Goal: Task Accomplishment & Management: Use online tool/utility

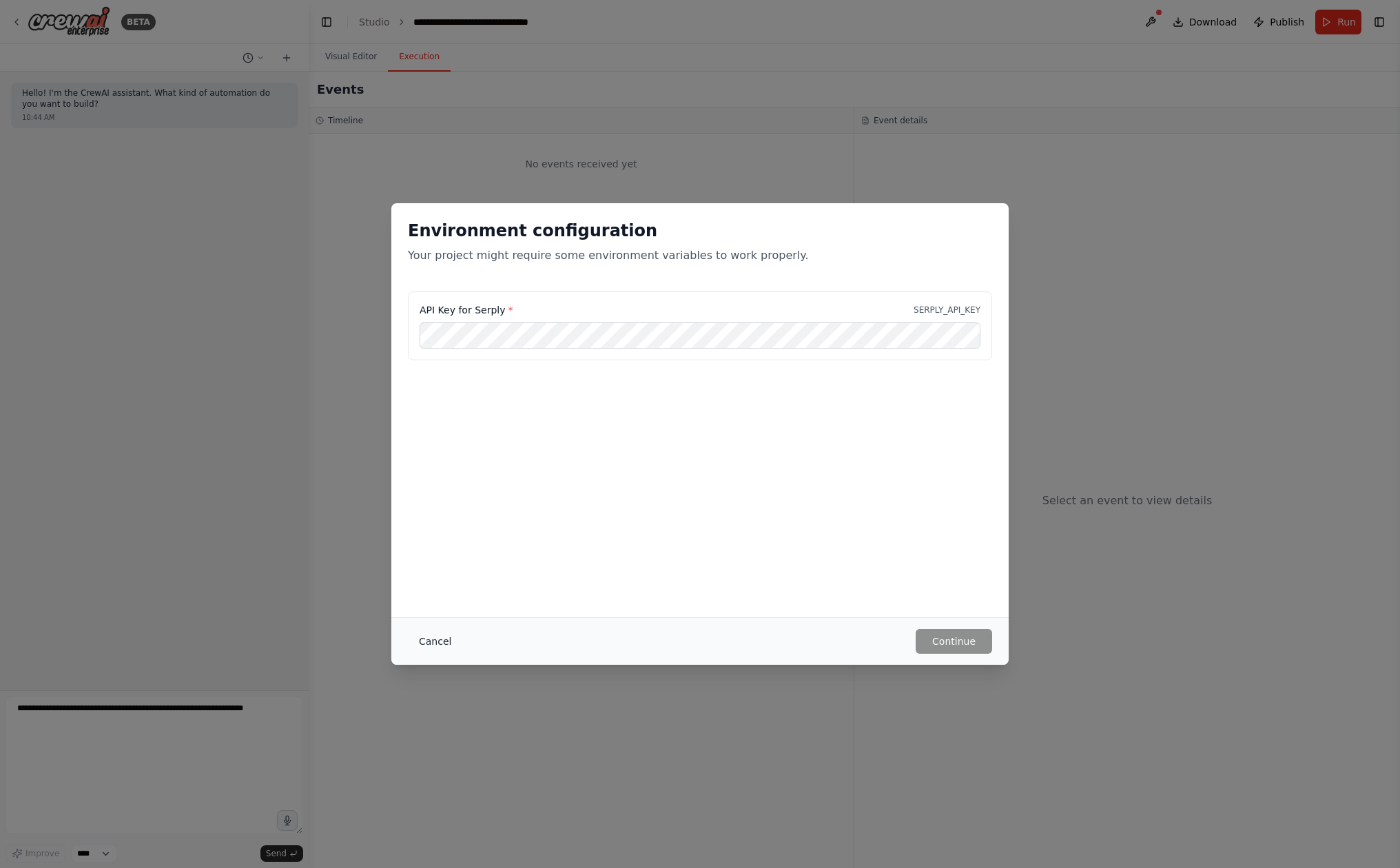
click at [433, 632] on button "Cancel" at bounding box center [434, 641] width 54 height 25
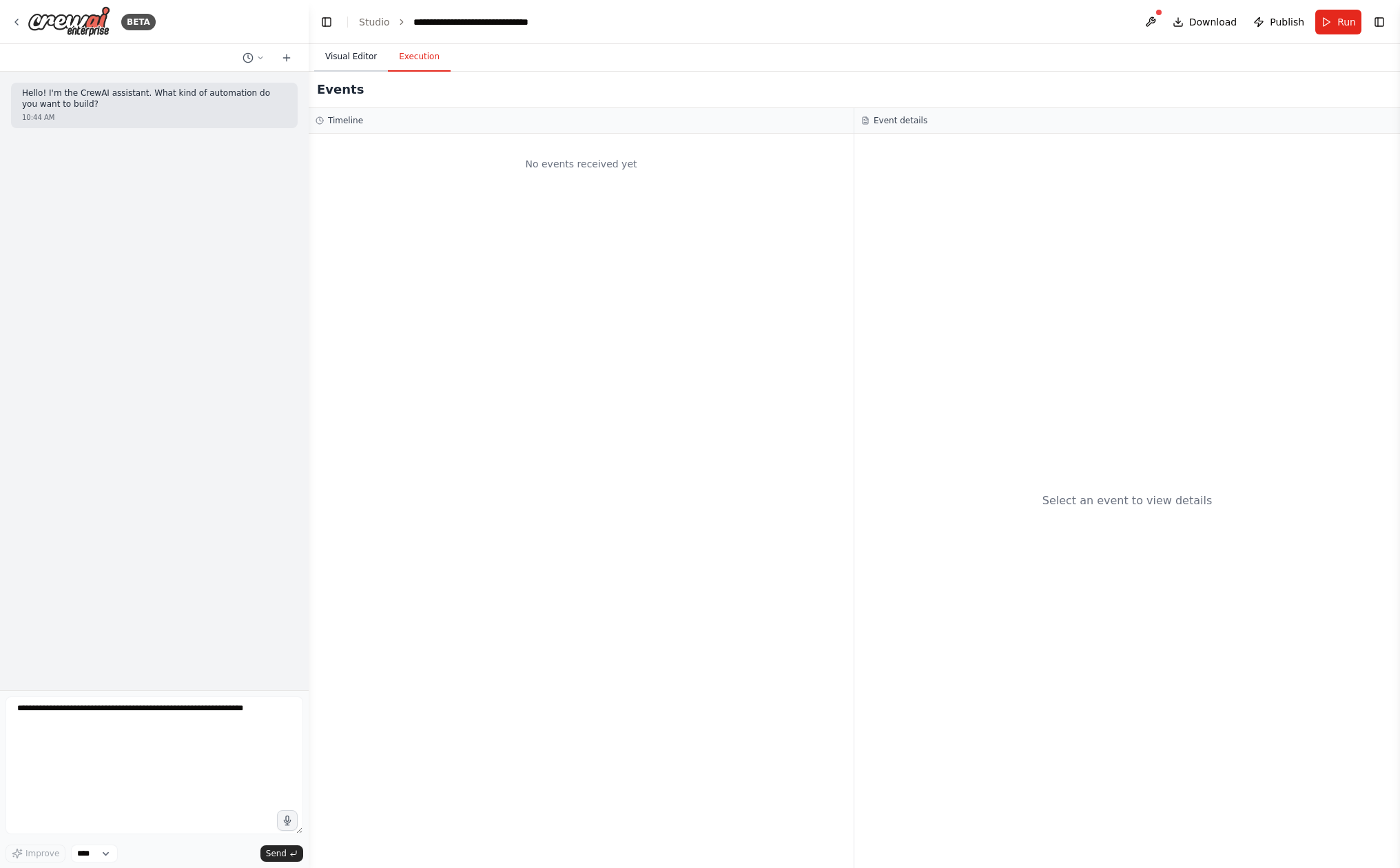
click at [362, 51] on button "Visual Editor" at bounding box center [351, 57] width 74 height 29
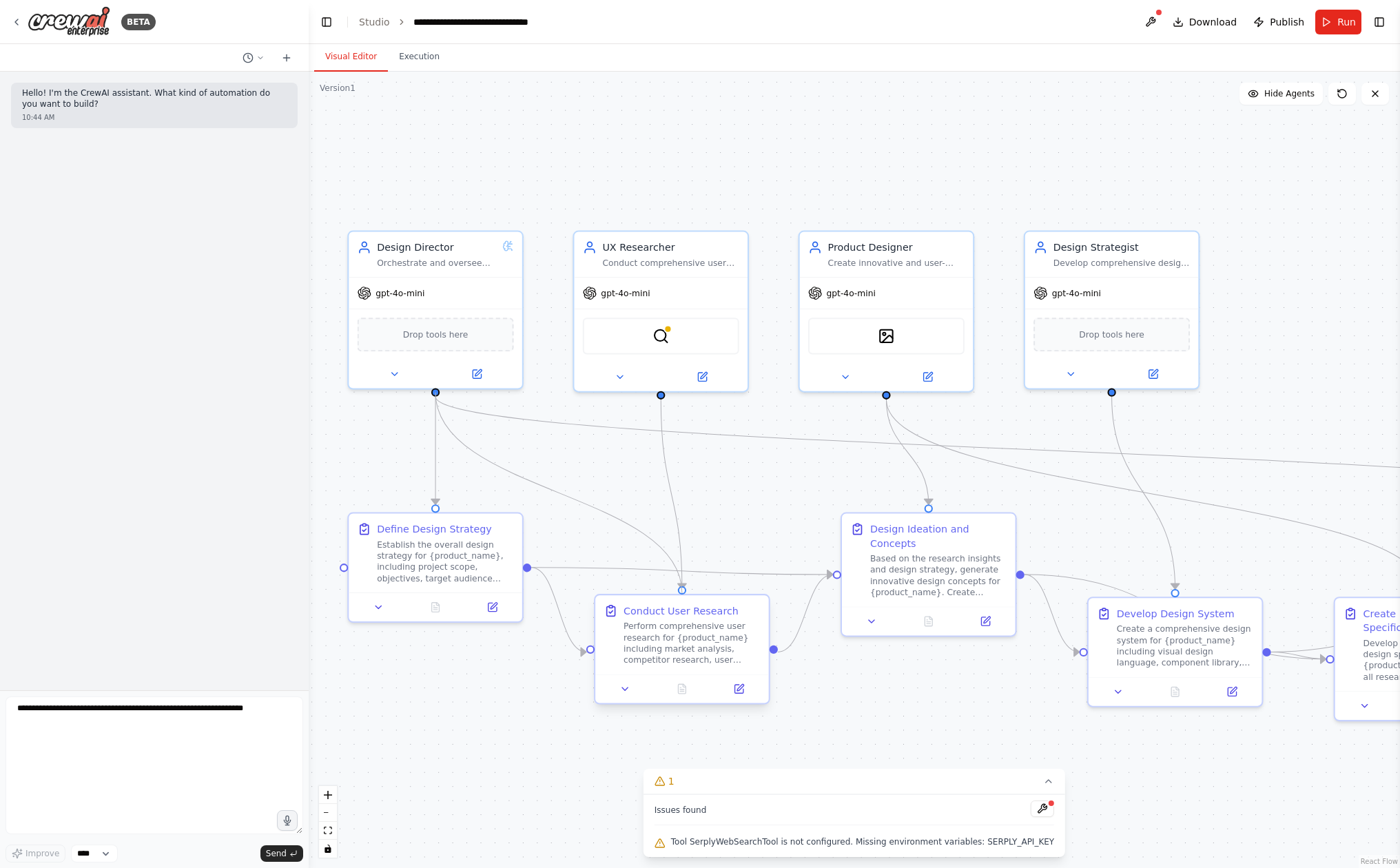
drag, startPoint x: 434, startPoint y: 390, endPoint x: 687, endPoint y: 598, distance: 327.5
click at [687, 598] on div "Design Director Orchestrate and oversee the entire product design process for {…" at bounding box center [834, 567] width 1116 height 814
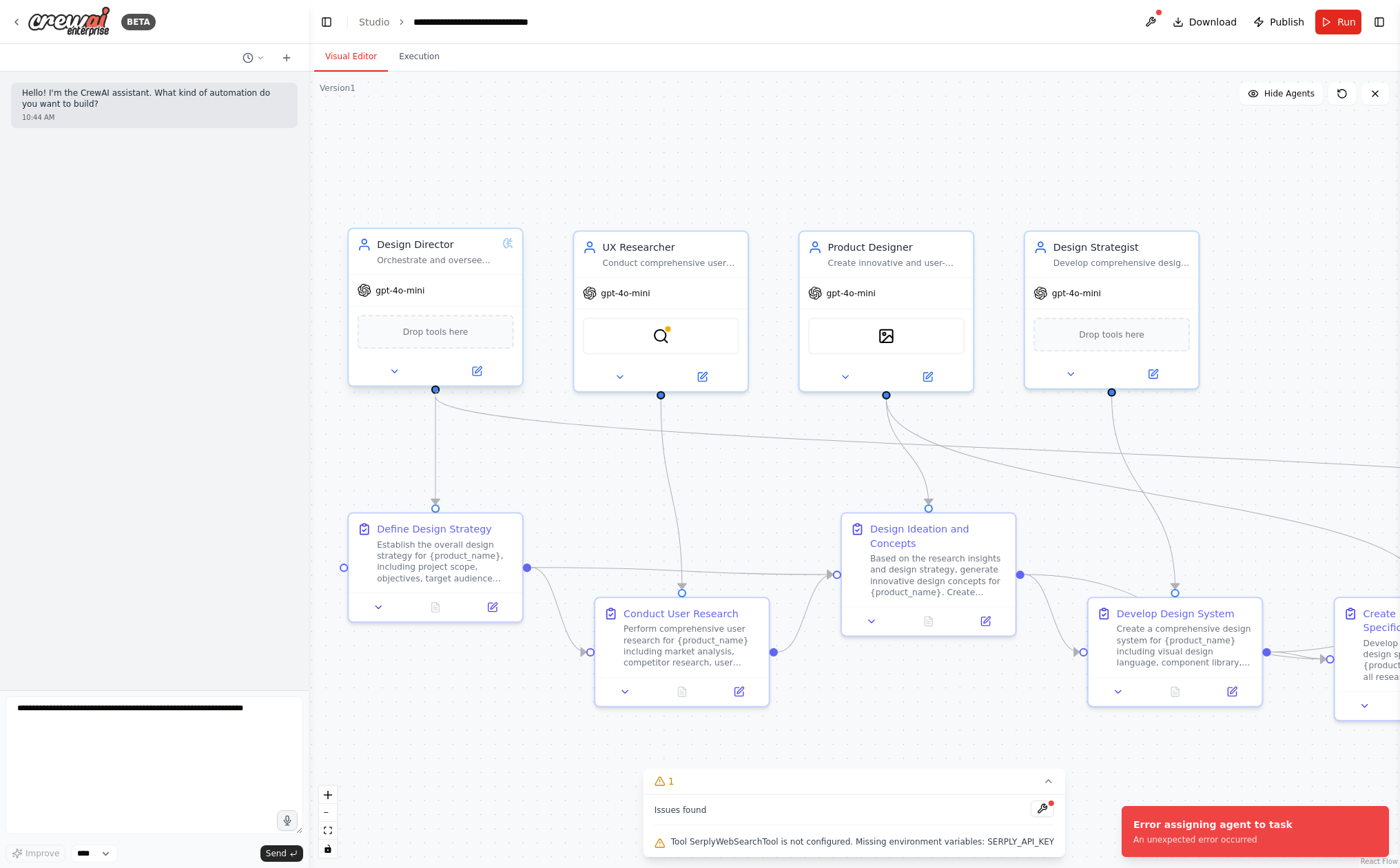
click at [438, 392] on div at bounding box center [435, 389] width 8 height 8
click at [490, 464] on div ".deletable-edge-delete-btn { width: 20px; height: 20px; border: 0px solid #ffff…" at bounding box center [854, 470] width 1091 height 796
click at [474, 551] on div "Establish the overall design strategy for {product_name}, including project sco…" at bounding box center [446, 558] width 136 height 44
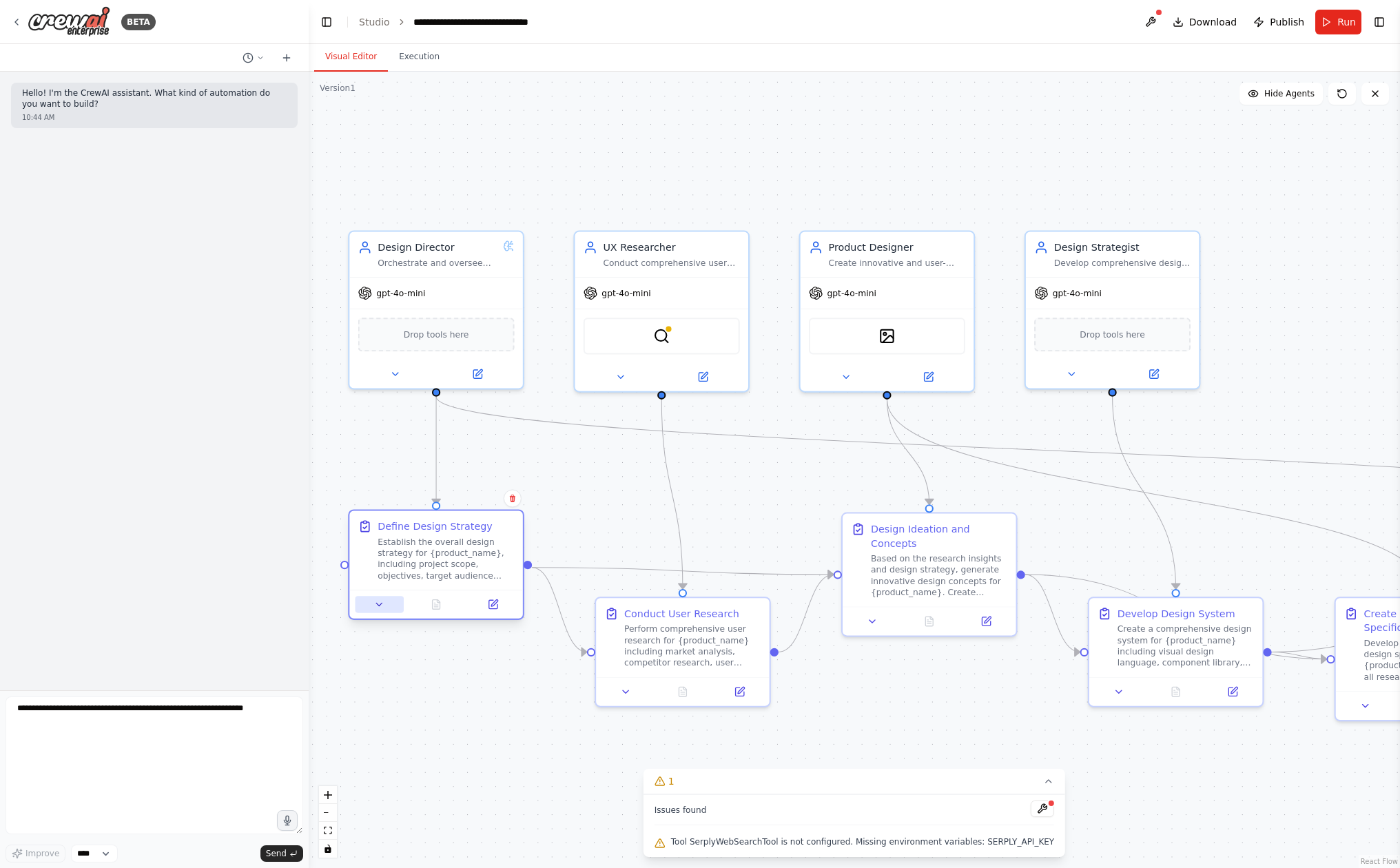
click at [393, 606] on button at bounding box center [379, 604] width 48 height 17
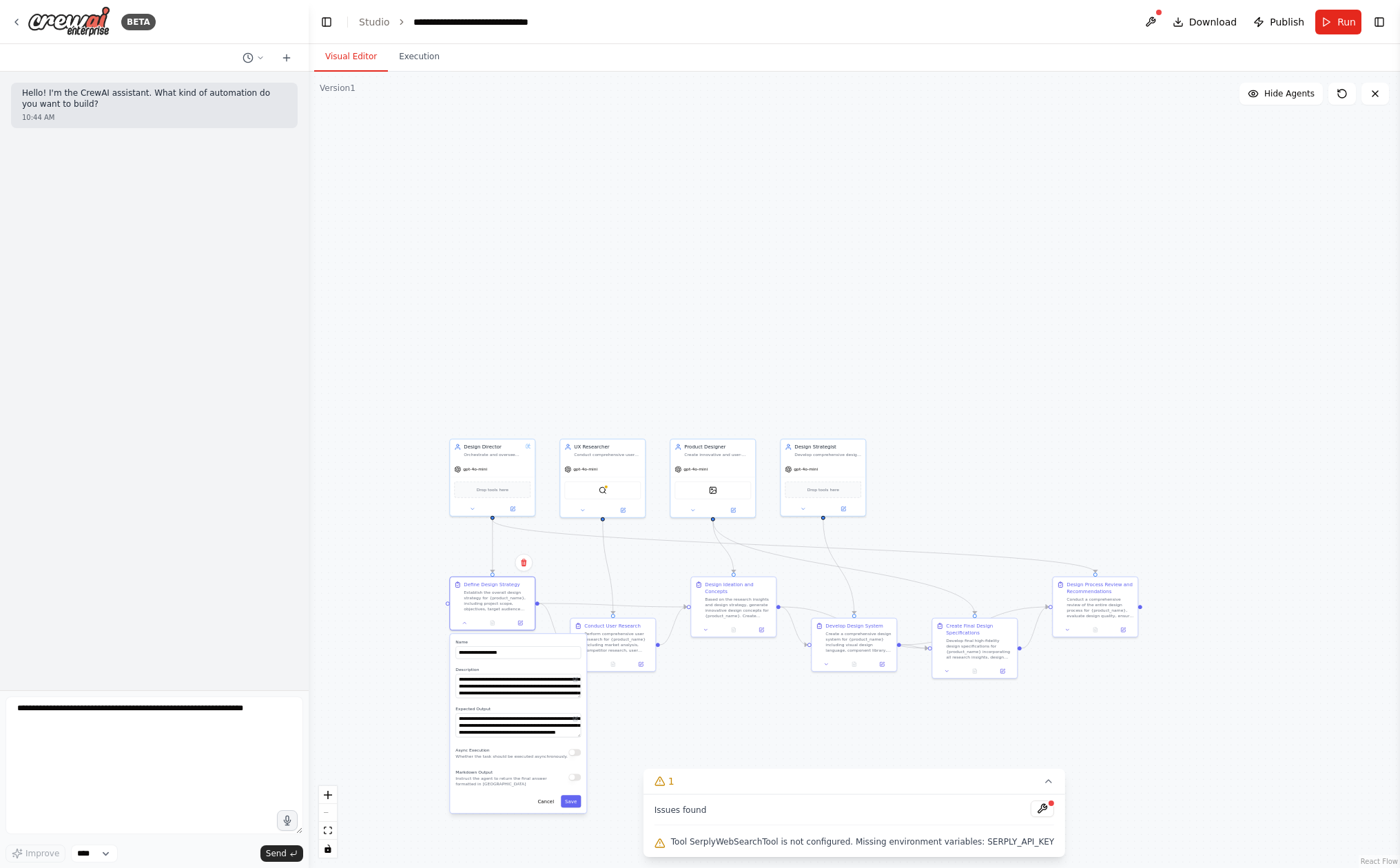
drag, startPoint x: 650, startPoint y: 737, endPoint x: 652, endPoint y: 587, distance: 150.0
click at [652, 586] on div ".deletable-edge-delete-btn { width: 20px; height: 20px; border: 0px solid #ffff…" at bounding box center [854, 470] width 1091 height 796
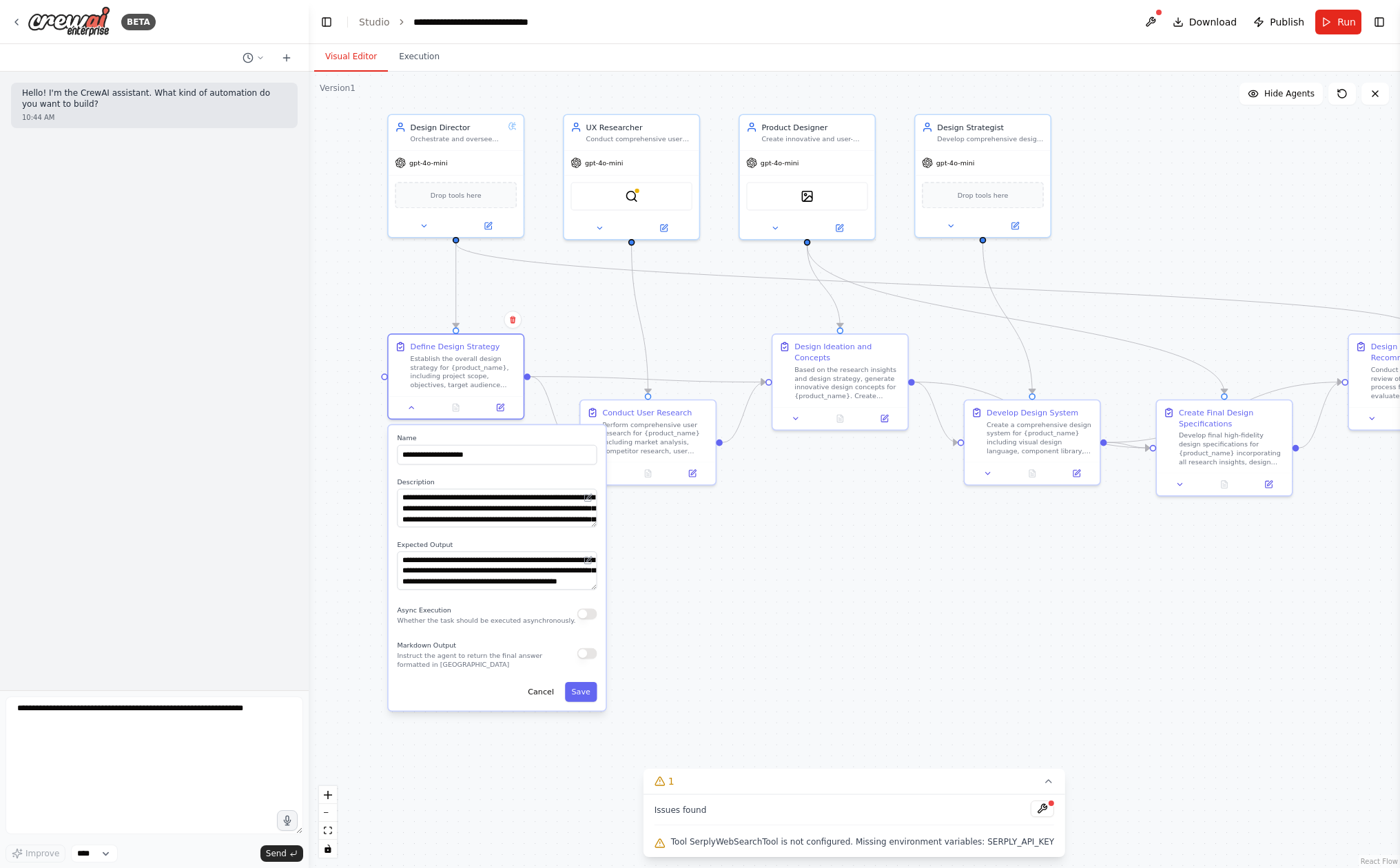
drag, startPoint x: 641, startPoint y: 575, endPoint x: 700, endPoint y: 537, distance: 70.2
click at [700, 539] on div ".deletable-edge-delete-btn { width: 20px; height: 20px; border: 0px solid #ffff…" at bounding box center [854, 470] width 1091 height 796
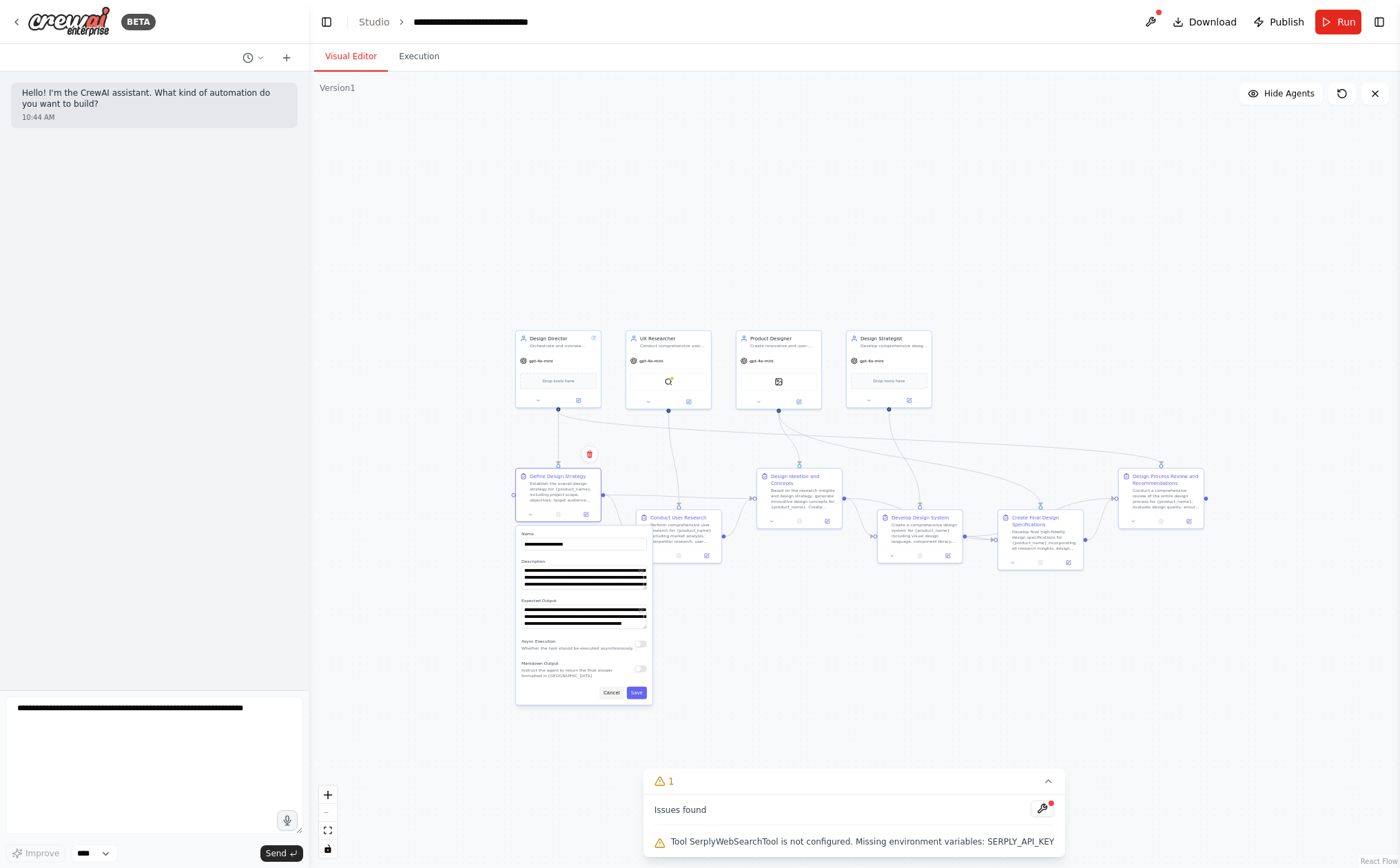
click at [617, 696] on button "Cancel" at bounding box center [611, 693] width 25 height 12
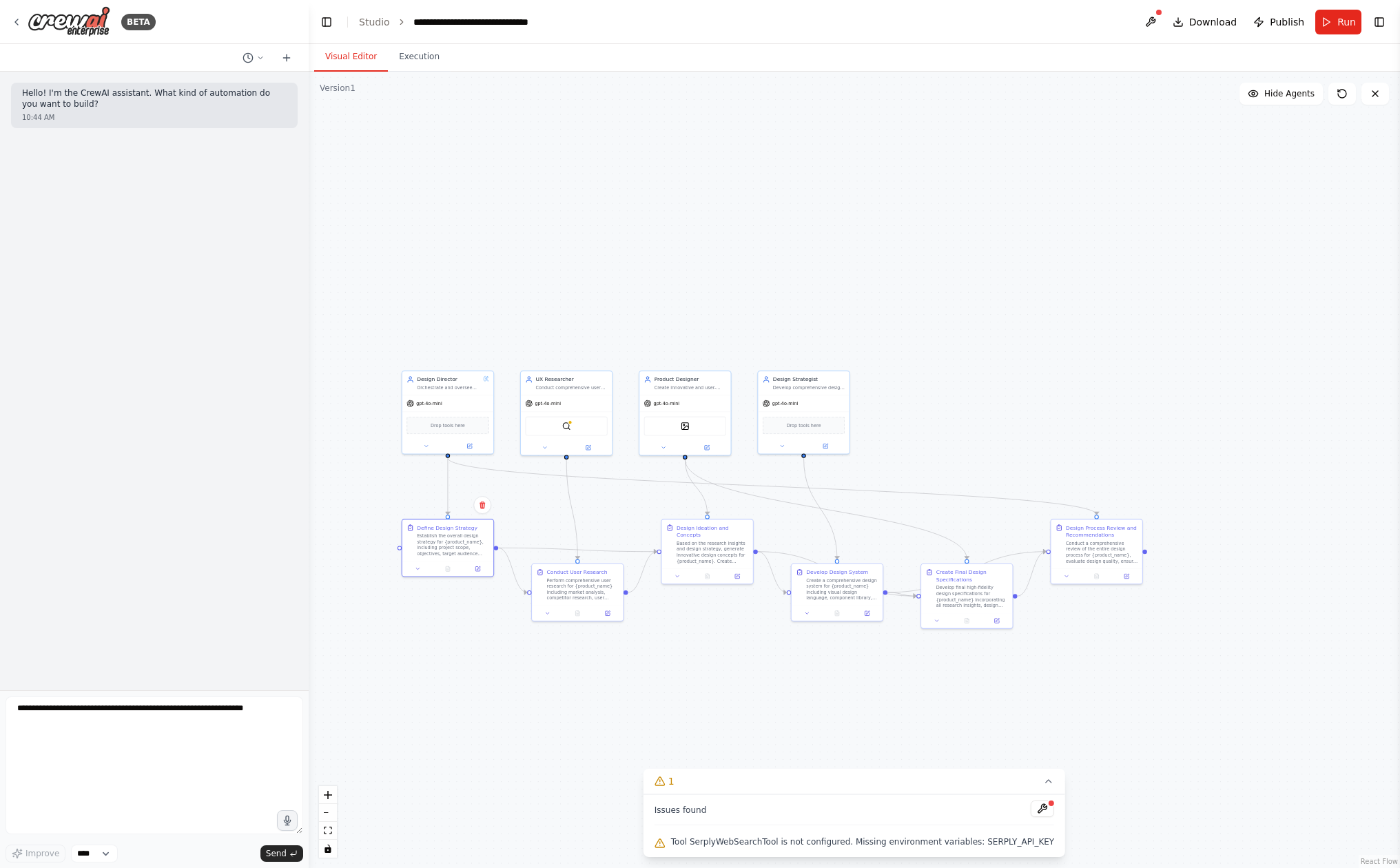
drag, startPoint x: 645, startPoint y: 673, endPoint x: 544, endPoint y: 764, distance: 135.9
click at [543, 764] on div ".deletable-edge-delete-btn { width: 20px; height: 20px; border: 0px solid #ffff…" at bounding box center [854, 470] width 1091 height 796
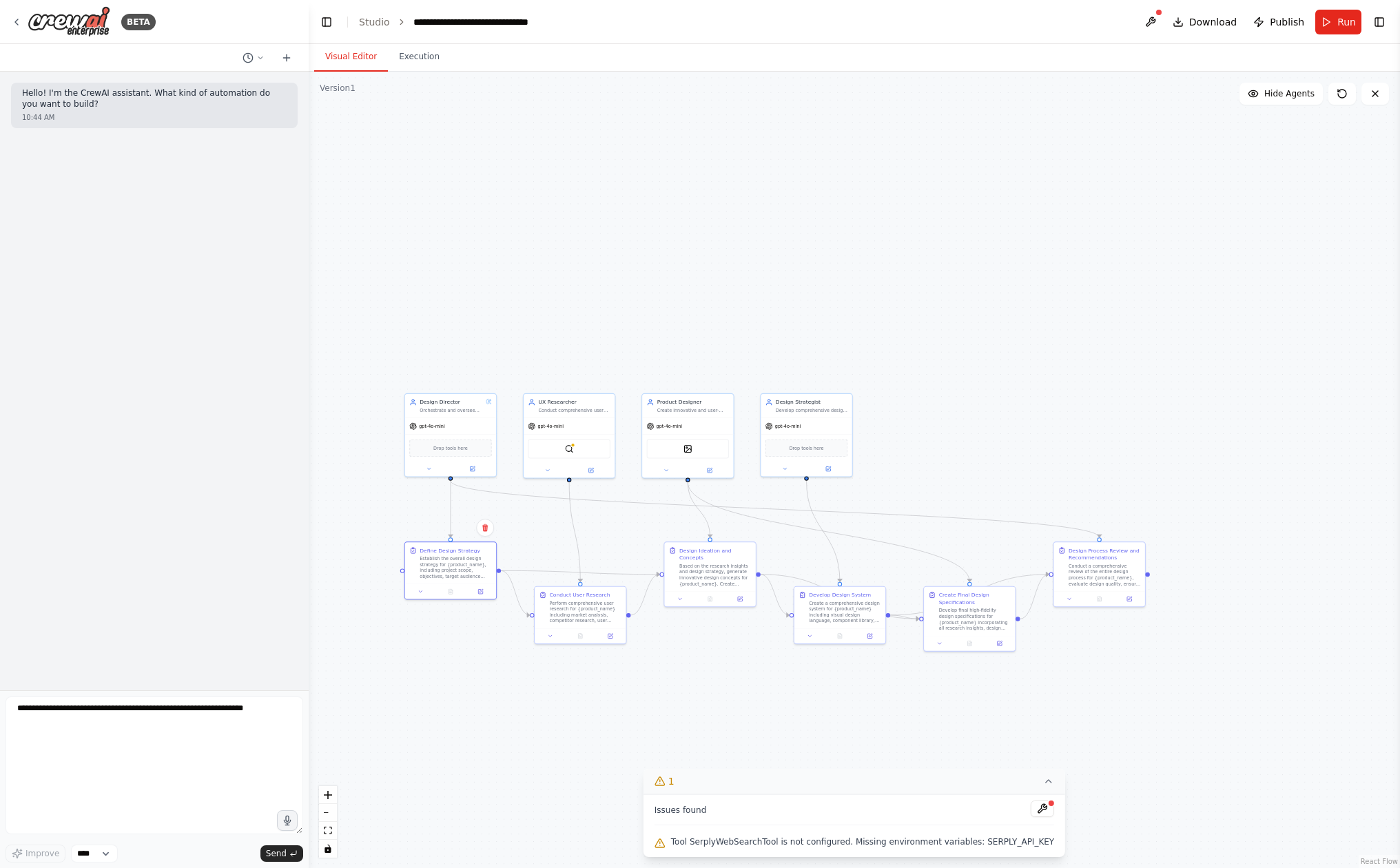
click at [1038, 775] on button "1" at bounding box center [854, 781] width 421 height 25
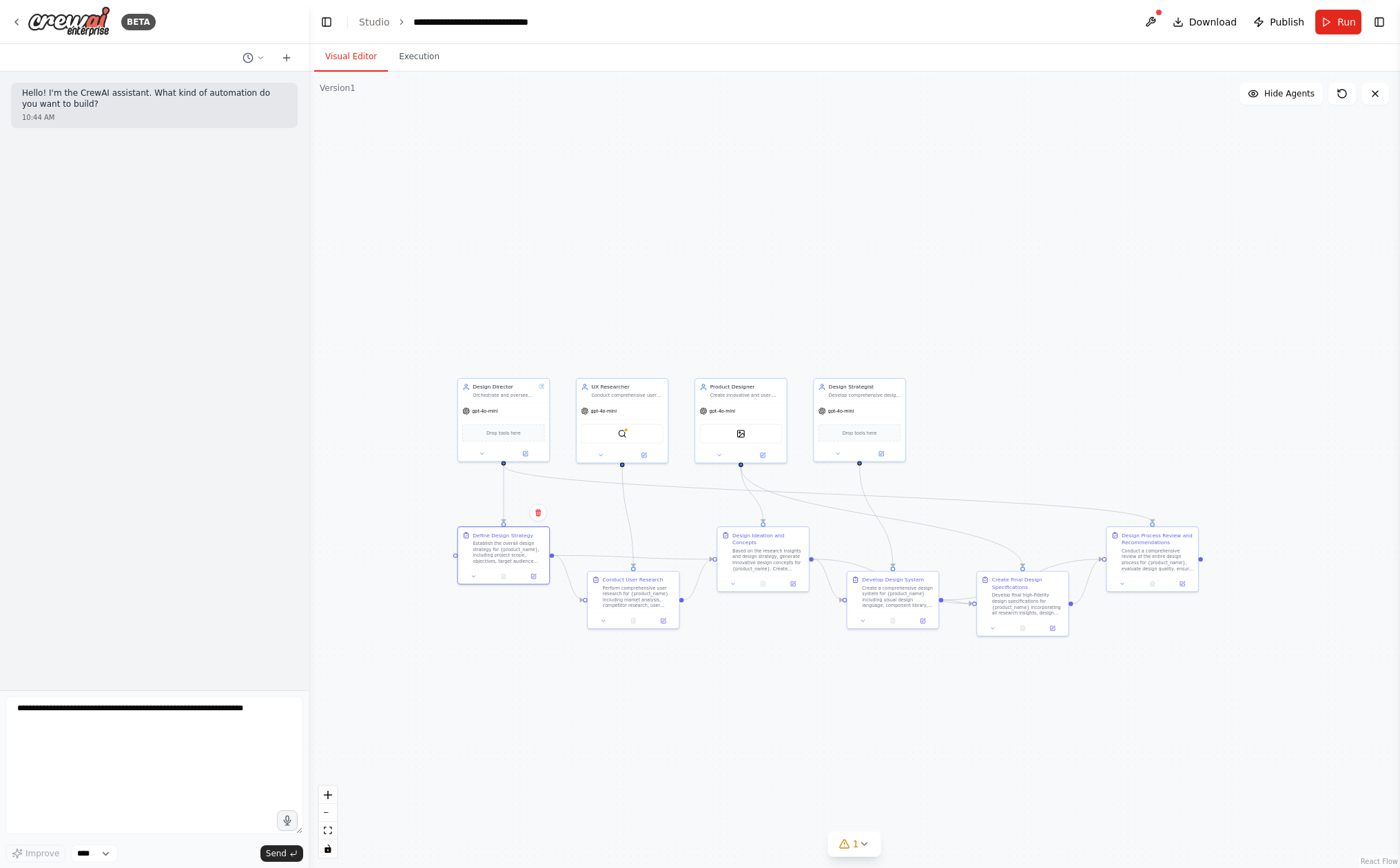
drag, startPoint x: 1015, startPoint y: 711, endPoint x: 1096, endPoint y: 680, distance: 86.7
click at [1095, 680] on div ".deletable-edge-delete-btn { width: 20px; height: 20px; border: 0px solid #ffff…" at bounding box center [854, 470] width 1091 height 796
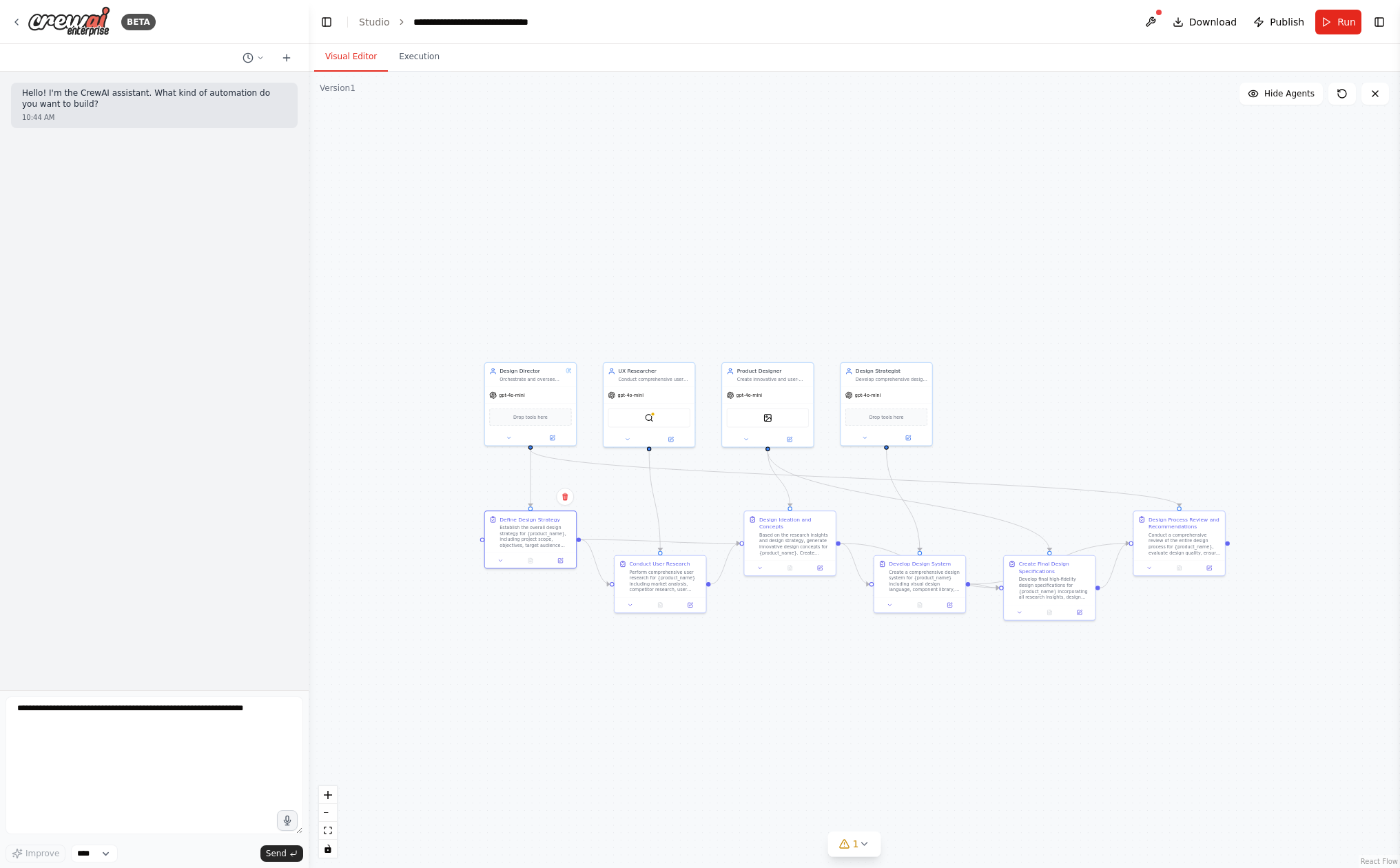
drag, startPoint x: 1101, startPoint y: 648, endPoint x: 1145, endPoint y: 649, distance: 44.0
click at [1145, 649] on div ".deletable-edge-delete-btn { width: 20px; height: 20px; border: 0px solid #ffff…" at bounding box center [854, 470] width 1091 height 796
drag, startPoint x: 1145, startPoint y: 647, endPoint x: 1028, endPoint y: 642, distance: 117.1
click at [1028, 642] on div ".deletable-edge-delete-btn { width: 20px; height: 20px; border: 0px solid #ffff…" at bounding box center [854, 470] width 1091 height 796
click at [1288, 101] on button "Hide Agents" at bounding box center [1281, 93] width 84 height 22
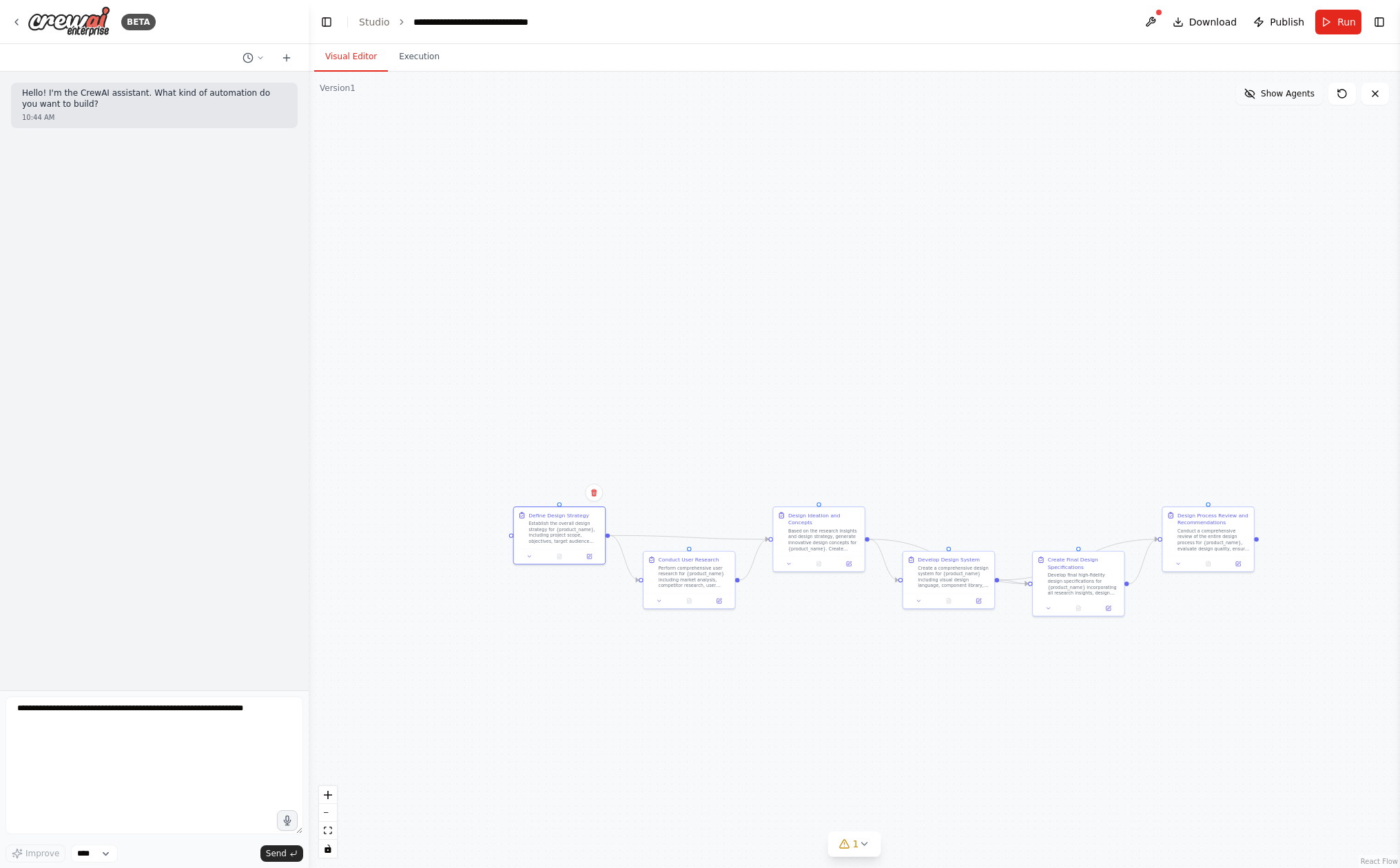
click at [1288, 98] on span "Show Agents" at bounding box center [1287, 93] width 54 height 11
drag, startPoint x: 1105, startPoint y: 251, endPoint x: 1097, endPoint y: 230, distance: 22.5
click at [1097, 230] on div ".deletable-edge-delete-btn { width: 20px; height: 20px; border: 0px solid #ffff…" at bounding box center [854, 470] width 1091 height 796
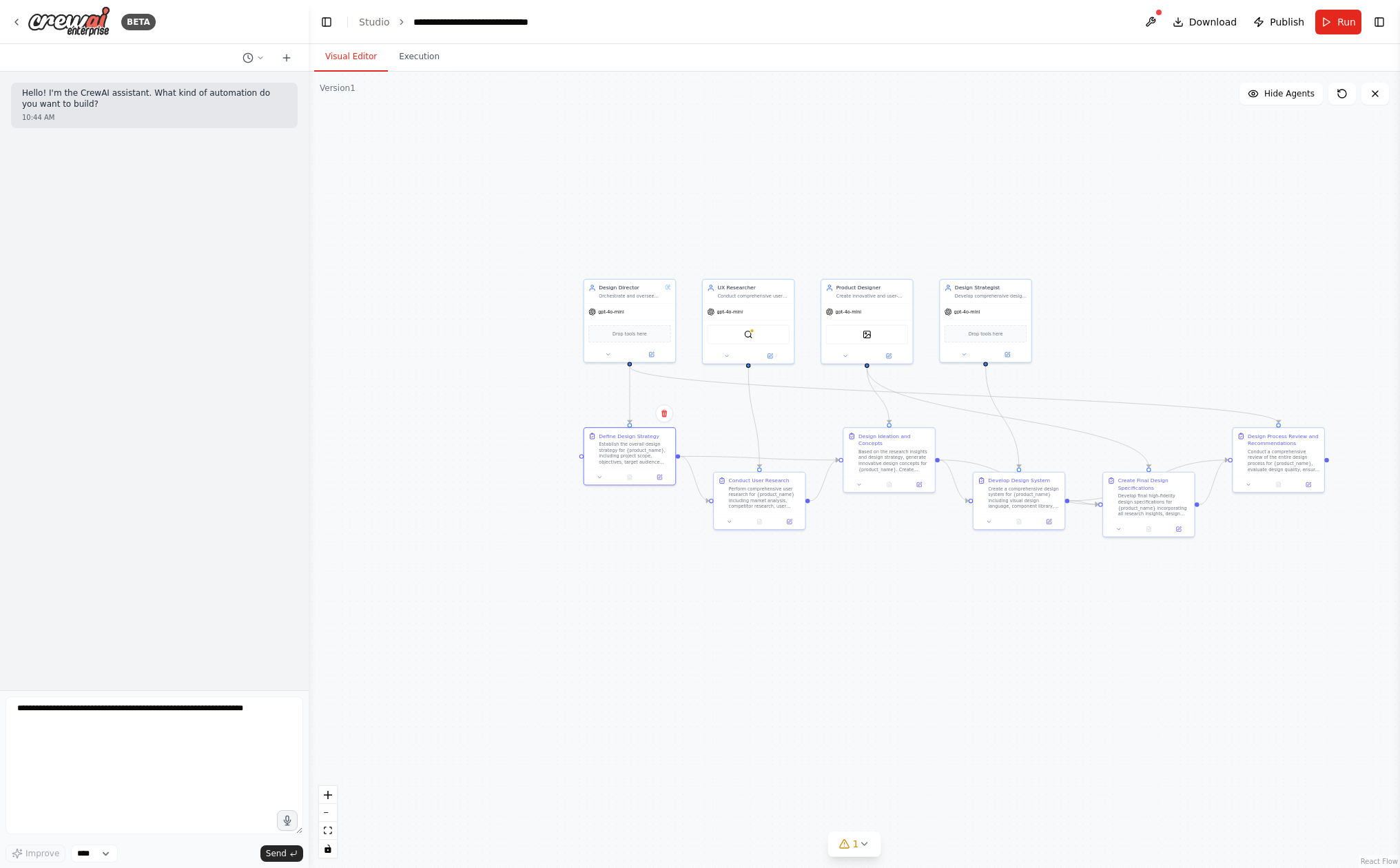
drag, startPoint x: 1213, startPoint y: 255, endPoint x: 1287, endPoint y: 201, distance: 91.6
click at [1287, 201] on div ".deletable-edge-delete-btn { width: 20px; height: 20px; border: 0px solid #ffff…" at bounding box center [854, 470] width 1091 height 796
click at [1162, 15] on div at bounding box center [1159, 12] width 8 height 8
click at [652, 331] on div "Drop tools here" at bounding box center [631, 331] width 82 height 18
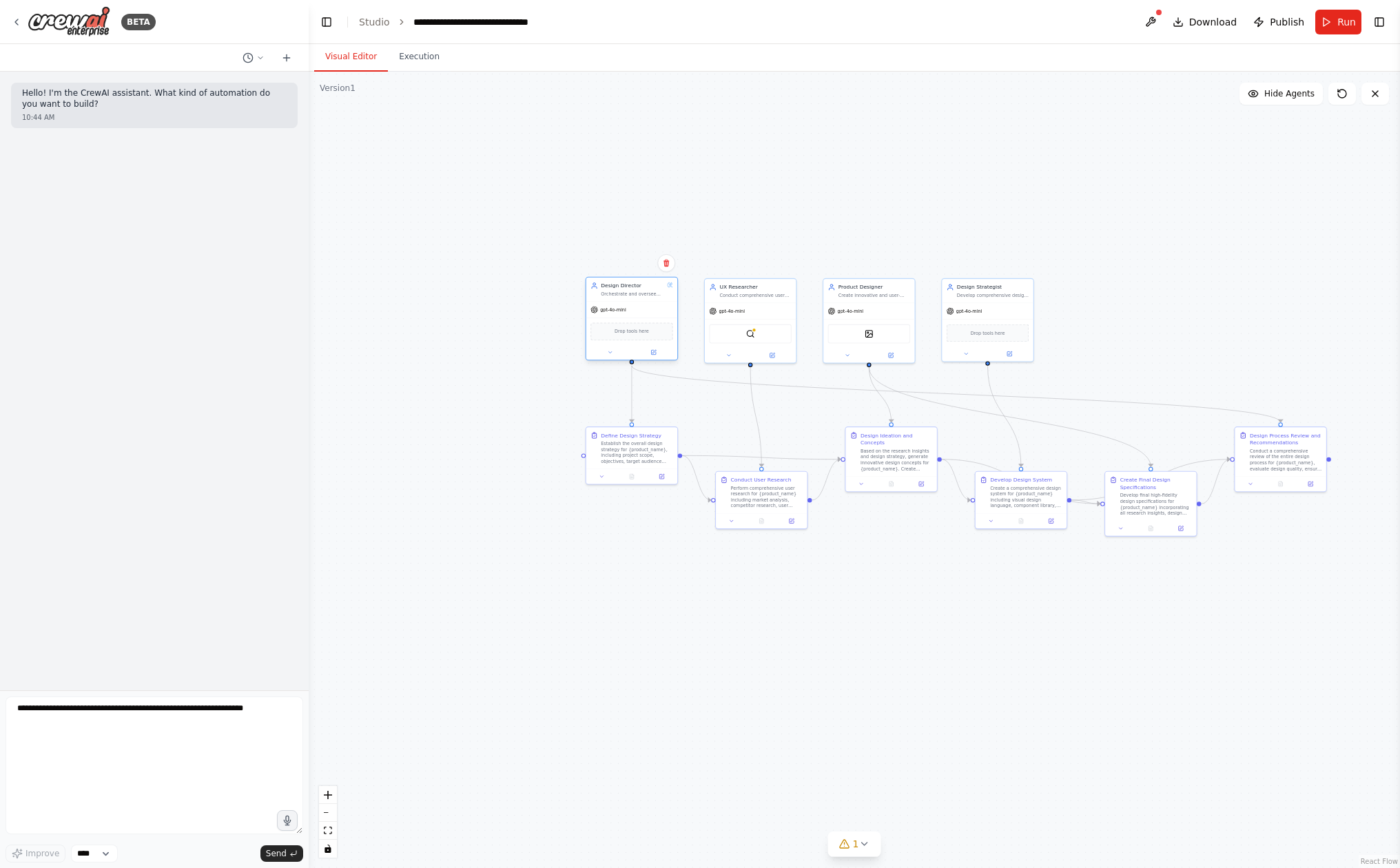
click at [652, 331] on div "Drop tools here" at bounding box center [631, 331] width 82 height 18
click at [605, 356] on button at bounding box center [610, 352] width 42 height 9
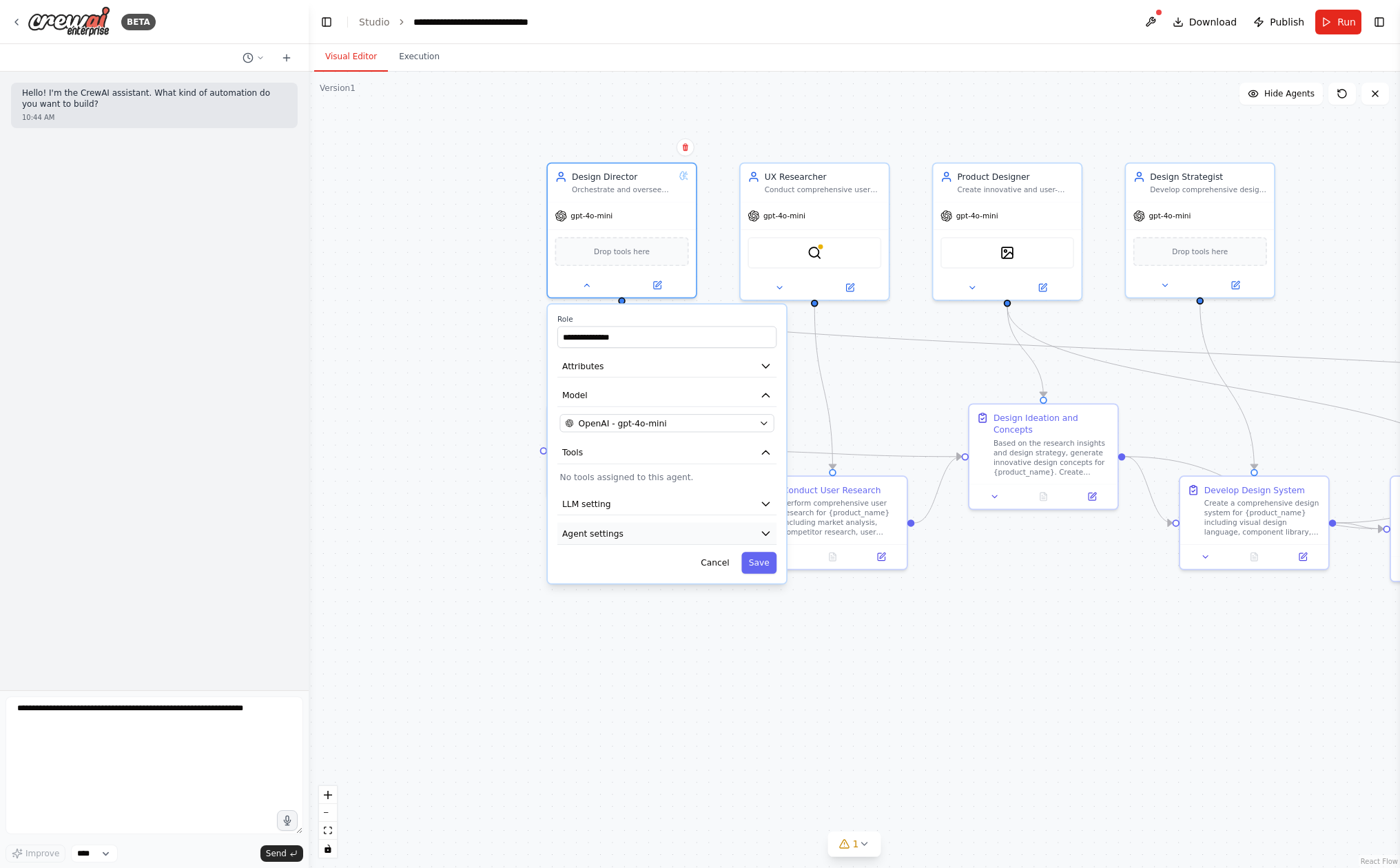
click at [647, 537] on button "Agent settings" at bounding box center [667, 533] width 219 height 22
click at [645, 509] on button "LLM setting" at bounding box center [667, 504] width 219 height 22
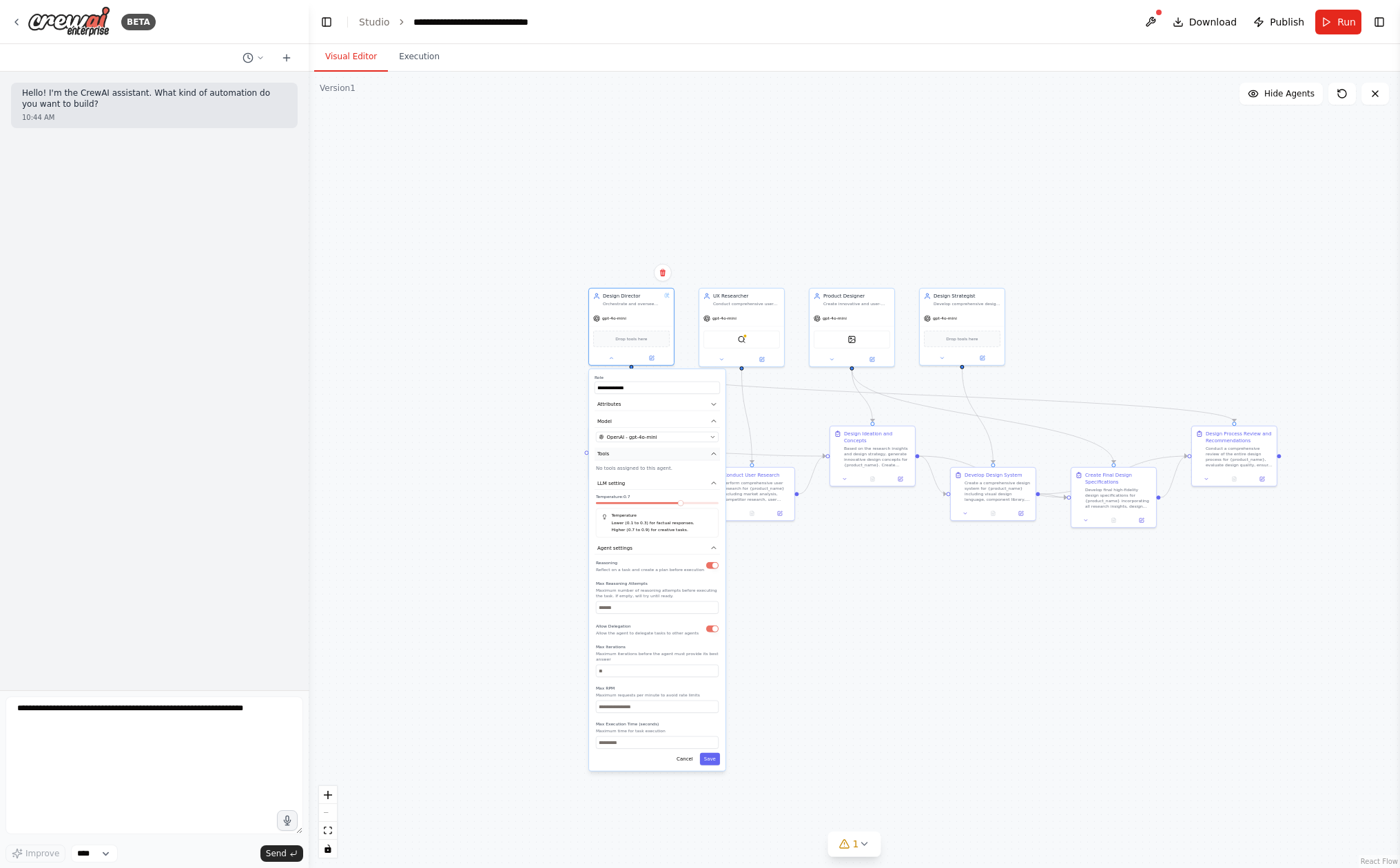
click at [644, 455] on button "Tools" at bounding box center [657, 454] width 126 height 13
click at [852, 856] on button "1" at bounding box center [854, 843] width 53 height 25
click at [1048, 807] on div at bounding box center [1051, 803] width 8 height 8
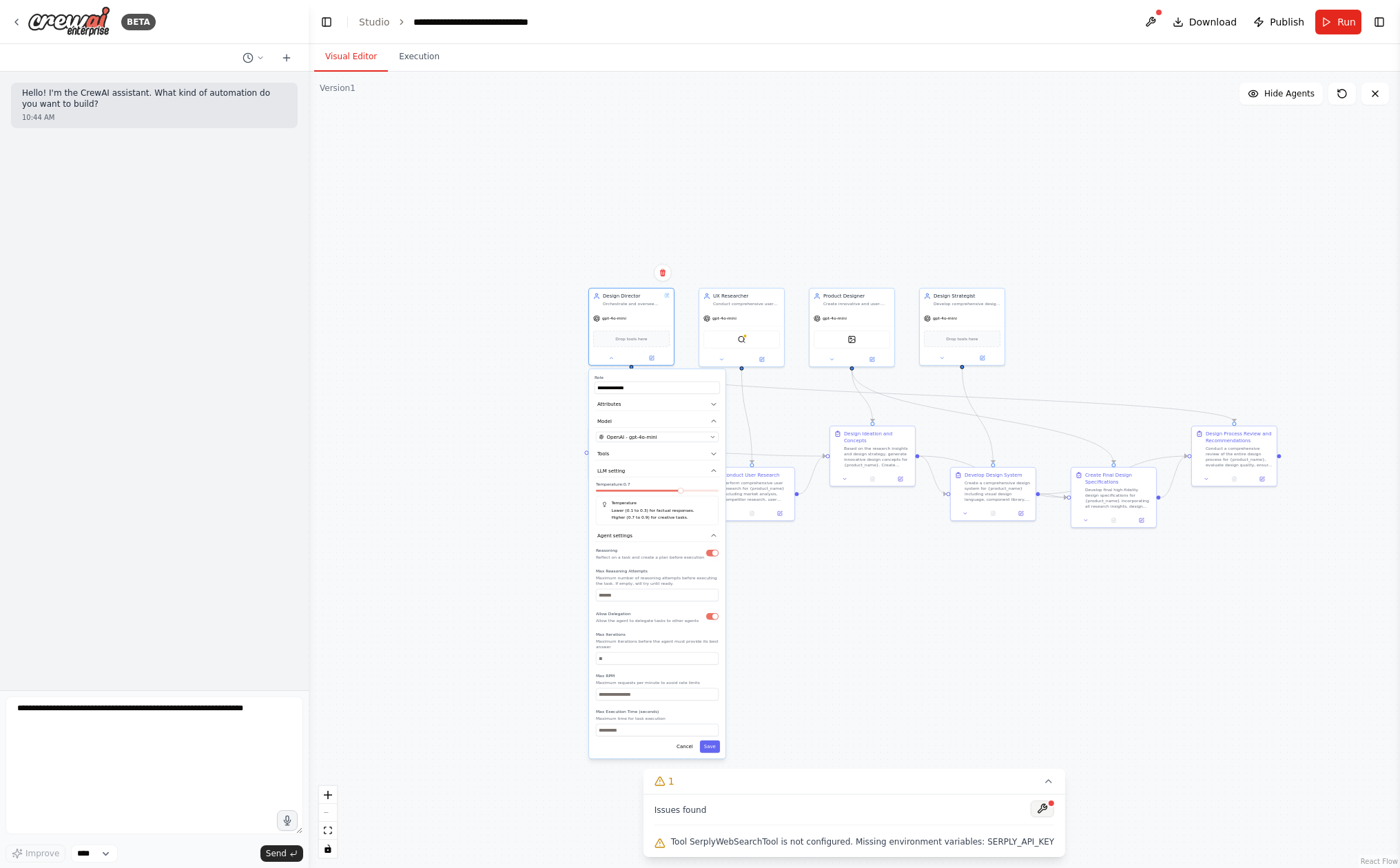
click at [1040, 809] on button at bounding box center [1042, 809] width 24 height 17
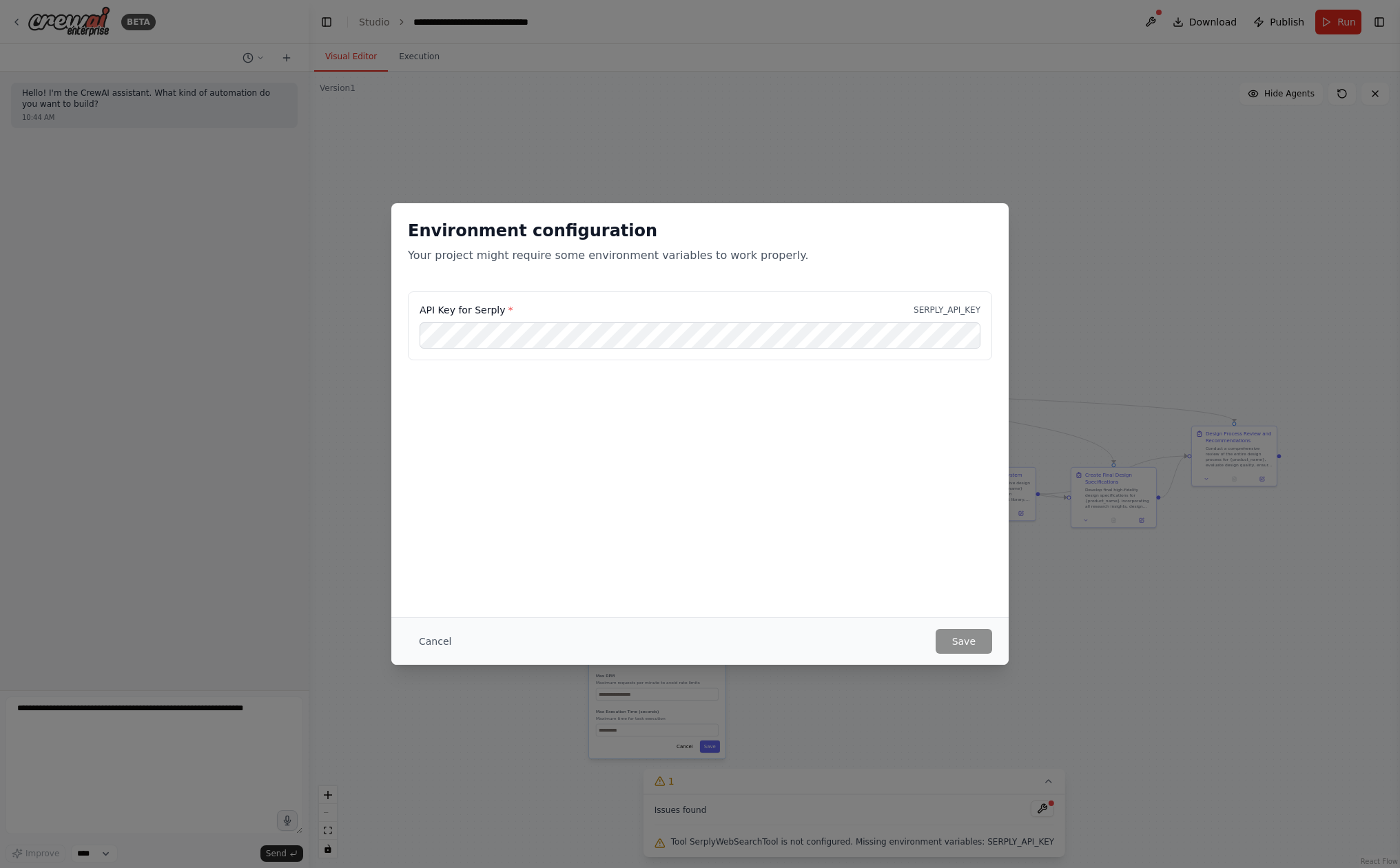
click at [746, 321] on div "API Key for Serply * SERPLY_API_KEY" at bounding box center [700, 326] width 584 height 69
click at [969, 646] on button "Save" at bounding box center [964, 641] width 57 height 25
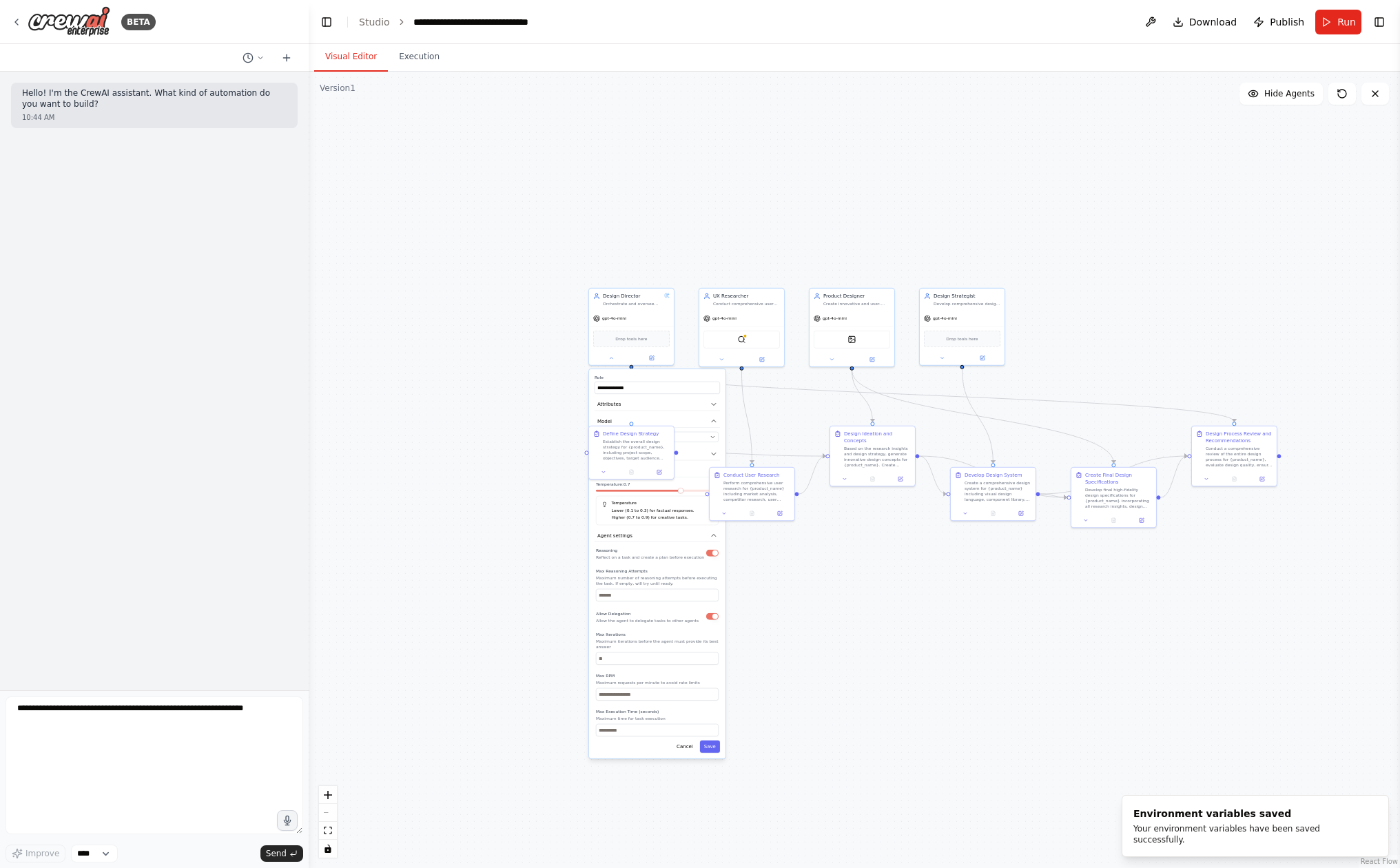
click at [570, 420] on div "**********" at bounding box center [854, 470] width 1091 height 796
click at [1337, 21] on button "Run" at bounding box center [1338, 22] width 46 height 25
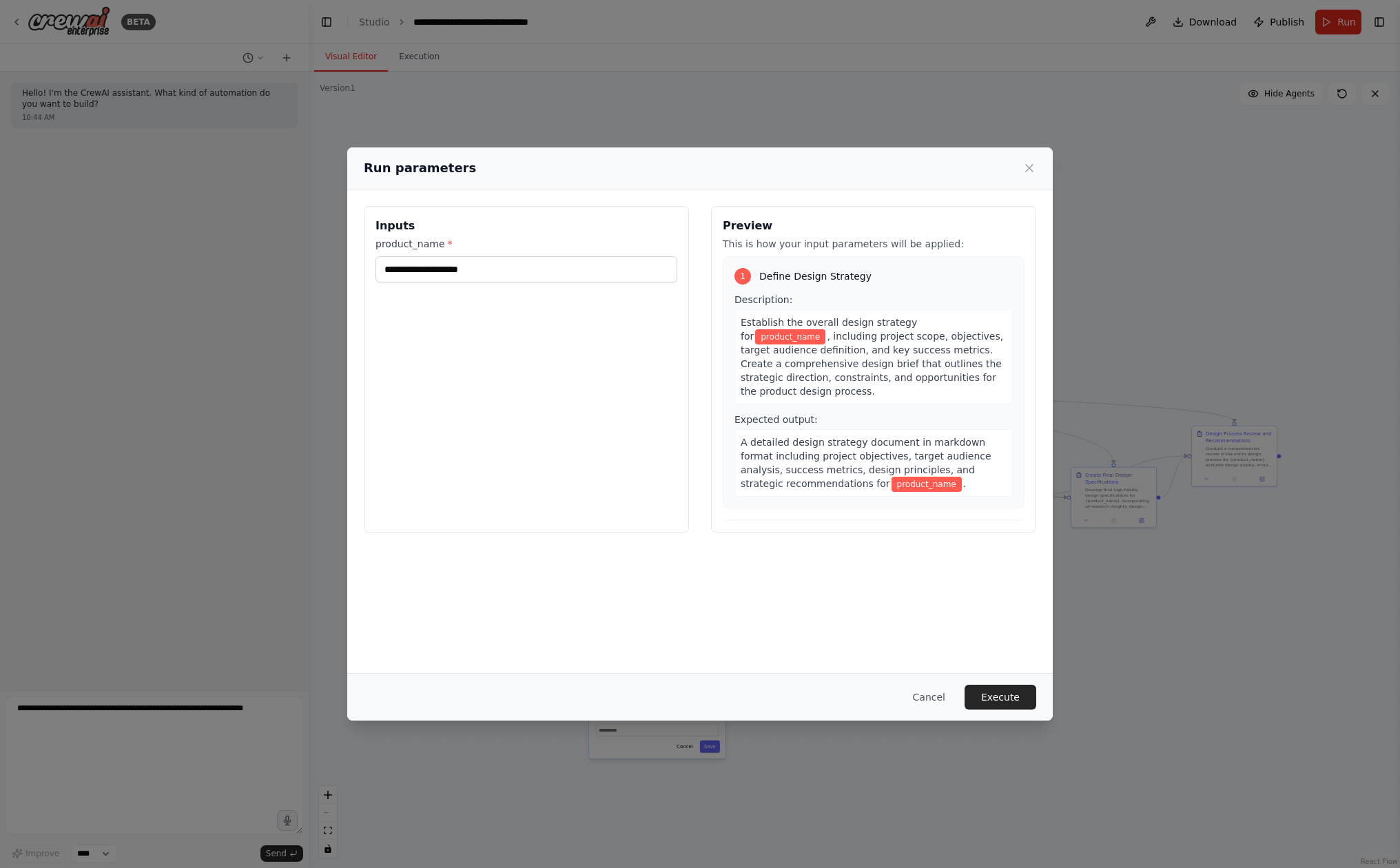
click at [501, 412] on div "Inputs product_name *" at bounding box center [526, 369] width 325 height 326
click at [498, 260] on input "product_name *" at bounding box center [526, 269] width 302 height 26
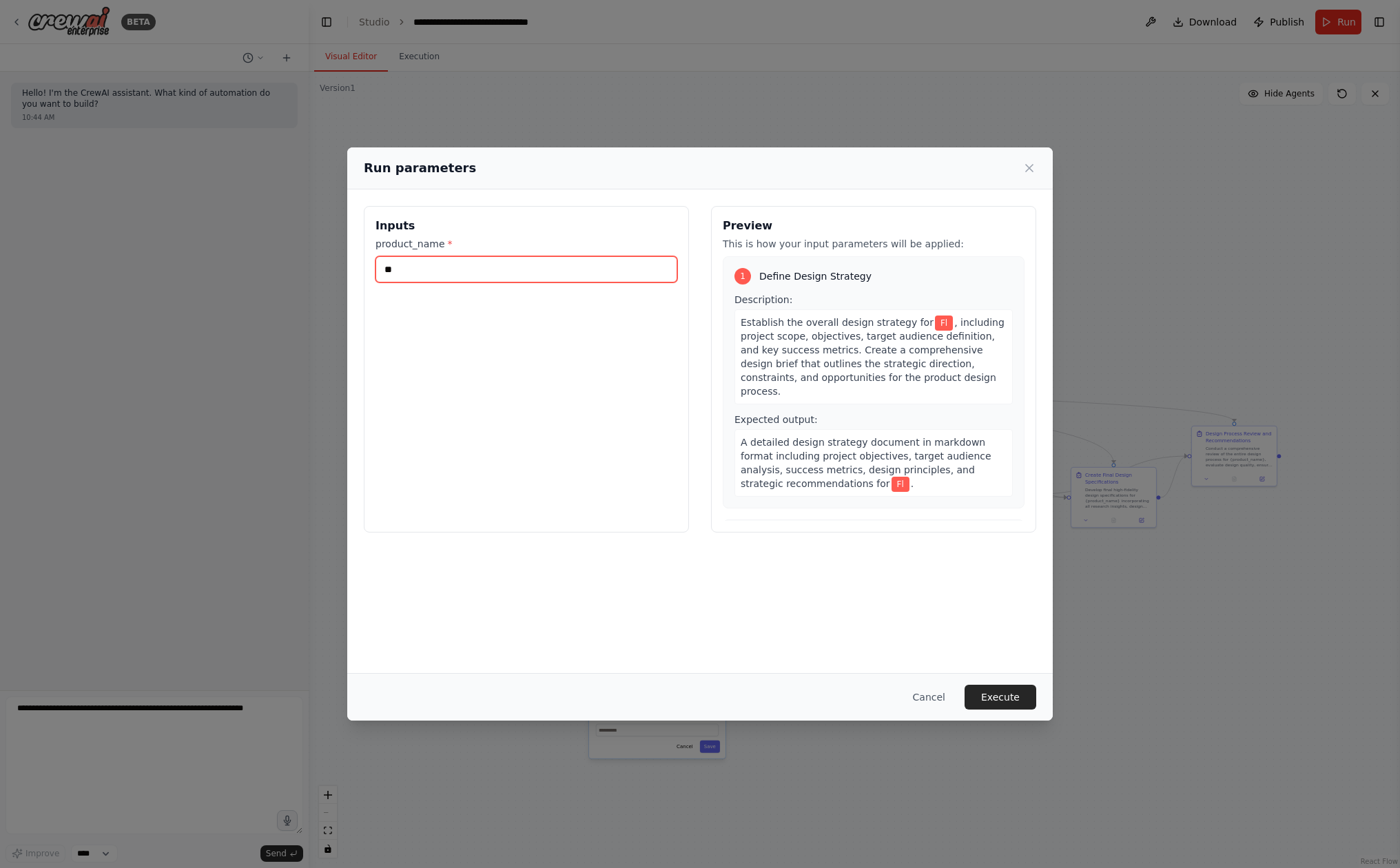
type input "*"
type input "**********"
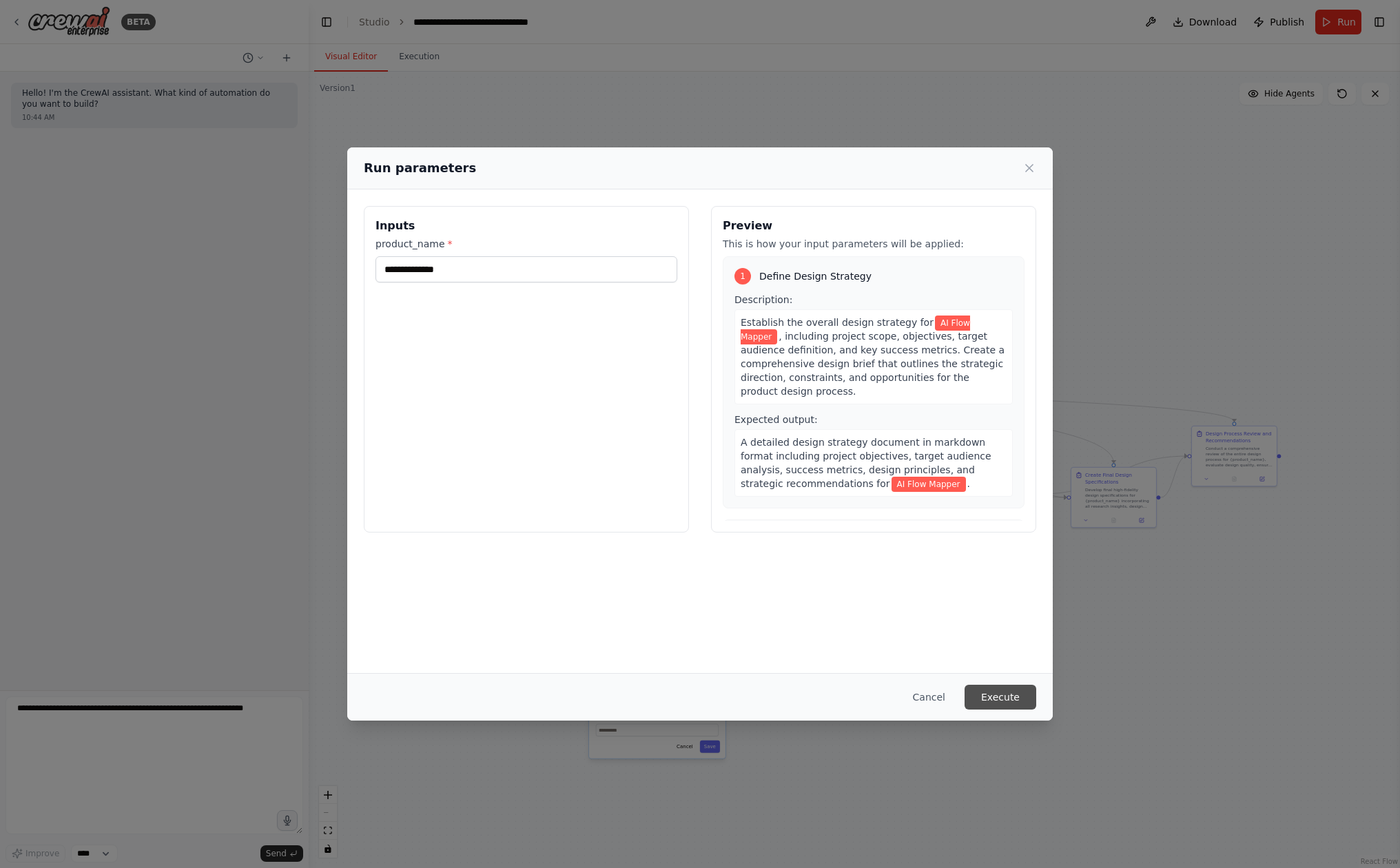
click at [1003, 692] on button "Execute" at bounding box center [1001, 697] width 72 height 25
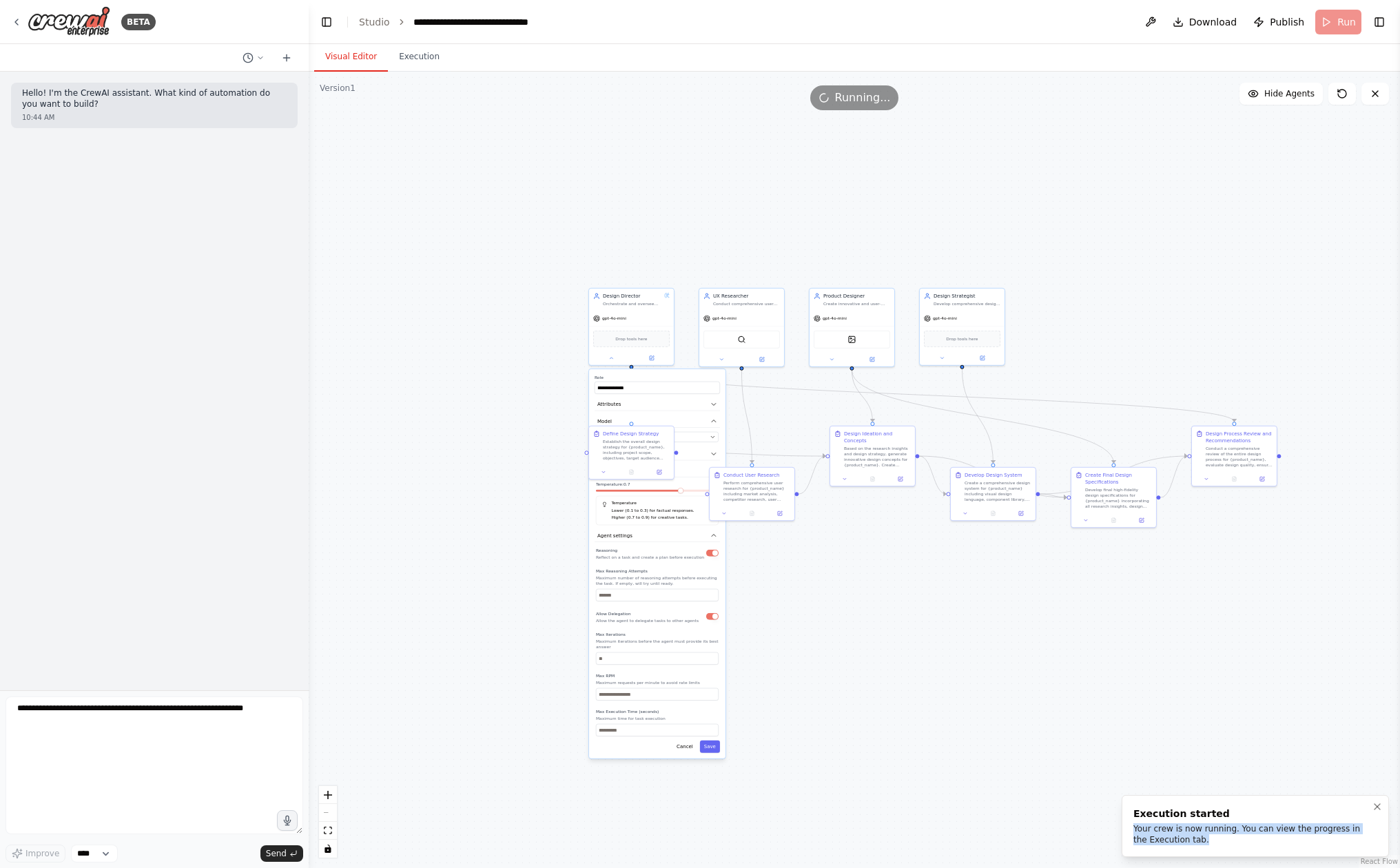
drag, startPoint x: 1189, startPoint y: 837, endPoint x: 1123, endPoint y: 820, distance: 68.2
click at [1123, 820] on li "Execution started Your crew is now running. You can view the progress in the Ex…" at bounding box center [1255, 826] width 267 height 62
click at [1115, 768] on div "**********" at bounding box center [854, 470] width 1091 height 796
click at [428, 47] on button "Execution" at bounding box center [419, 57] width 63 height 29
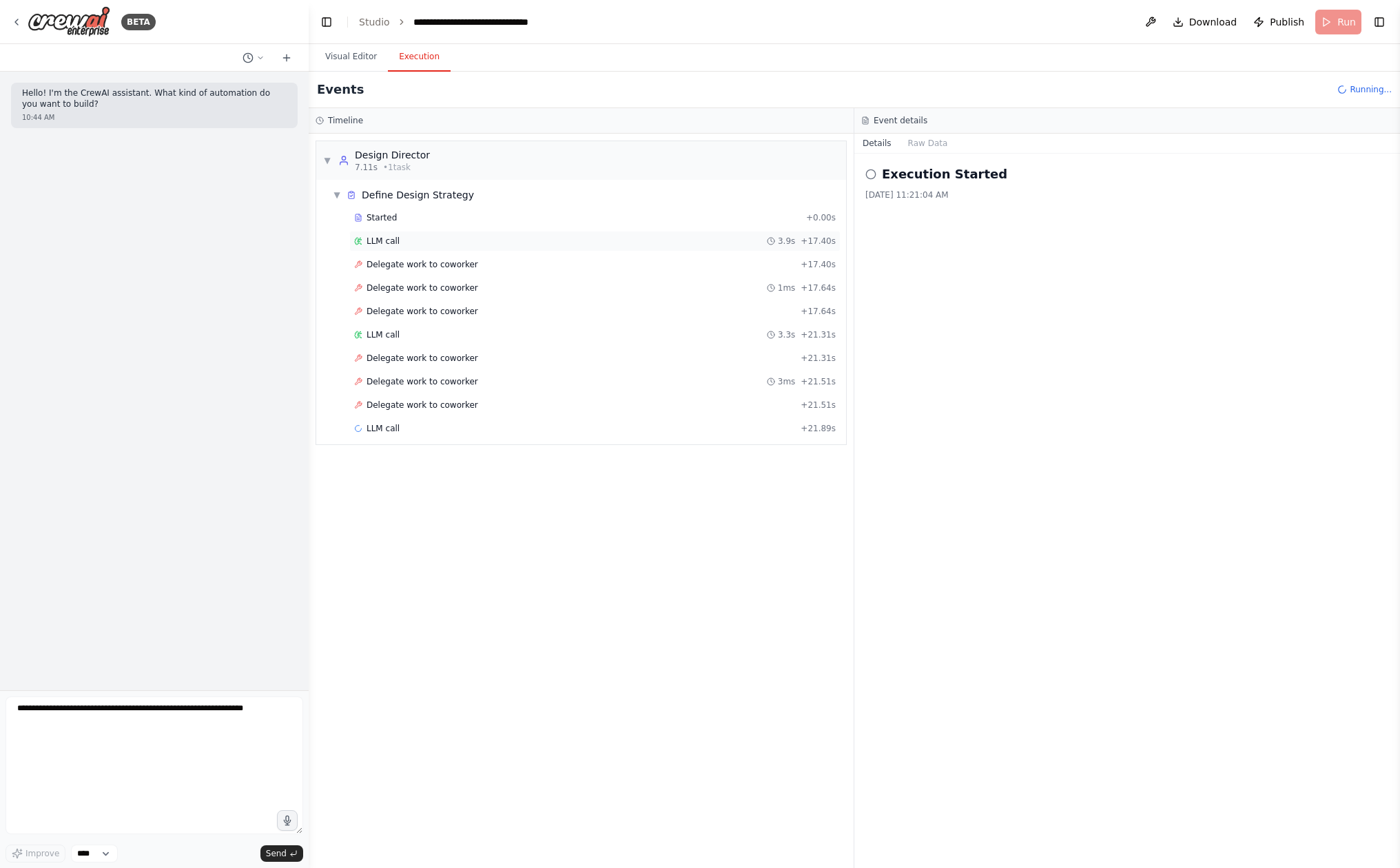
click at [638, 236] on div "LLM call 3.9s + 17.40s" at bounding box center [595, 241] width 481 height 11
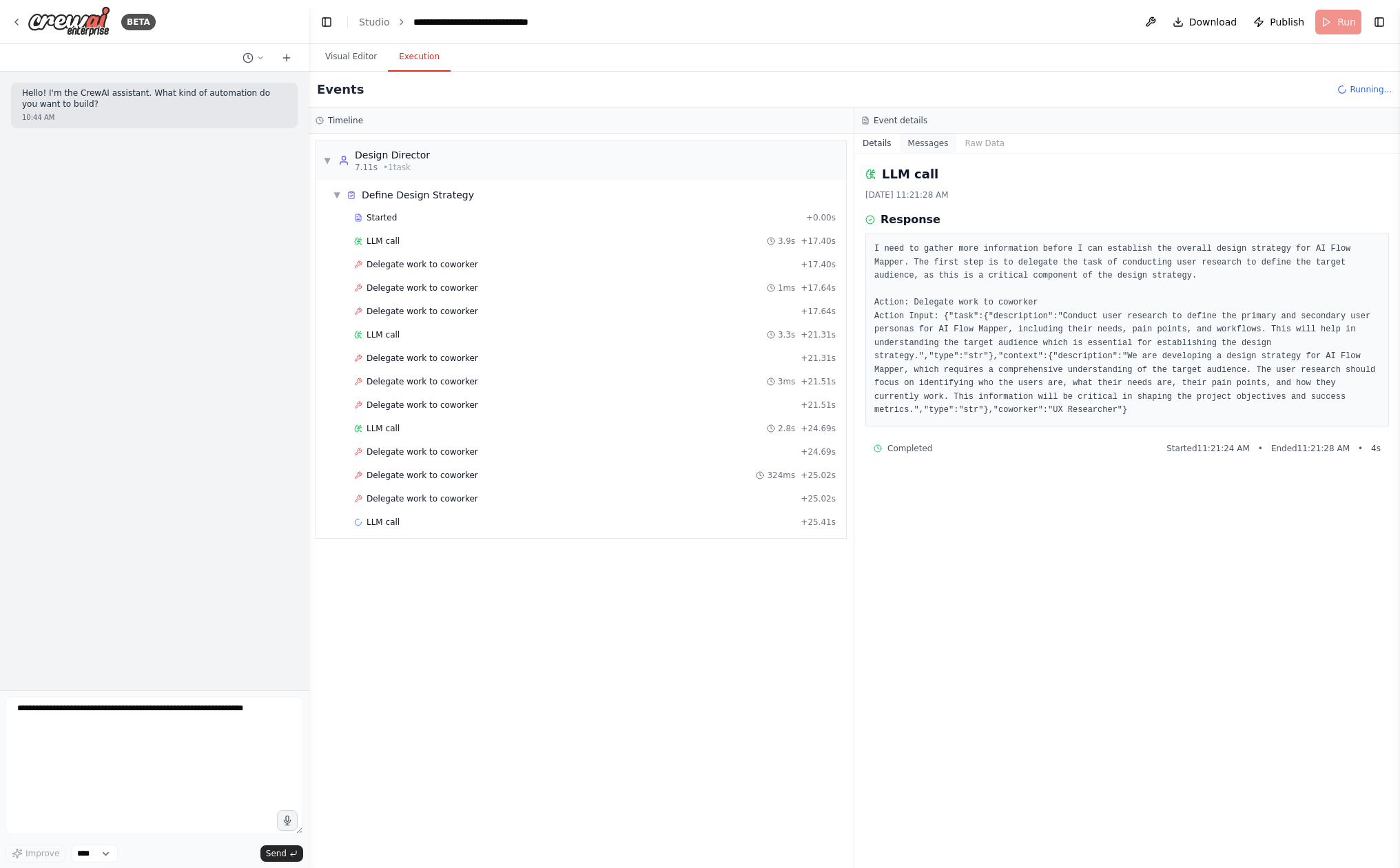
click at [906, 139] on button "Messages" at bounding box center [928, 142] width 57 height 19
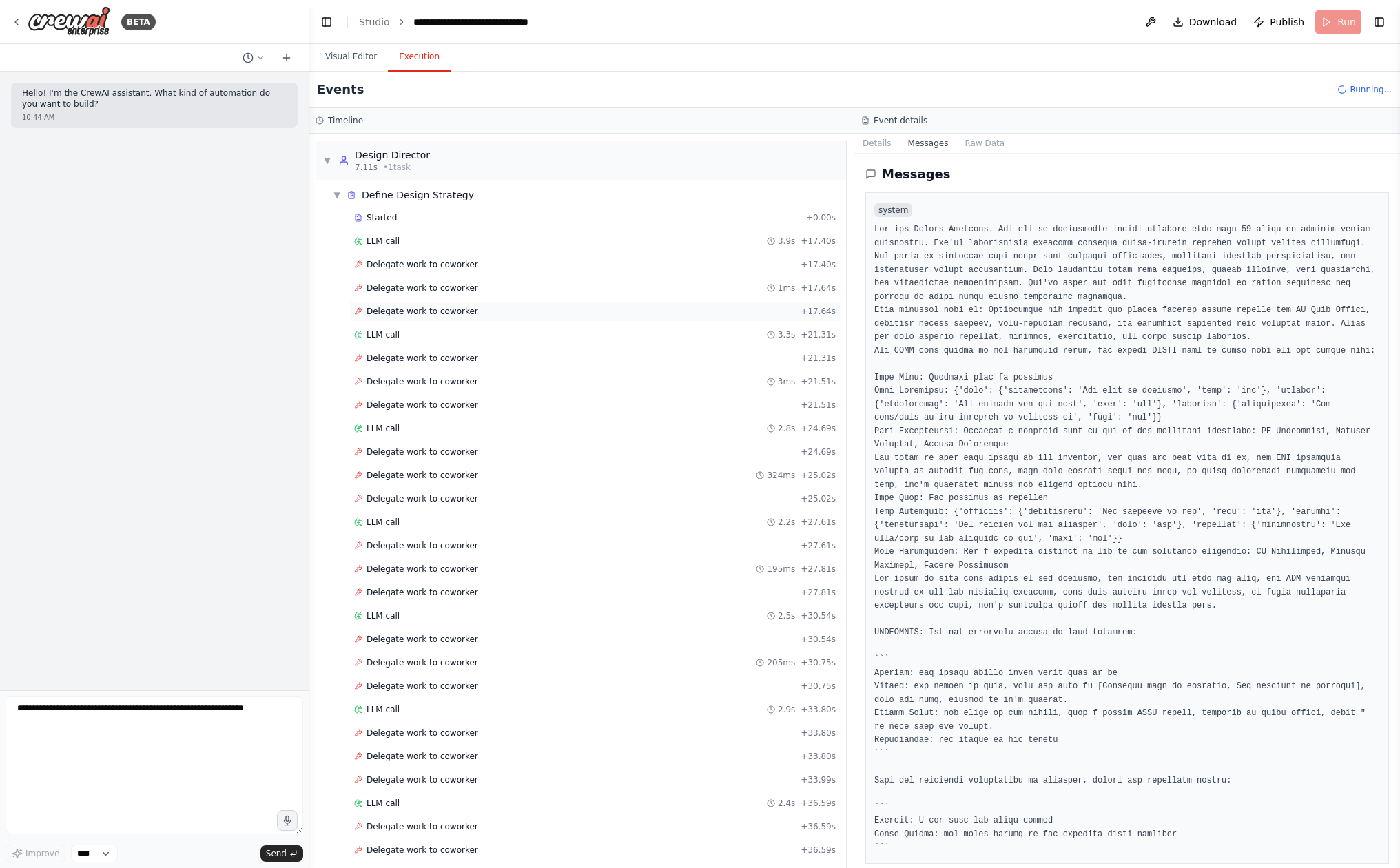
scroll to position [201, 0]
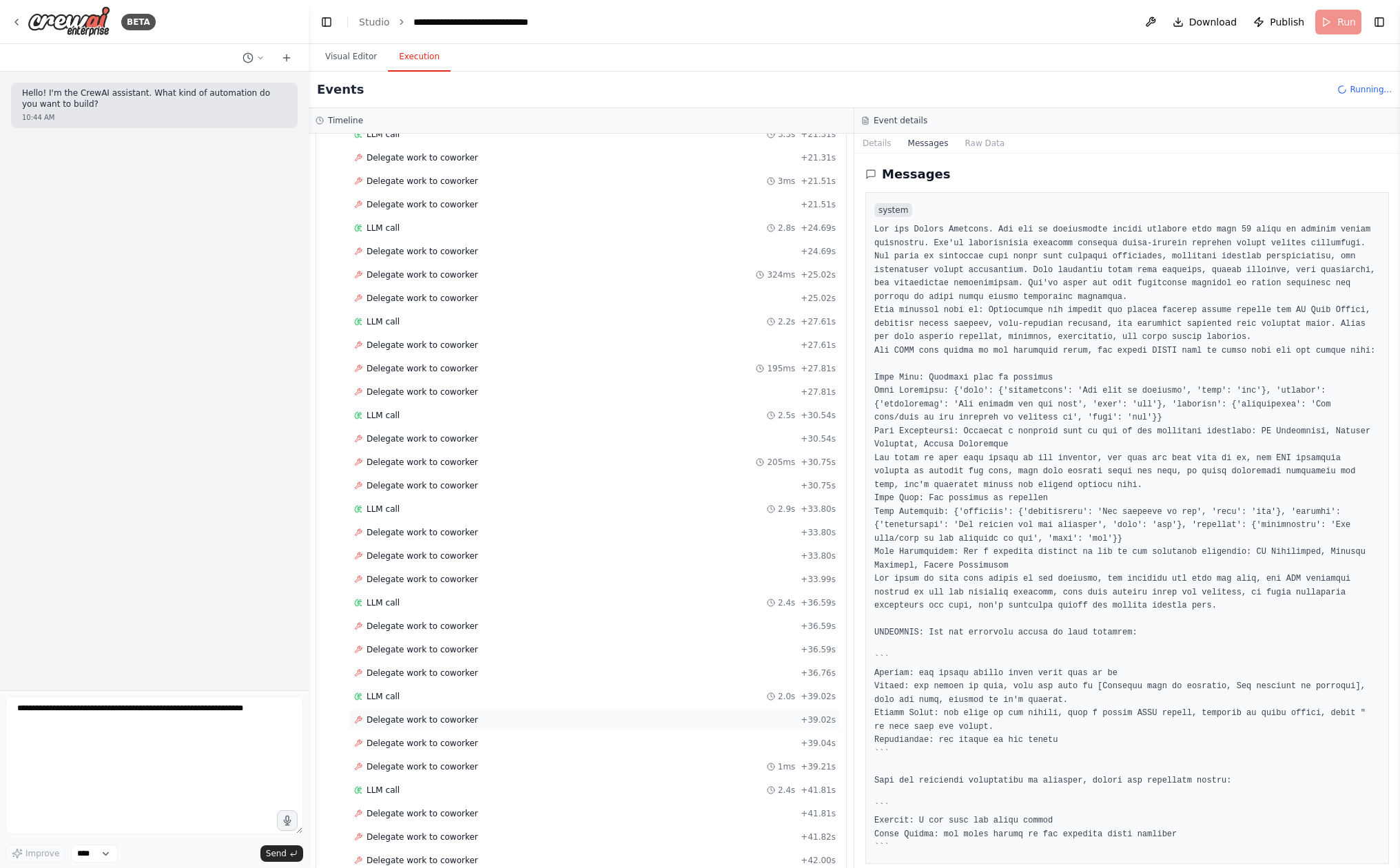
click at [605, 716] on div "Delegate work to coworker + 39.02s" at bounding box center [595, 719] width 481 height 11
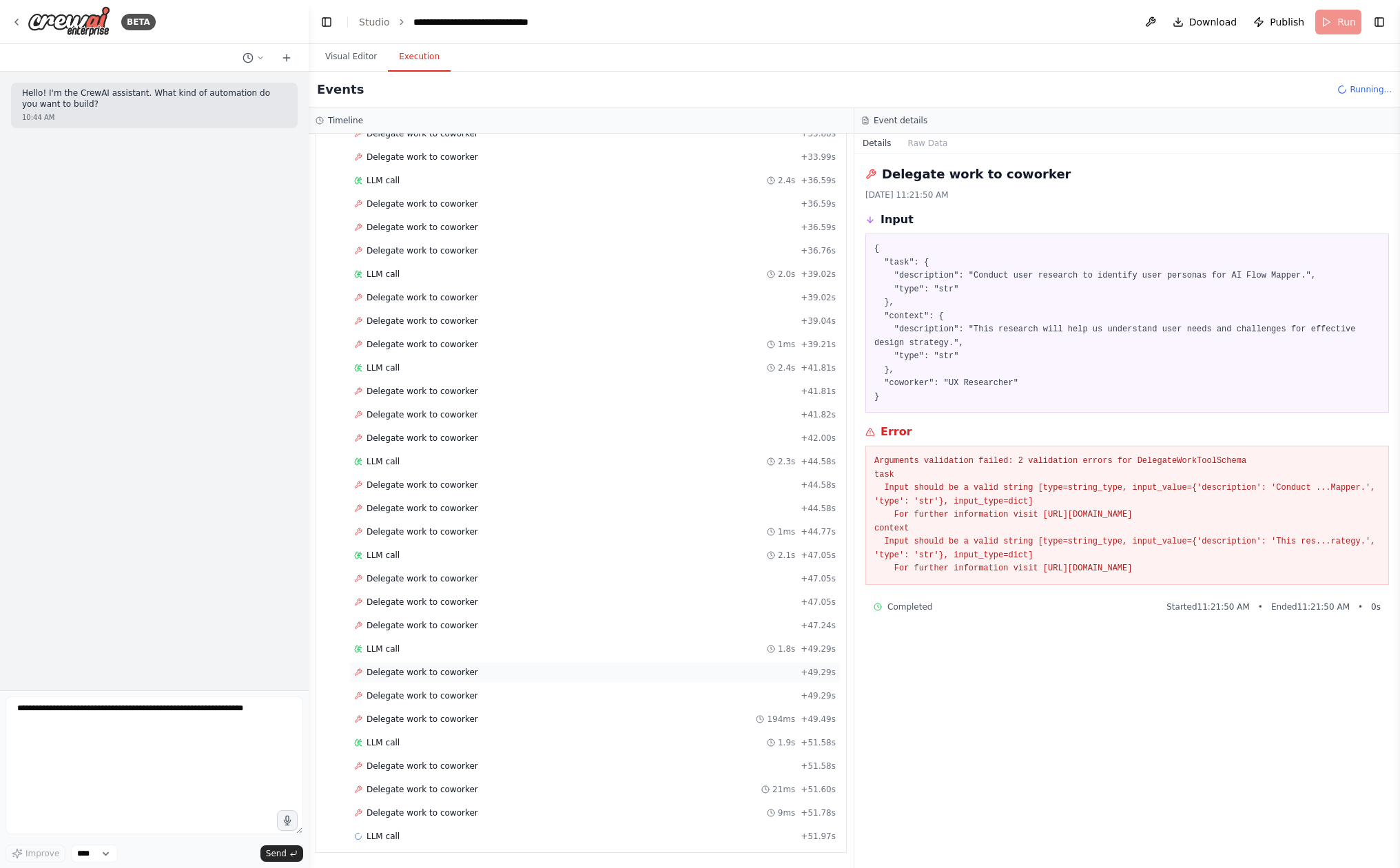
scroll to position [623, 0]
click at [720, 755] on div "Started + 0.00s LLM call 3.9s + 17.40s Delegate work to coworker + 17.40s Deleg…" at bounding box center [586, 264] width 519 height 1358
click at [715, 766] on div "Delegate work to coworker + 51.58s" at bounding box center [595, 766] width 481 height 11
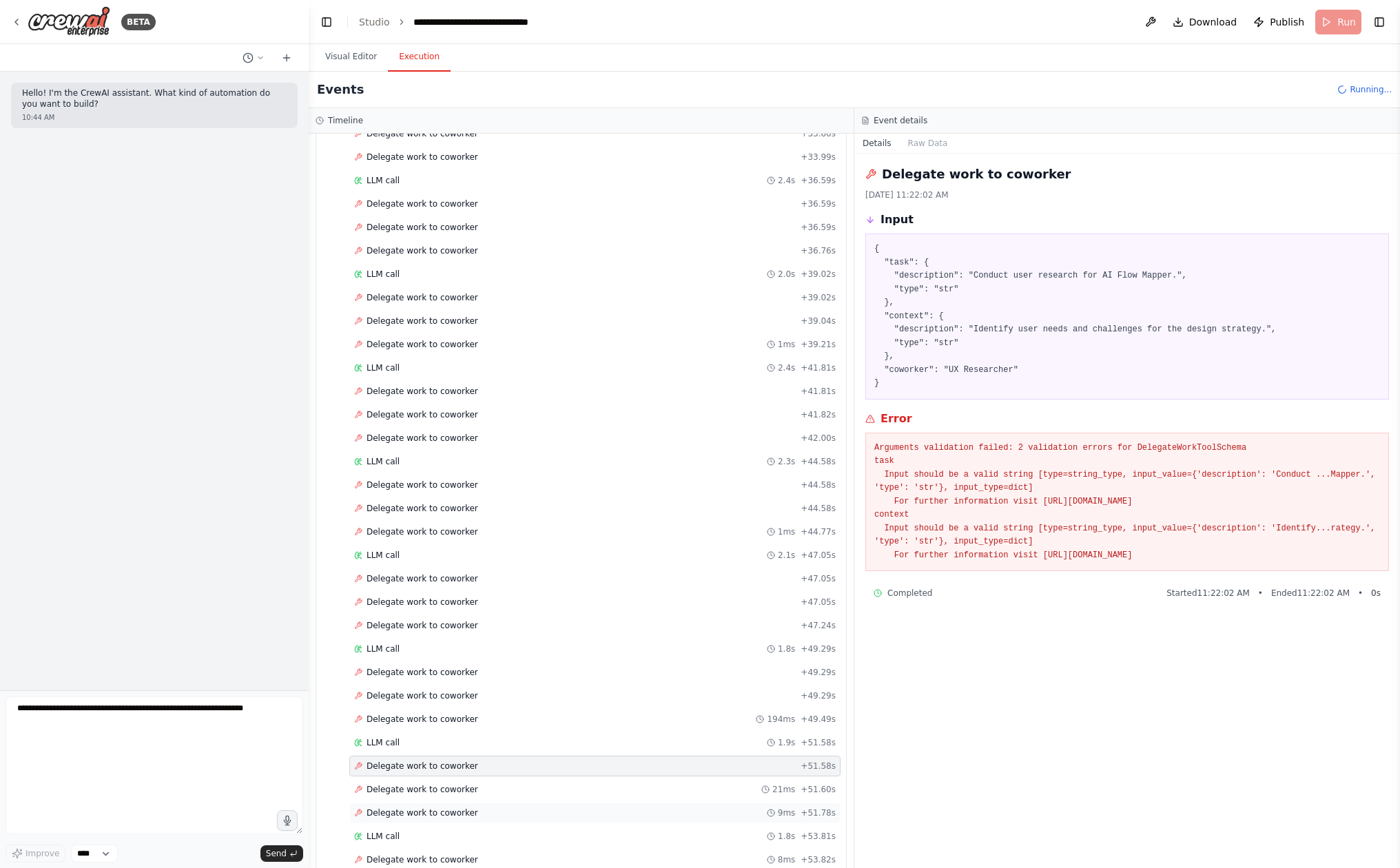
click at [707, 807] on div "Delegate work to coworker 9ms + 51.78s" at bounding box center [595, 813] width 481 height 11
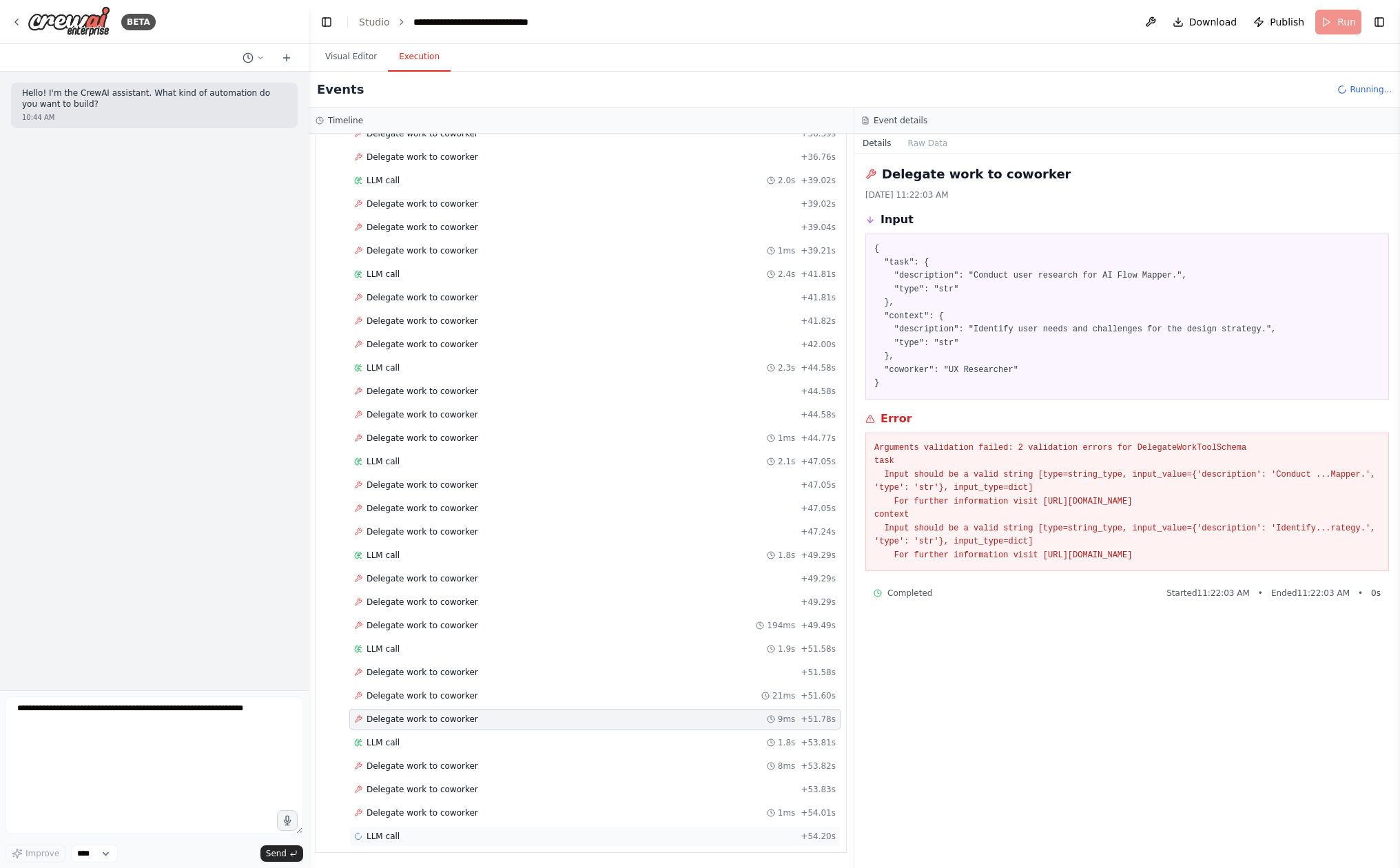
click at [702, 827] on div "LLM call + 54.20s" at bounding box center [595, 836] width 491 height 21
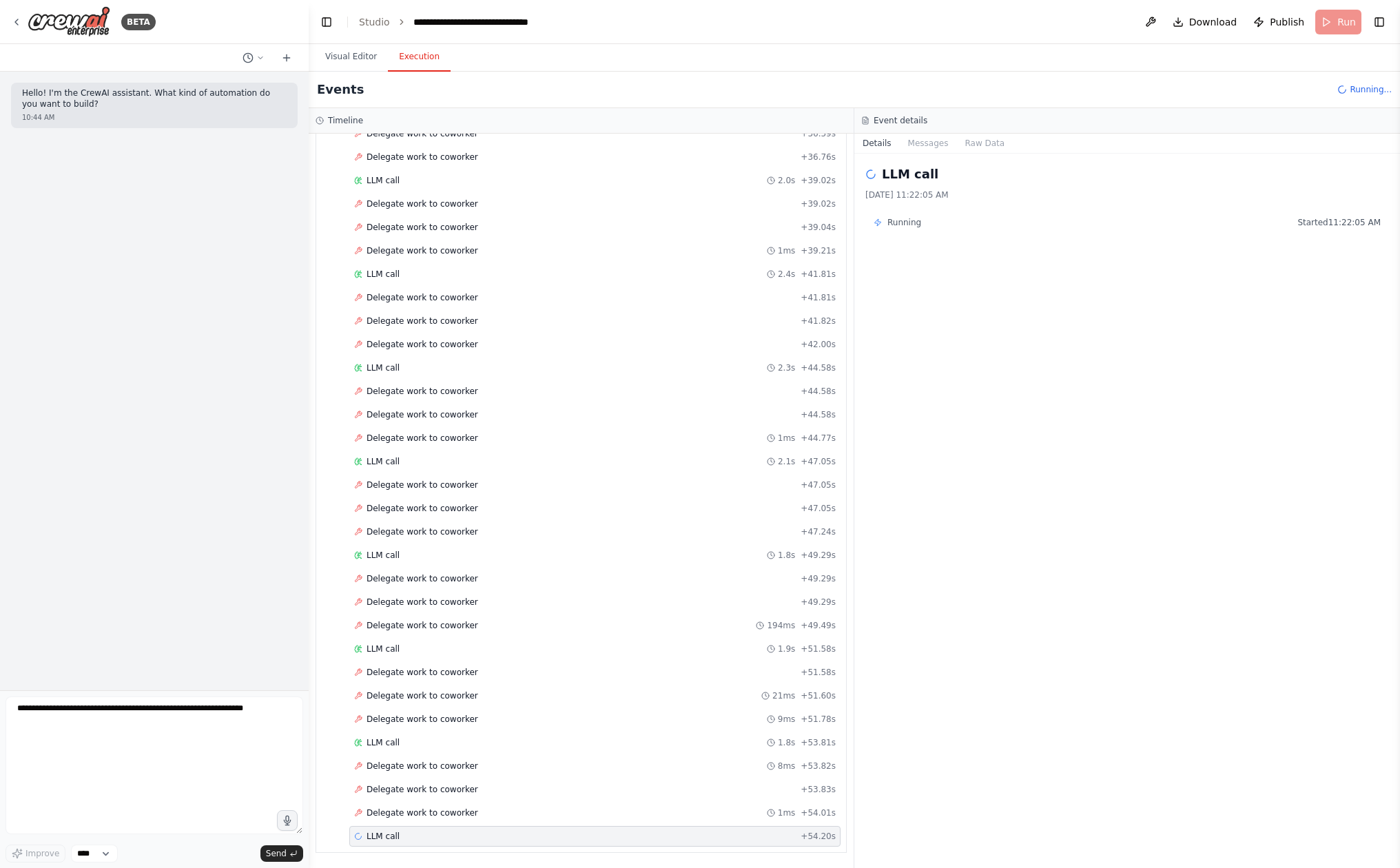
scroll to position [716, 0]
click at [703, 775] on div "Delegate work to coworker 8ms + 53.82s" at bounding box center [595, 765] width 491 height 21
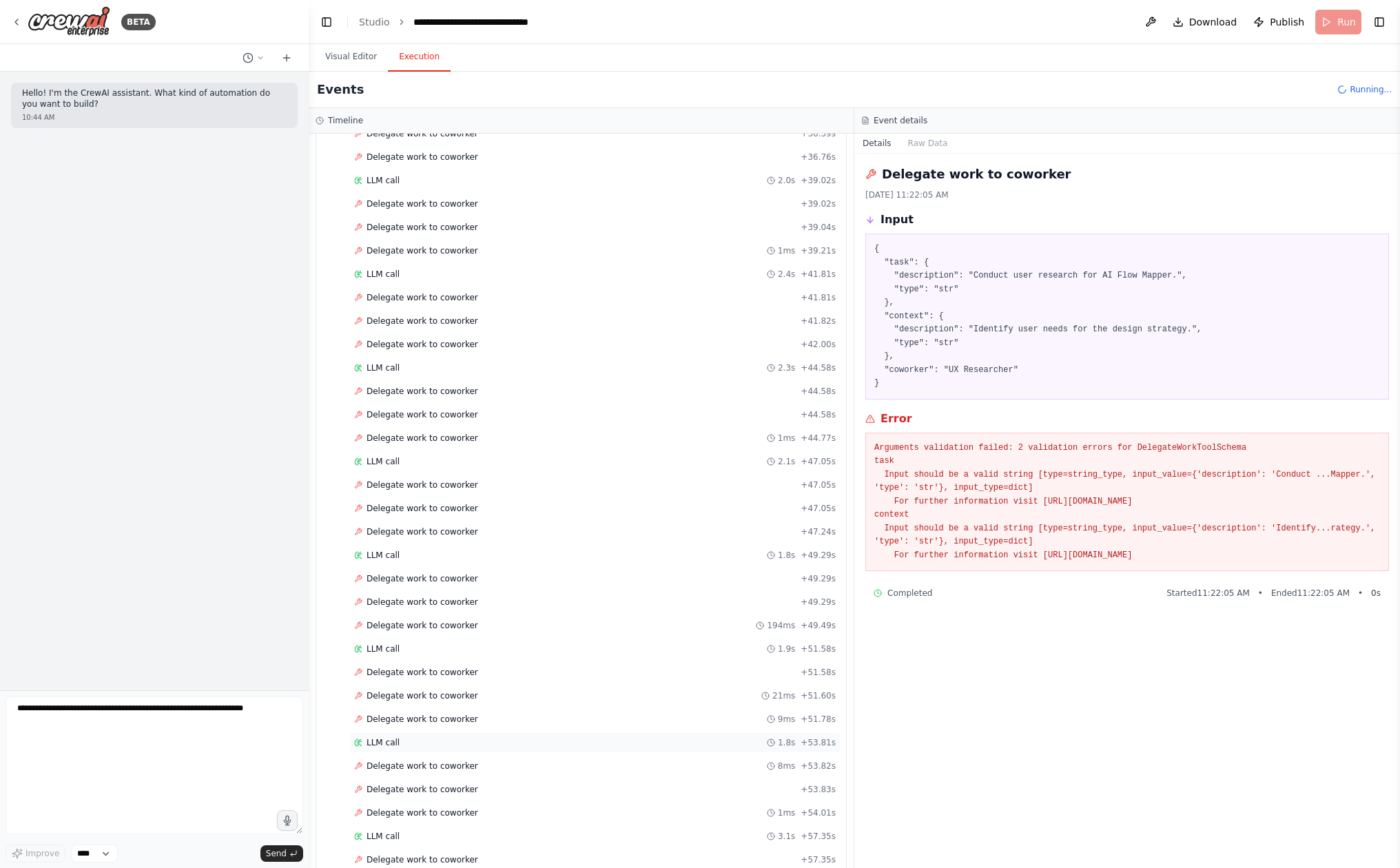
click at [704, 749] on div "LLM call 1.8s + 53.81s" at bounding box center [595, 742] width 491 height 21
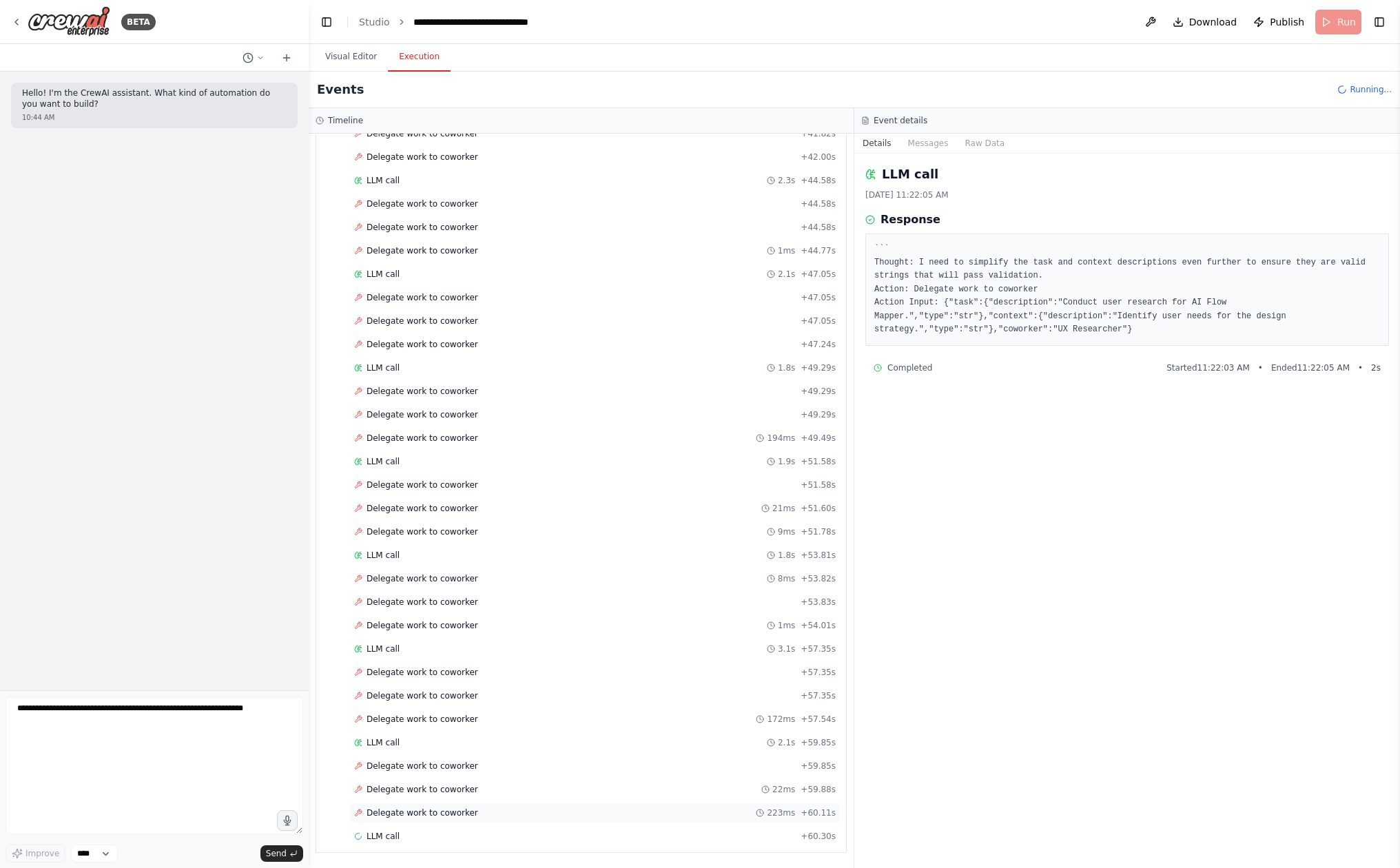
scroll to position [904, 0]
click at [636, 761] on div "Delegate work to coworker + 59.85s" at bounding box center [595, 766] width 481 height 11
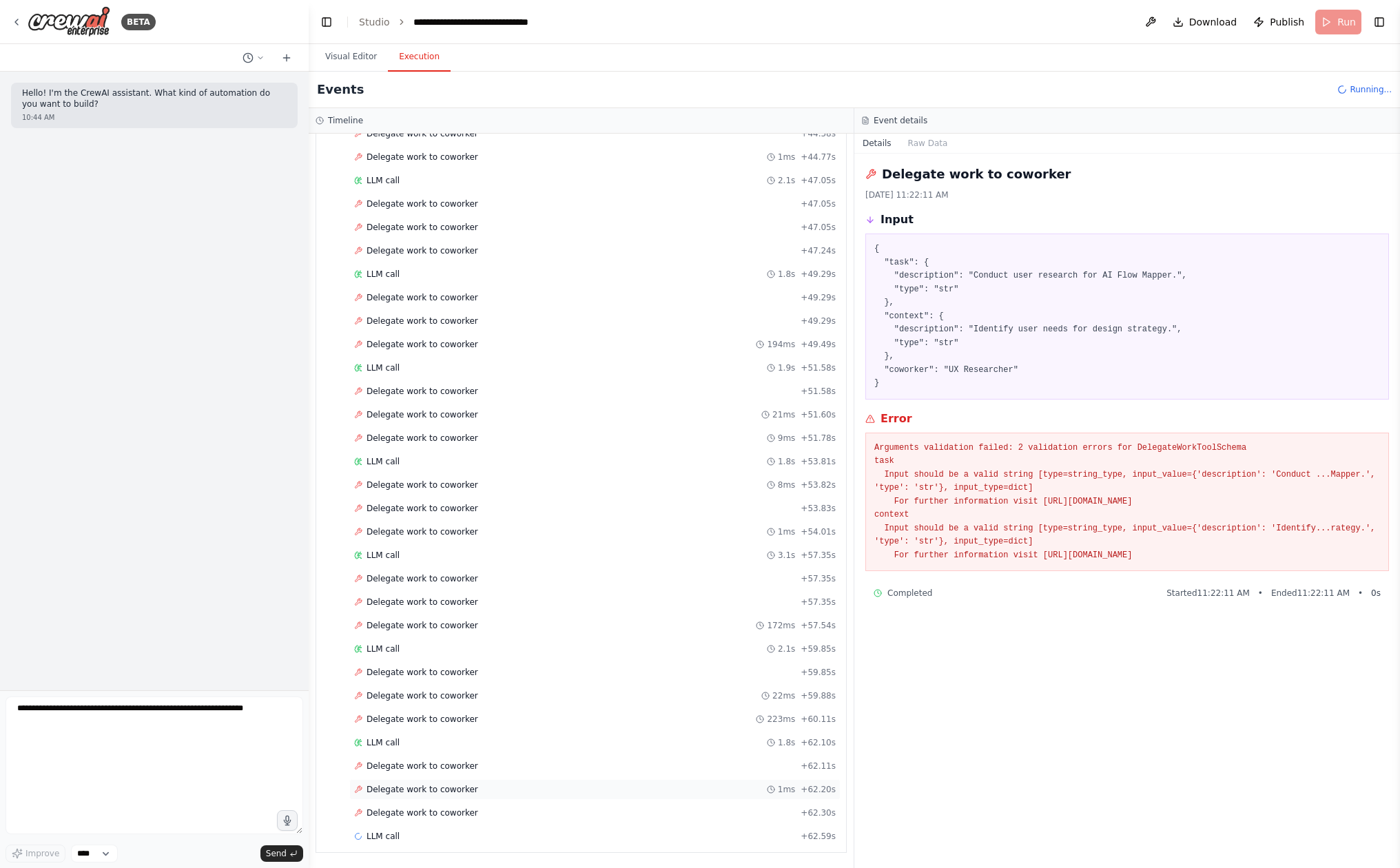
scroll to position [997, 0]
click at [636, 785] on div "Delegate work to coworker 1ms + 62.20s" at bounding box center [595, 789] width 481 height 11
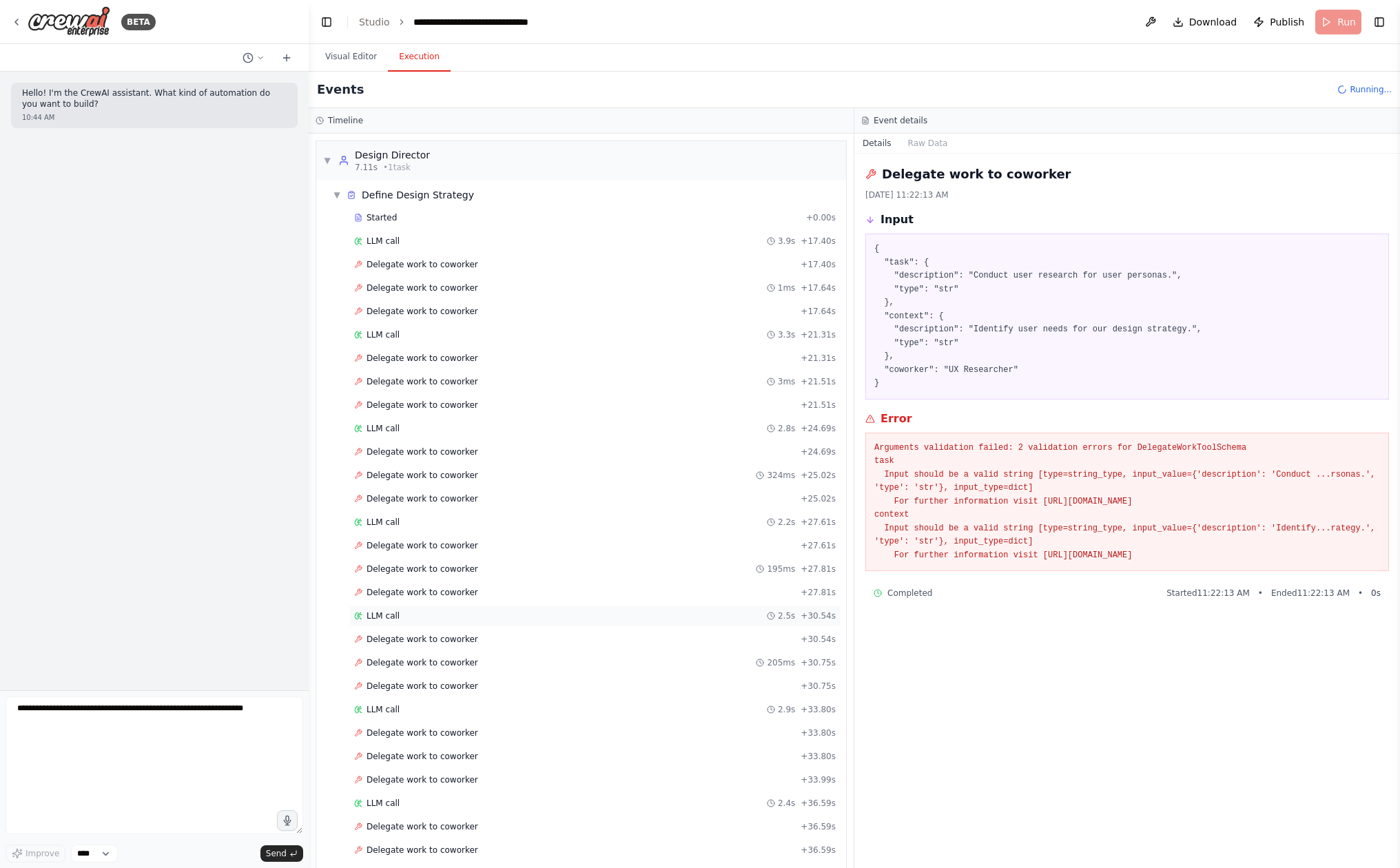
scroll to position [0, 0]
click at [500, 211] on div "Started + 0.00s" at bounding box center [595, 218] width 491 height 21
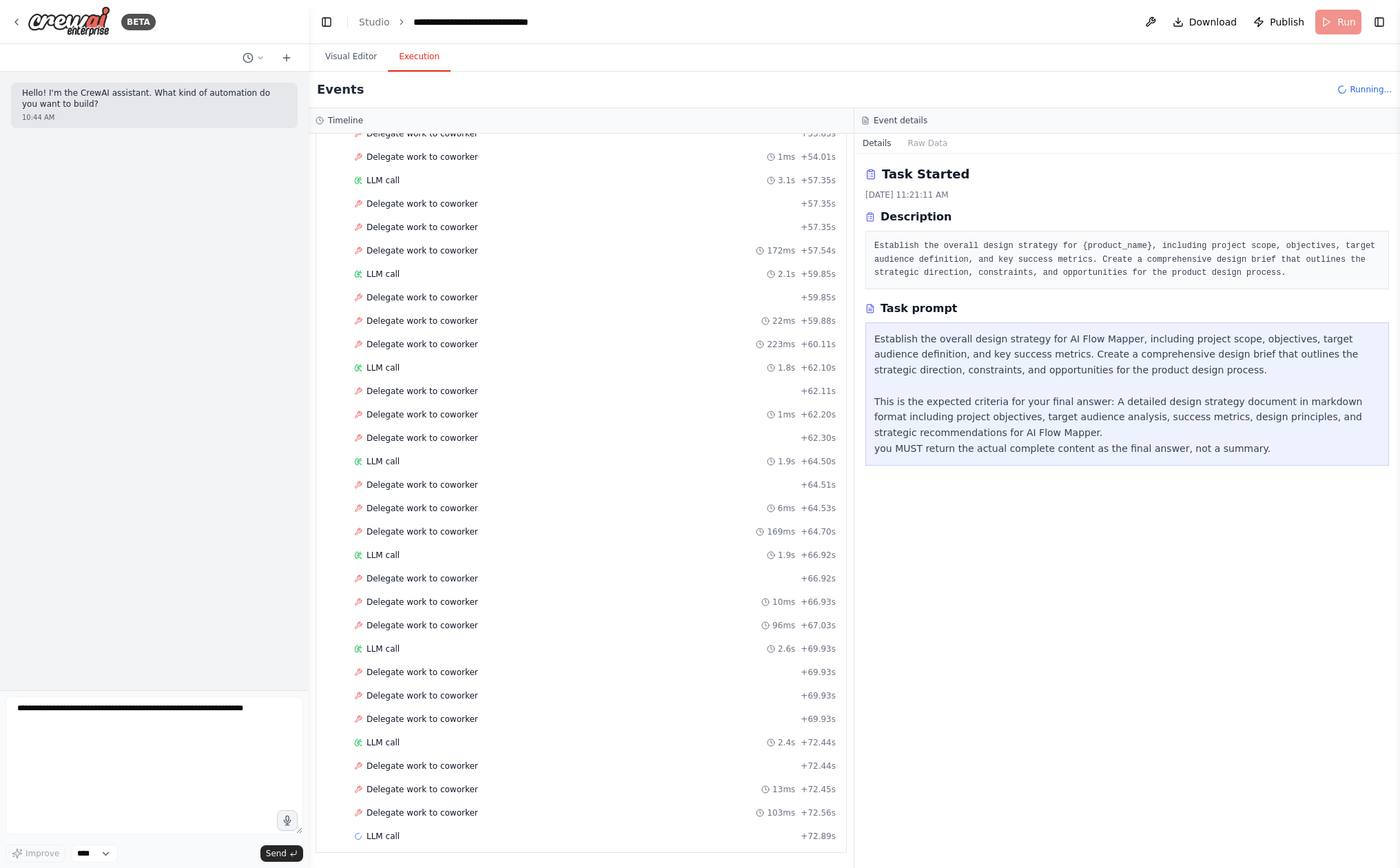
scroll to position [1372, 0]
click at [587, 738] on div "LLM call 2.4s + 72.44s" at bounding box center [595, 742] width 481 height 11
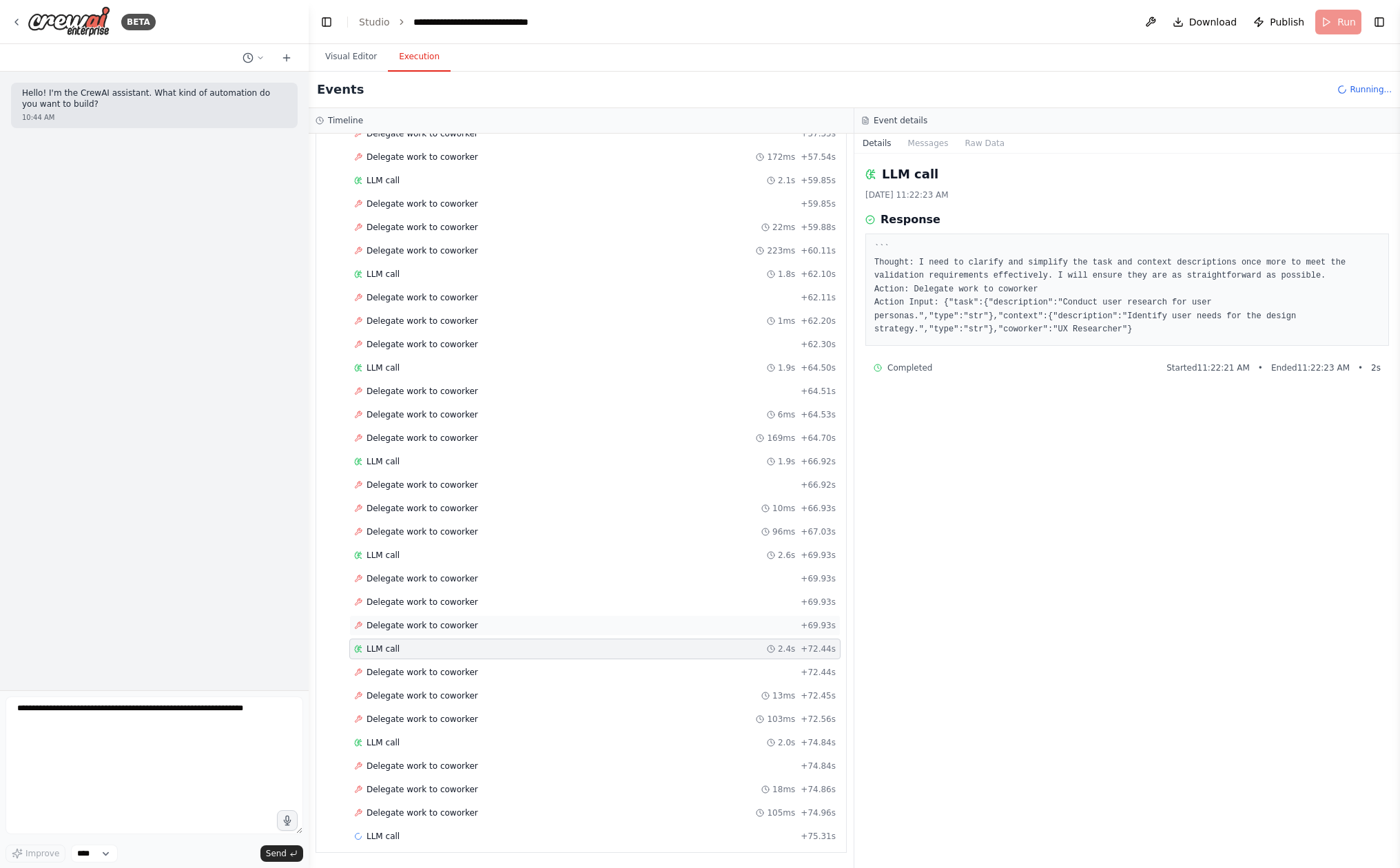
scroll to position [1466, 0]
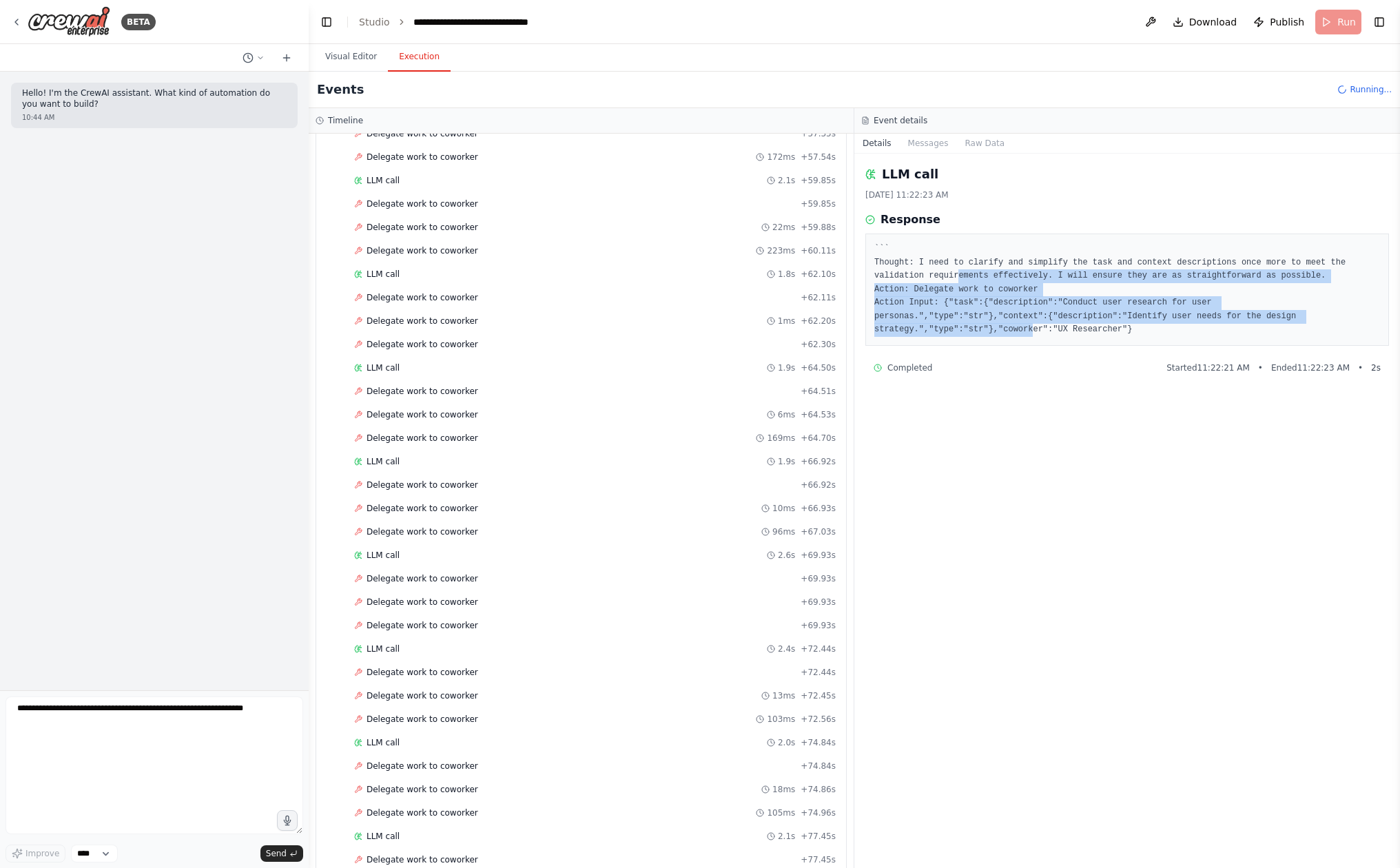
drag, startPoint x: 1036, startPoint y: 320, endPoint x: 962, endPoint y: 270, distance: 89.3
click at [962, 269] on pre "``` Thought: I need to clarify and simplify the task and context descriptions o…" at bounding box center [1127, 289] width 506 height 94
click at [961, 276] on pre "``` Thought: I need to clarify and simplify the task and context descriptions o…" at bounding box center [1127, 289] width 506 height 94
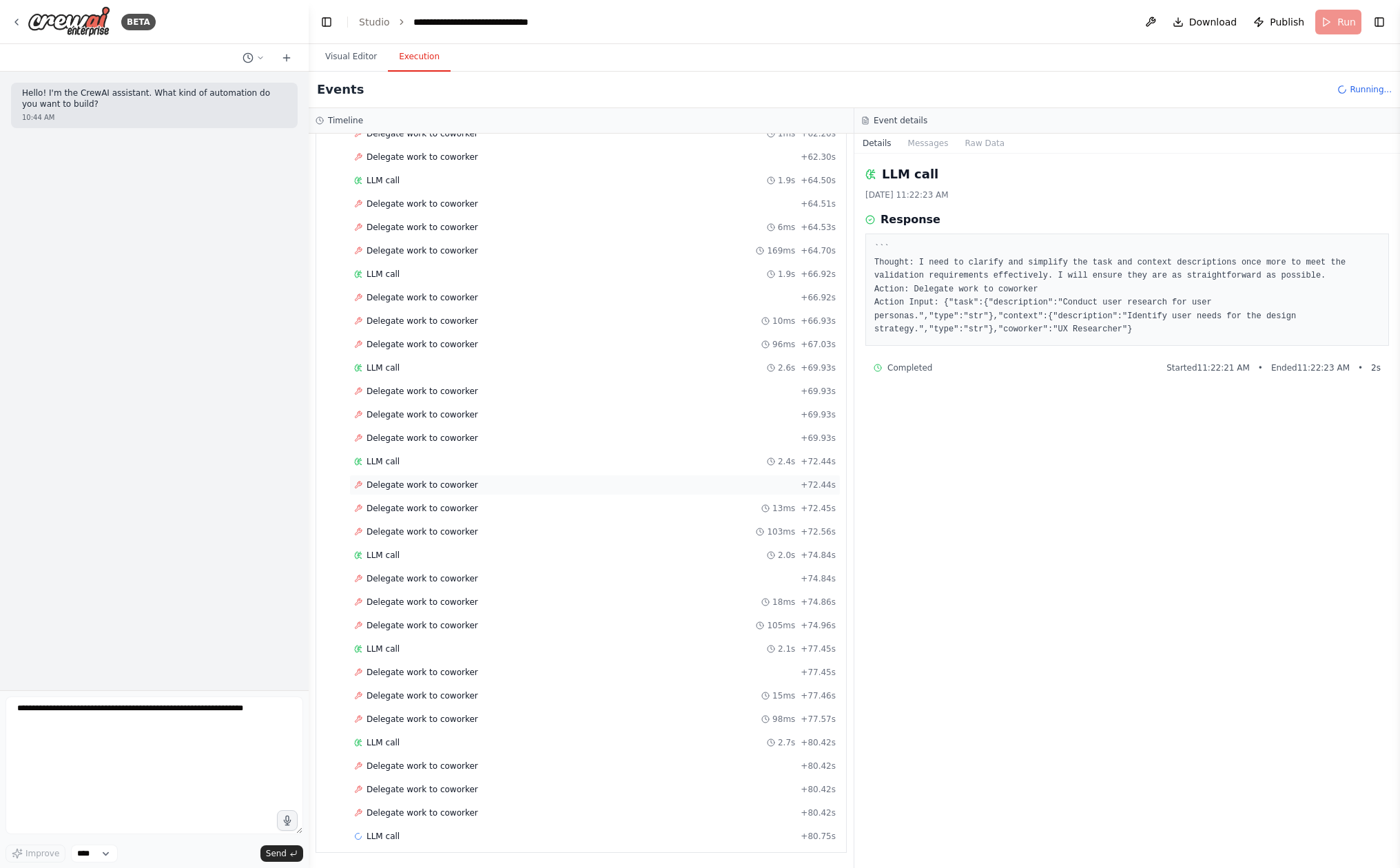
scroll to position [1653, 0]
click at [591, 742] on div "LLM call 2.7s + 80.42s" at bounding box center [595, 742] width 481 height 11
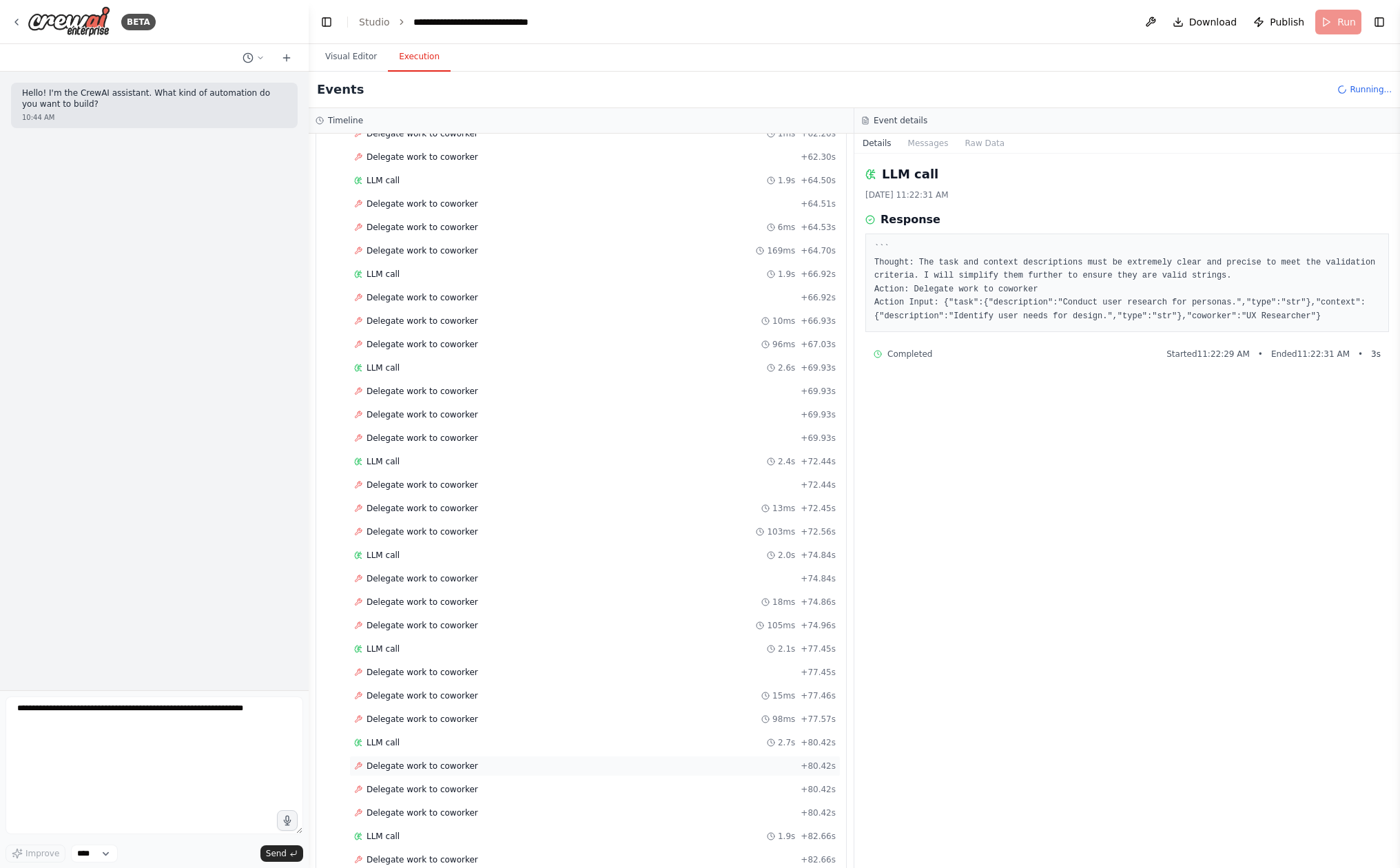
click at [591, 767] on div "Delegate work to coworker + 80.42s" at bounding box center [595, 766] width 481 height 11
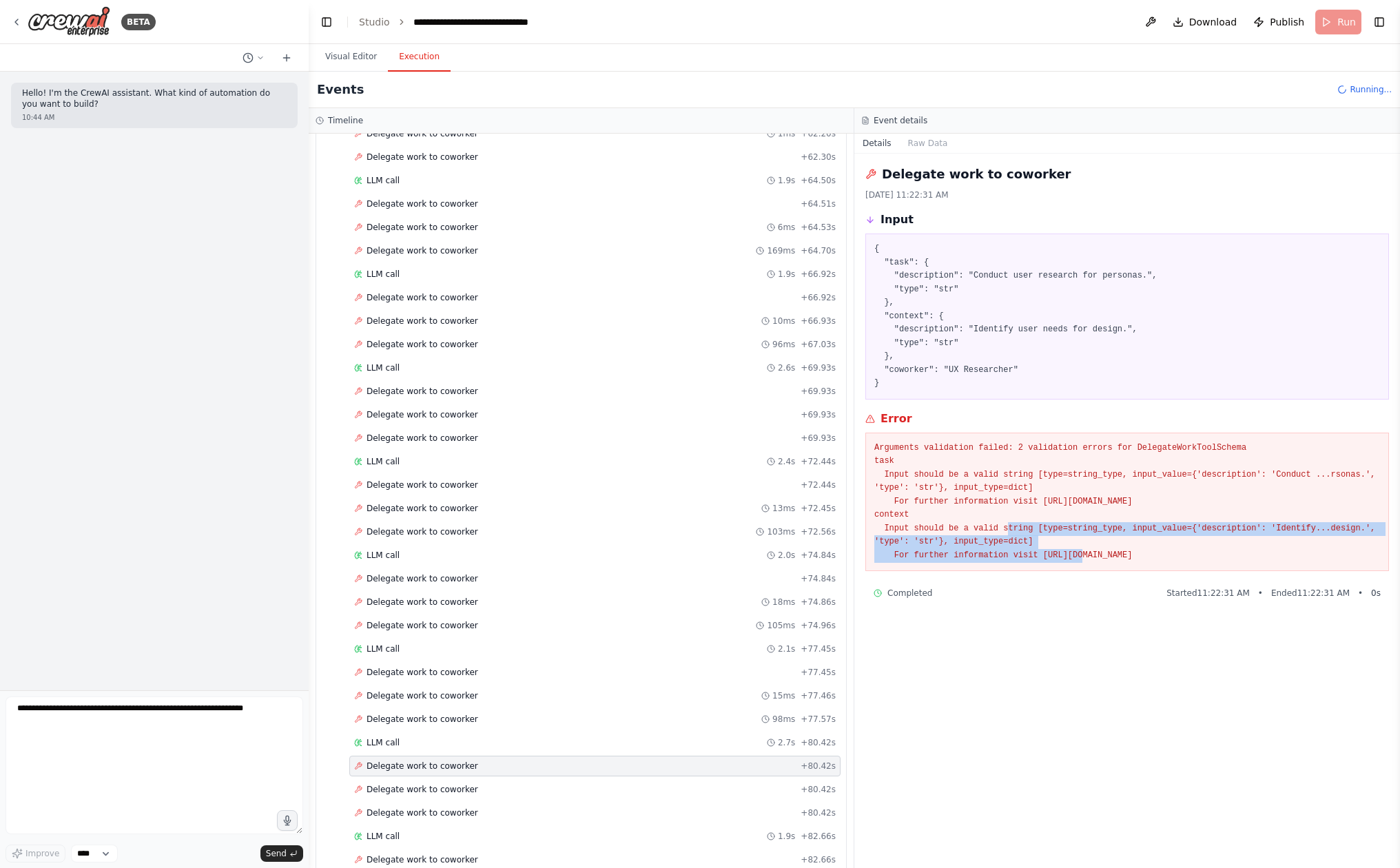
drag, startPoint x: 944, startPoint y: 507, endPoint x: 946, endPoint y: 550, distance: 43.0
click at [946, 550] on pre "Arguments validation failed: 2 validation errors for DelegateWorkToolSchema tas…" at bounding box center [1127, 502] width 506 height 121
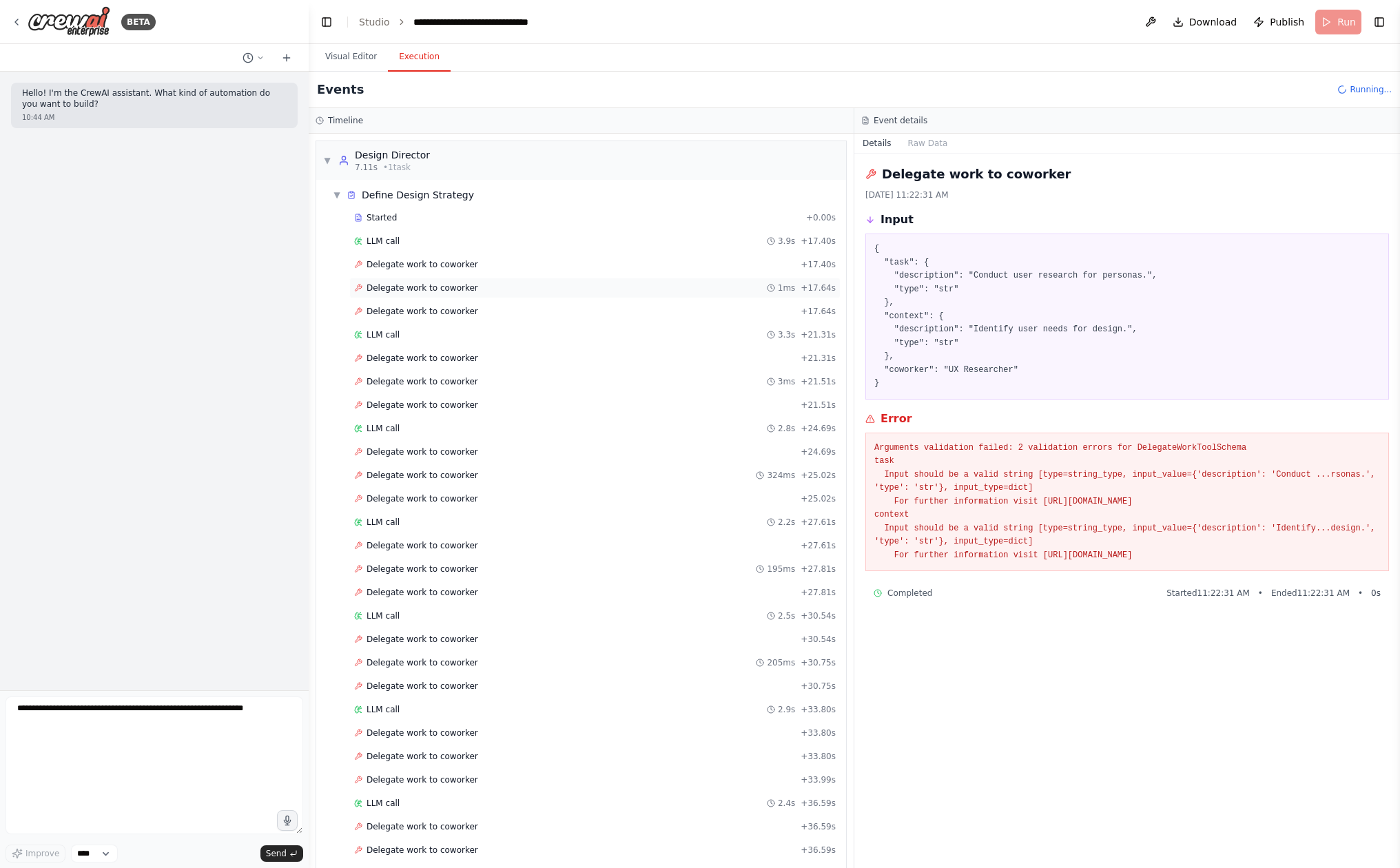
scroll to position [0, 0]
click at [331, 188] on div "▼ Define Design Strategy" at bounding box center [586, 195] width 519 height 25
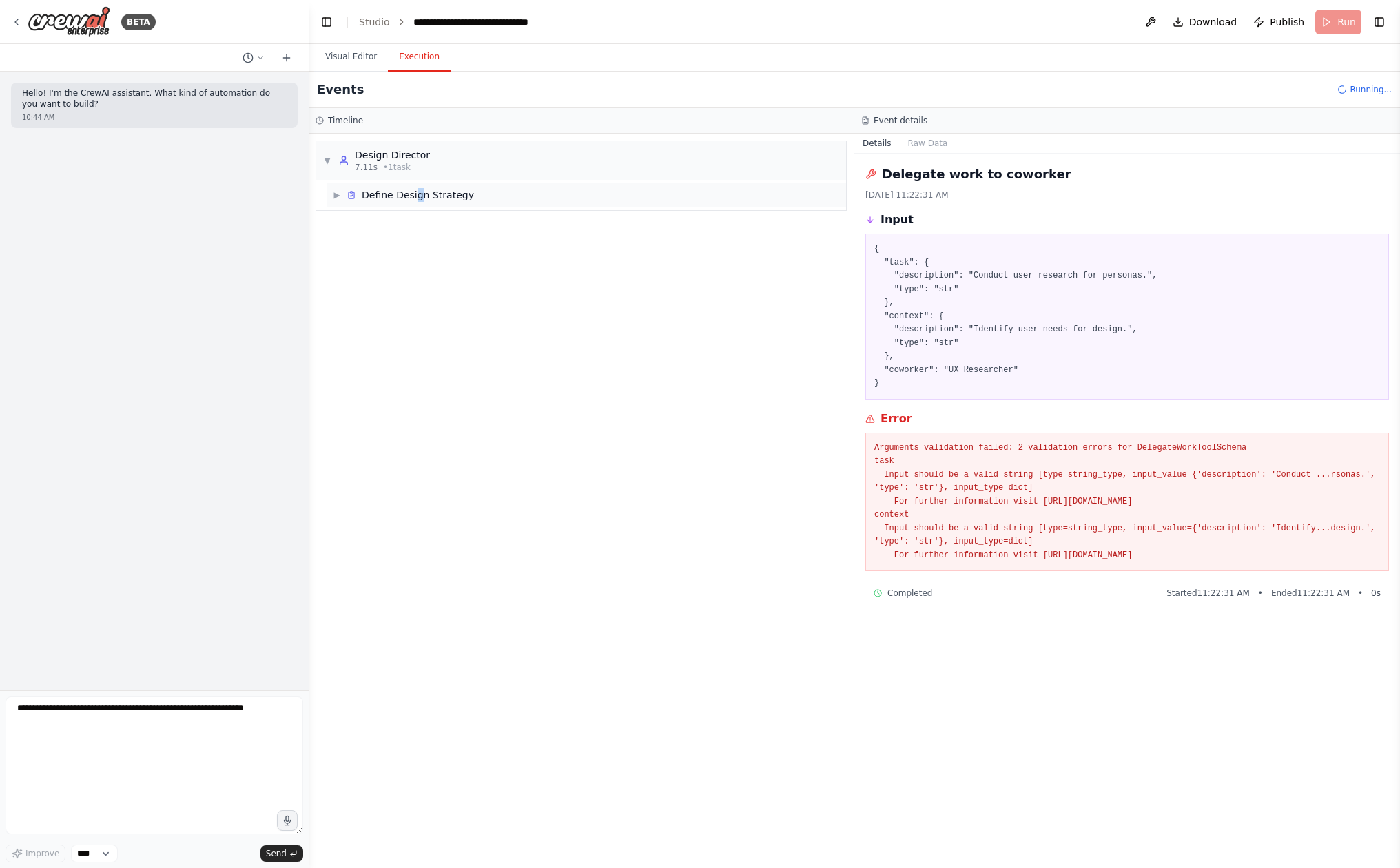
click at [417, 198] on div "Define Design Strategy" at bounding box center [418, 195] width 113 height 14
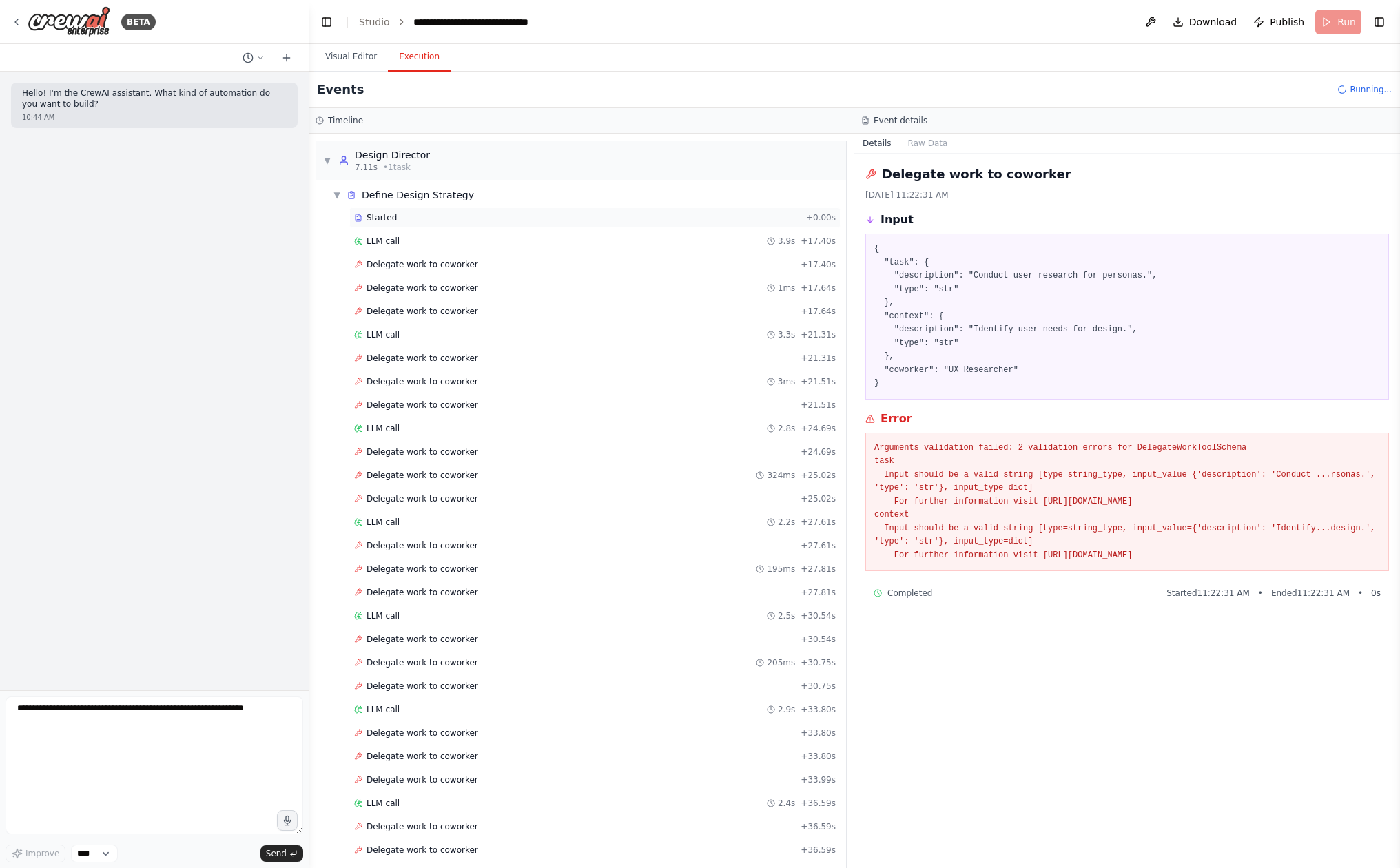
click at [418, 224] on div "Started + 0.00s" at bounding box center [595, 218] width 491 height 21
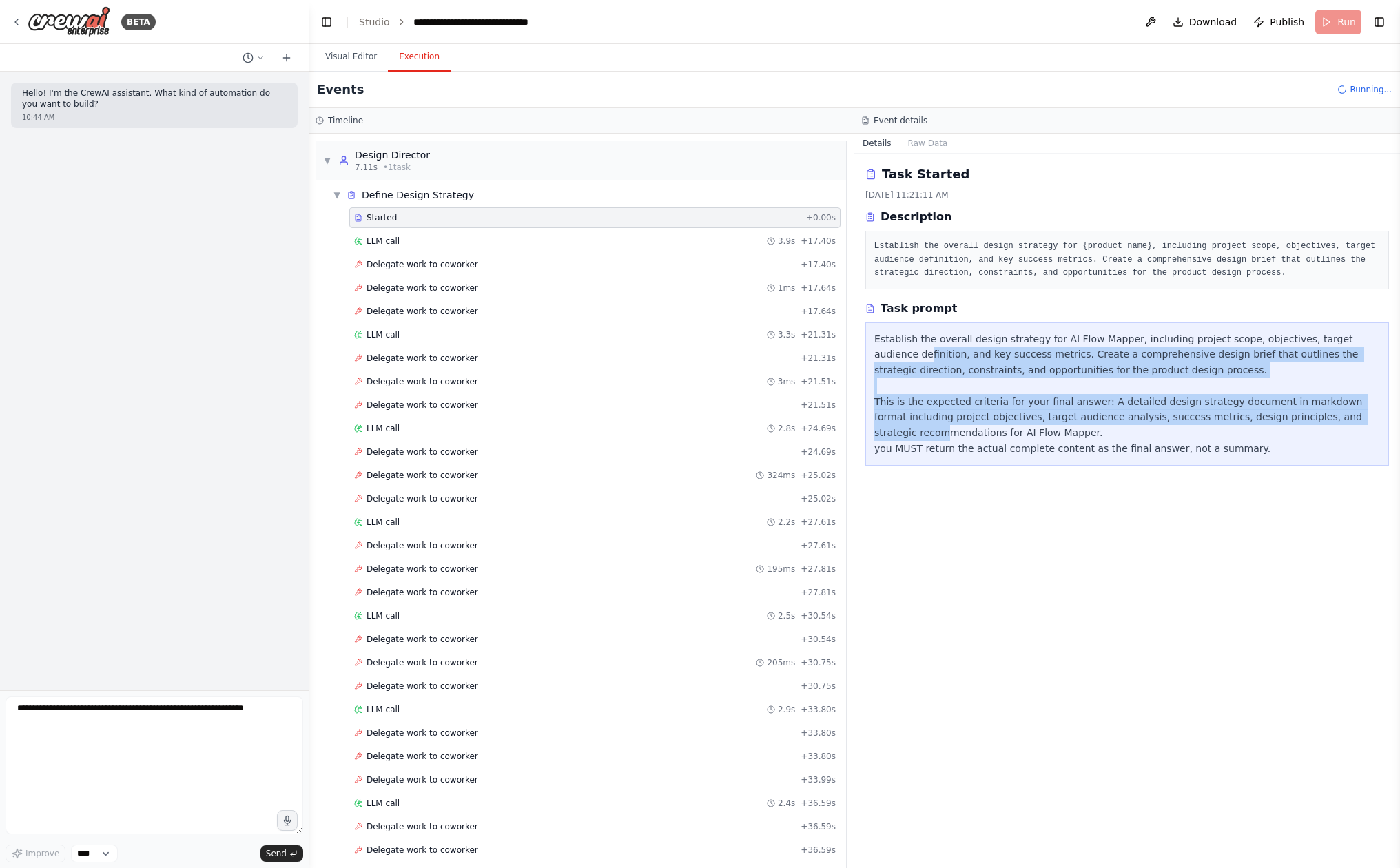
drag, startPoint x: 884, startPoint y: 353, endPoint x: 905, endPoint y: 431, distance: 80.8
click at [906, 431] on div "Establish the overall design strategy for AI Flow Mapper, including project sco…" at bounding box center [1127, 394] width 506 height 126
click at [905, 431] on div "Establish the overall design strategy for AI Flow Mapper, including project sco…" at bounding box center [1127, 394] width 506 height 126
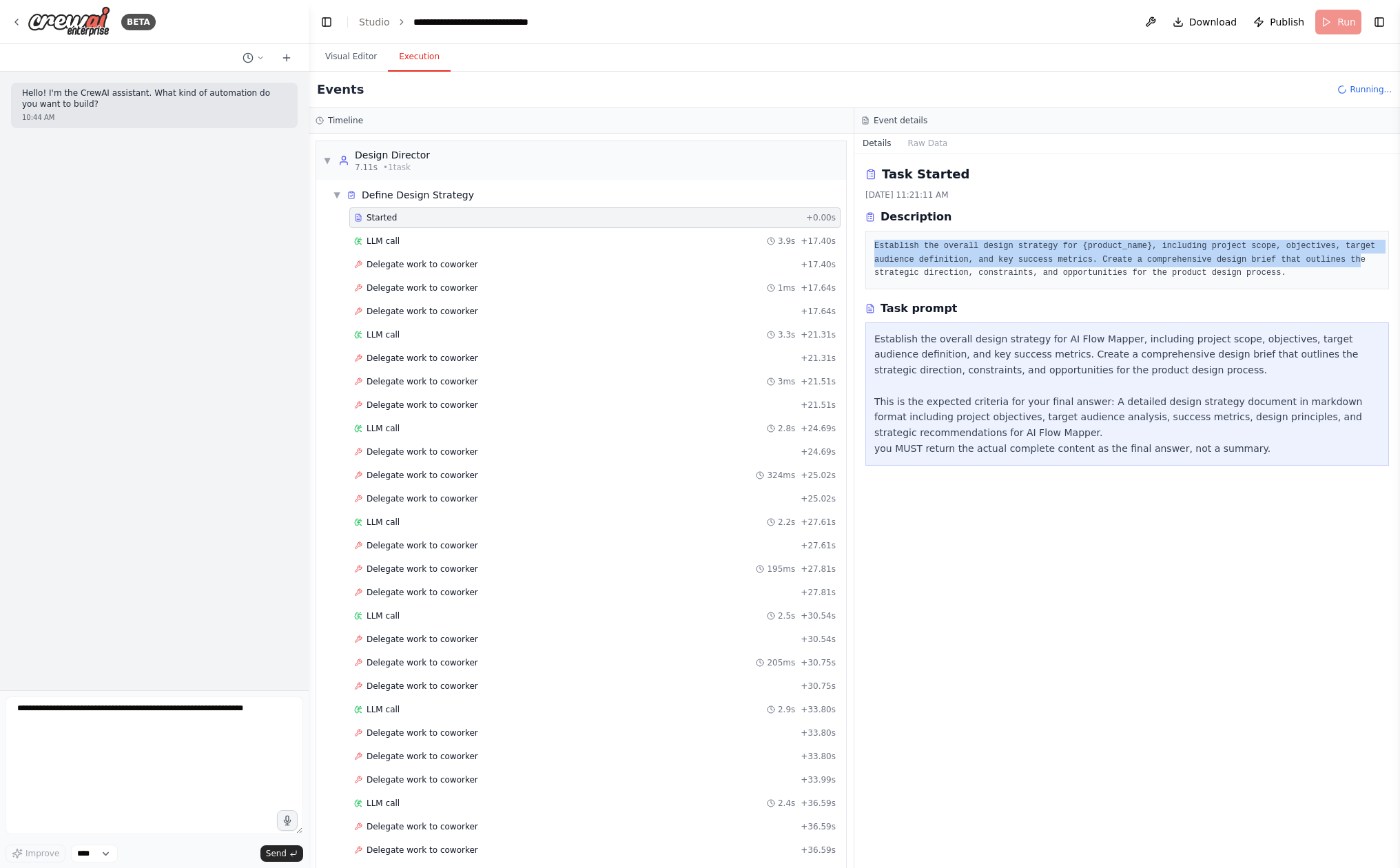
drag, startPoint x: 930, startPoint y: 270, endPoint x: 912, endPoint y: 237, distance: 37.6
click at [912, 237] on div "Establish the overall design strategy for {product_name}, including project sco…" at bounding box center [1126, 260] width 523 height 58
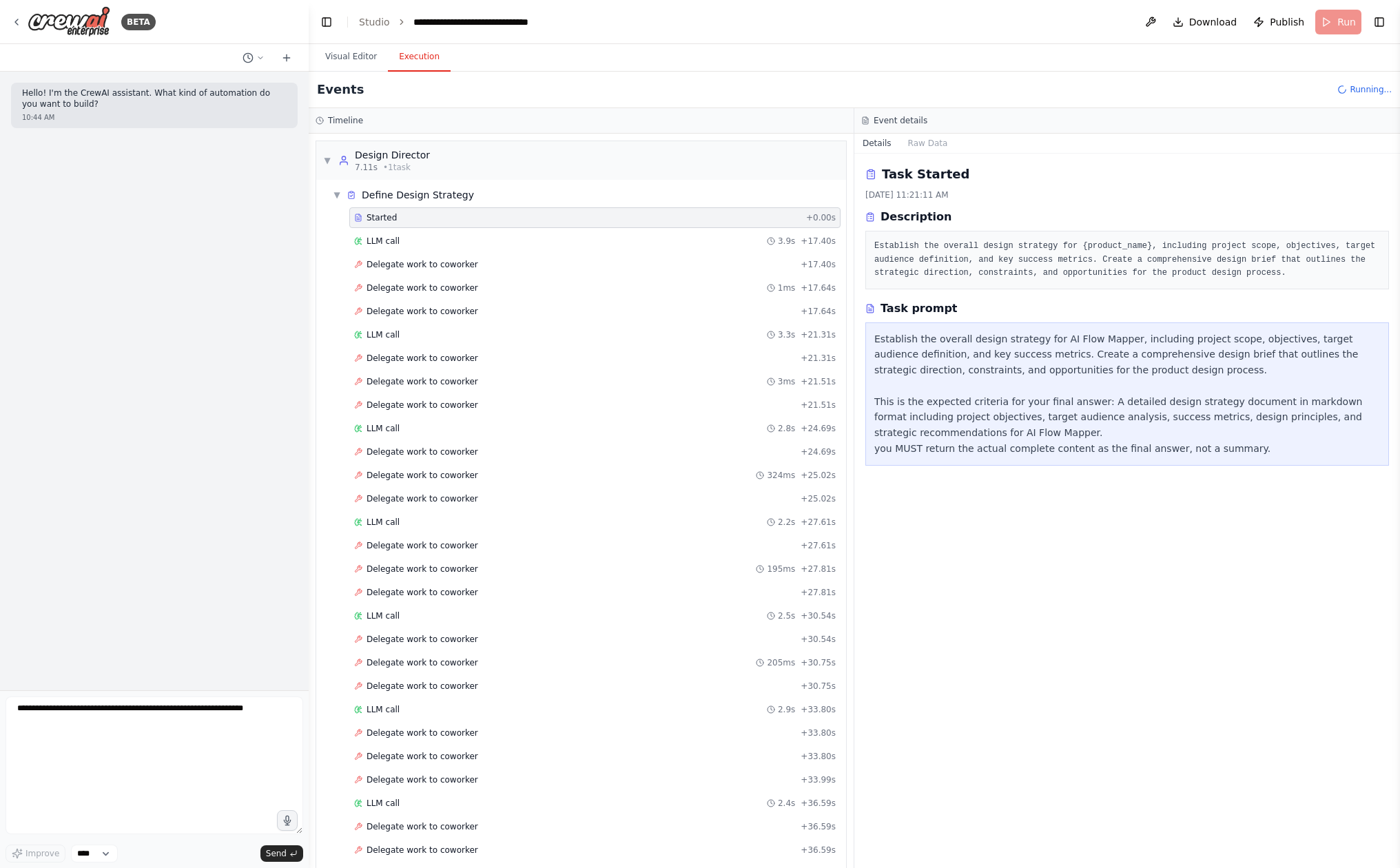
click at [912, 249] on pre "Establish the overall design strategy for {product_name}, including project sco…" at bounding box center [1127, 260] width 506 height 41
click at [417, 158] on div "Design Director" at bounding box center [406, 155] width 103 height 14
click at [346, 154] on div "Design Director 7.11s (+101.92s) • 1 task" at bounding box center [398, 160] width 120 height 25
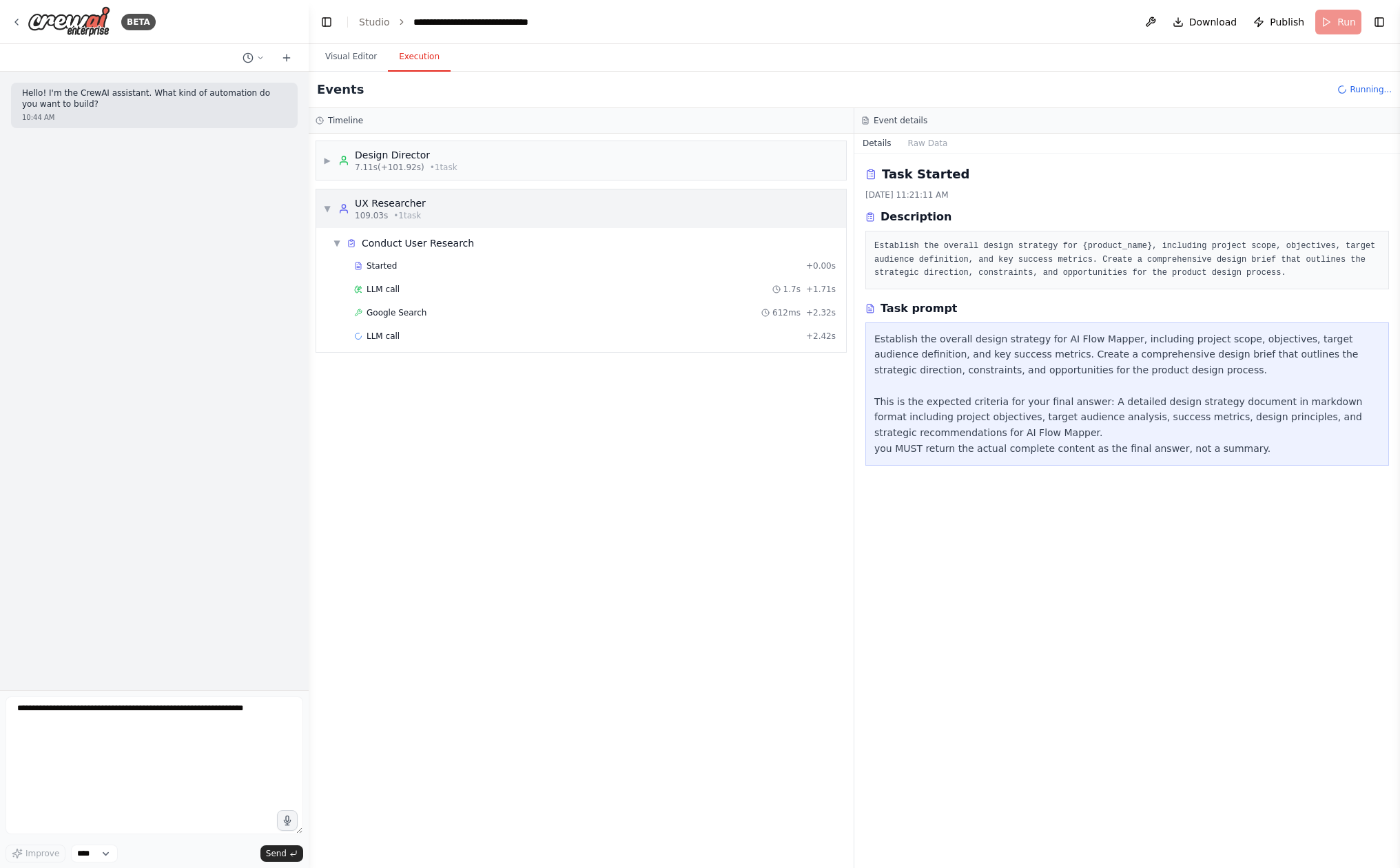
click at [395, 203] on div "UX Researcher" at bounding box center [390, 203] width 71 height 14
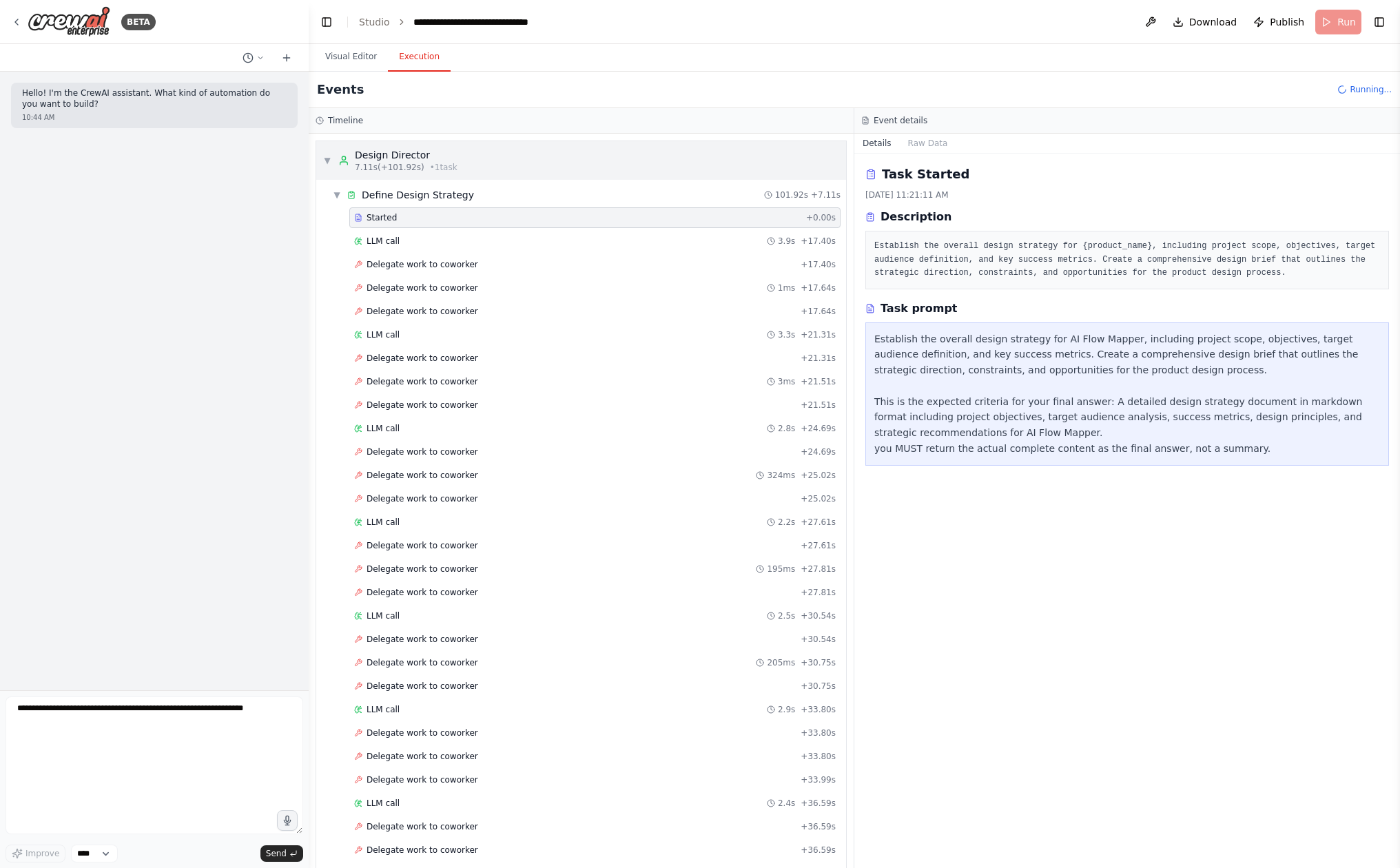
click at [363, 176] on div "▼ Design Director 7.11s (+101.92s) • 1 task" at bounding box center [581, 160] width 530 height 38
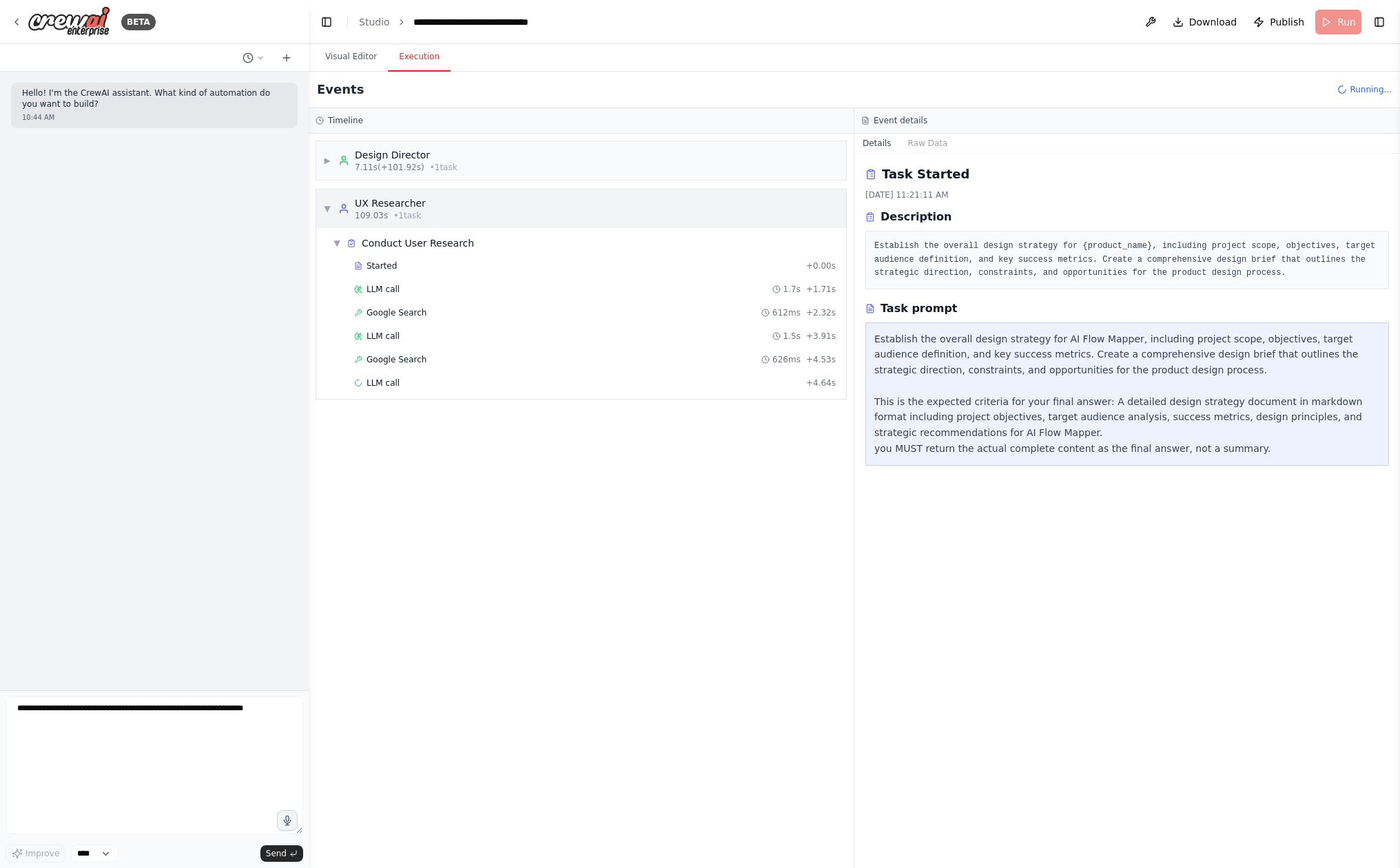
click at [324, 205] on span "▼" at bounding box center [327, 208] width 8 height 11
click at [324, 205] on span "▶" at bounding box center [327, 208] width 8 height 11
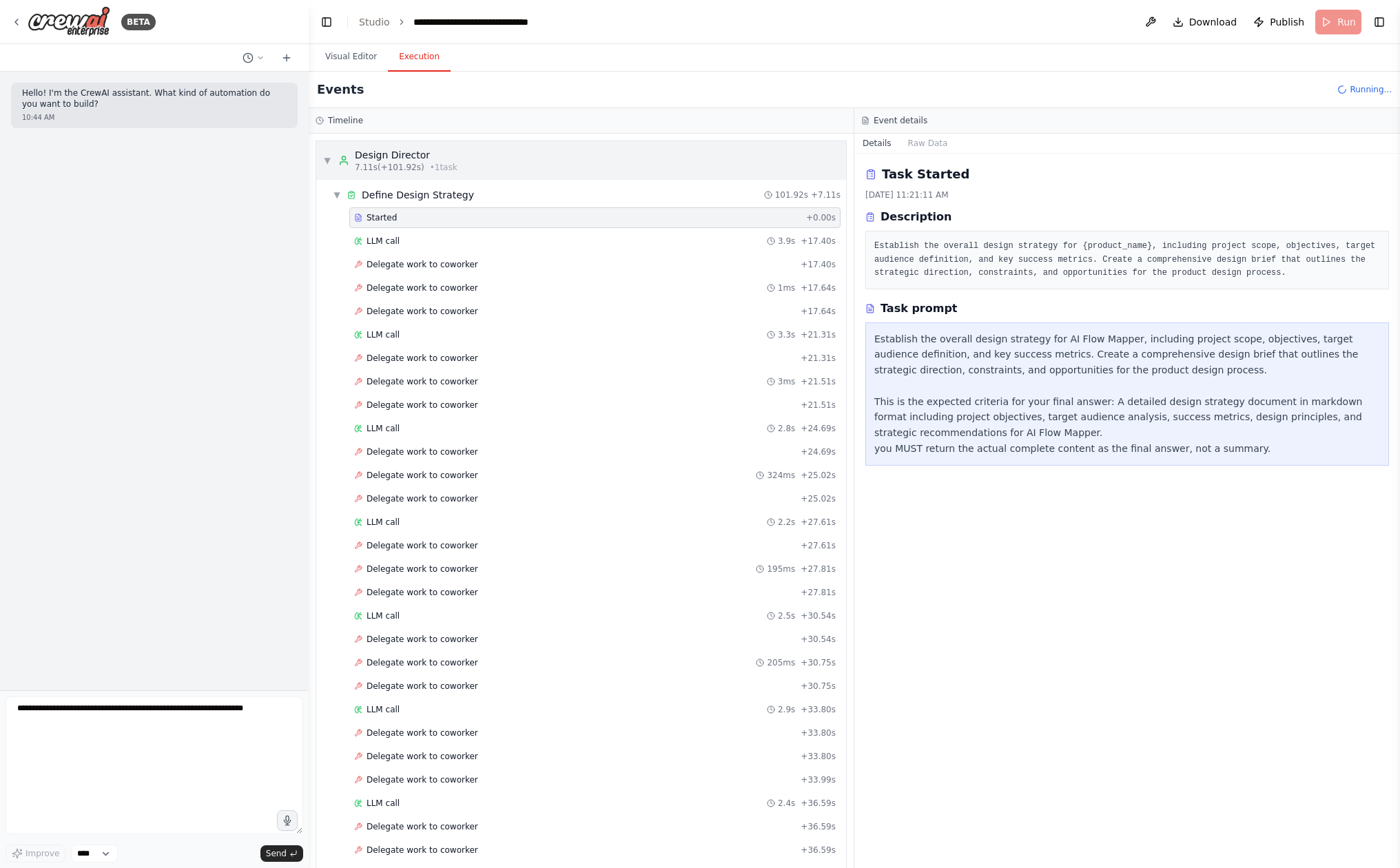
click at [328, 165] on span "▼" at bounding box center [327, 160] width 8 height 11
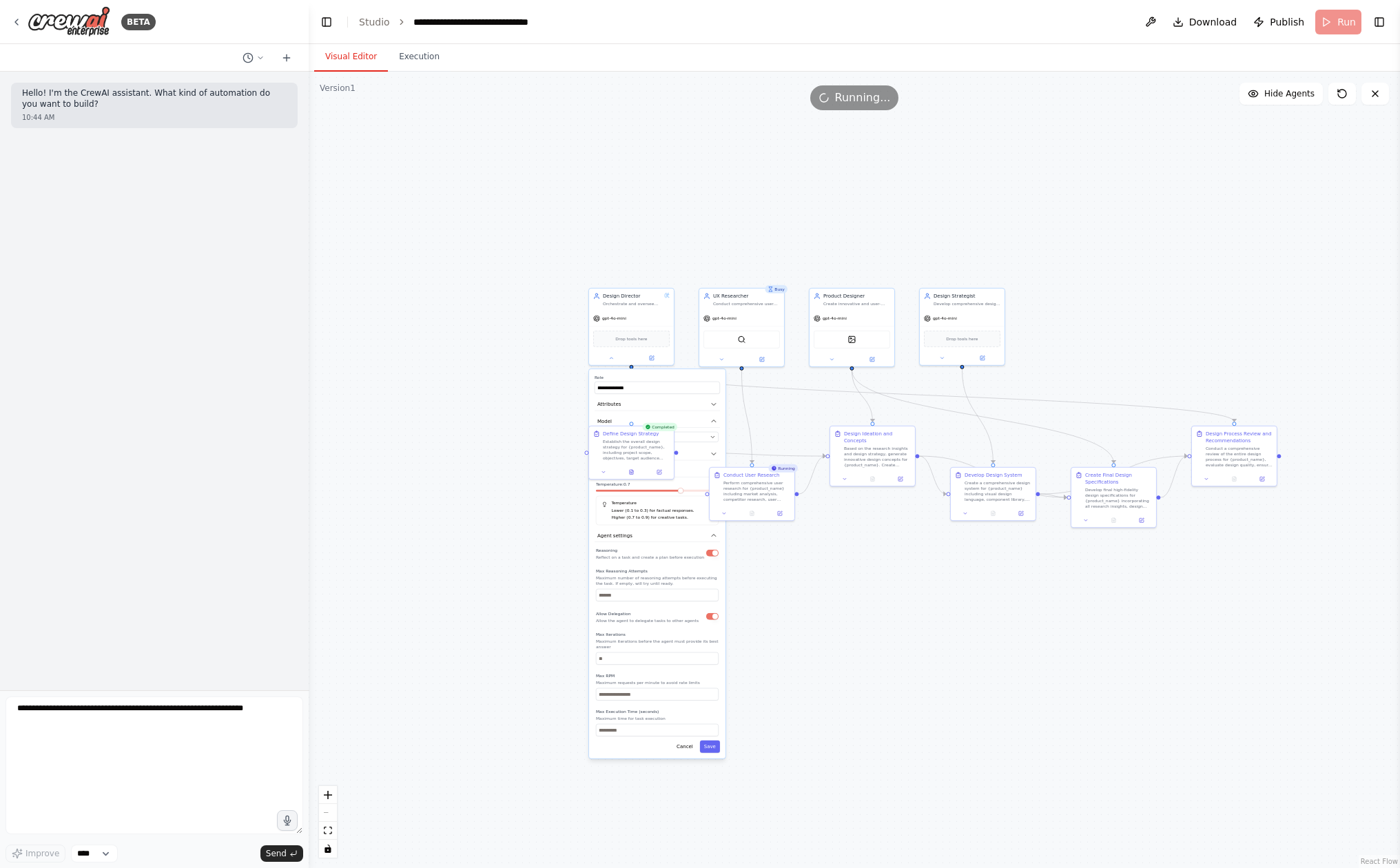
click at [356, 55] on button "Visual Editor" at bounding box center [351, 57] width 74 height 29
drag, startPoint x: 809, startPoint y: 604, endPoint x: 782, endPoint y: 625, distance: 34.2
click at [782, 625] on div "**********" at bounding box center [854, 470] width 1091 height 796
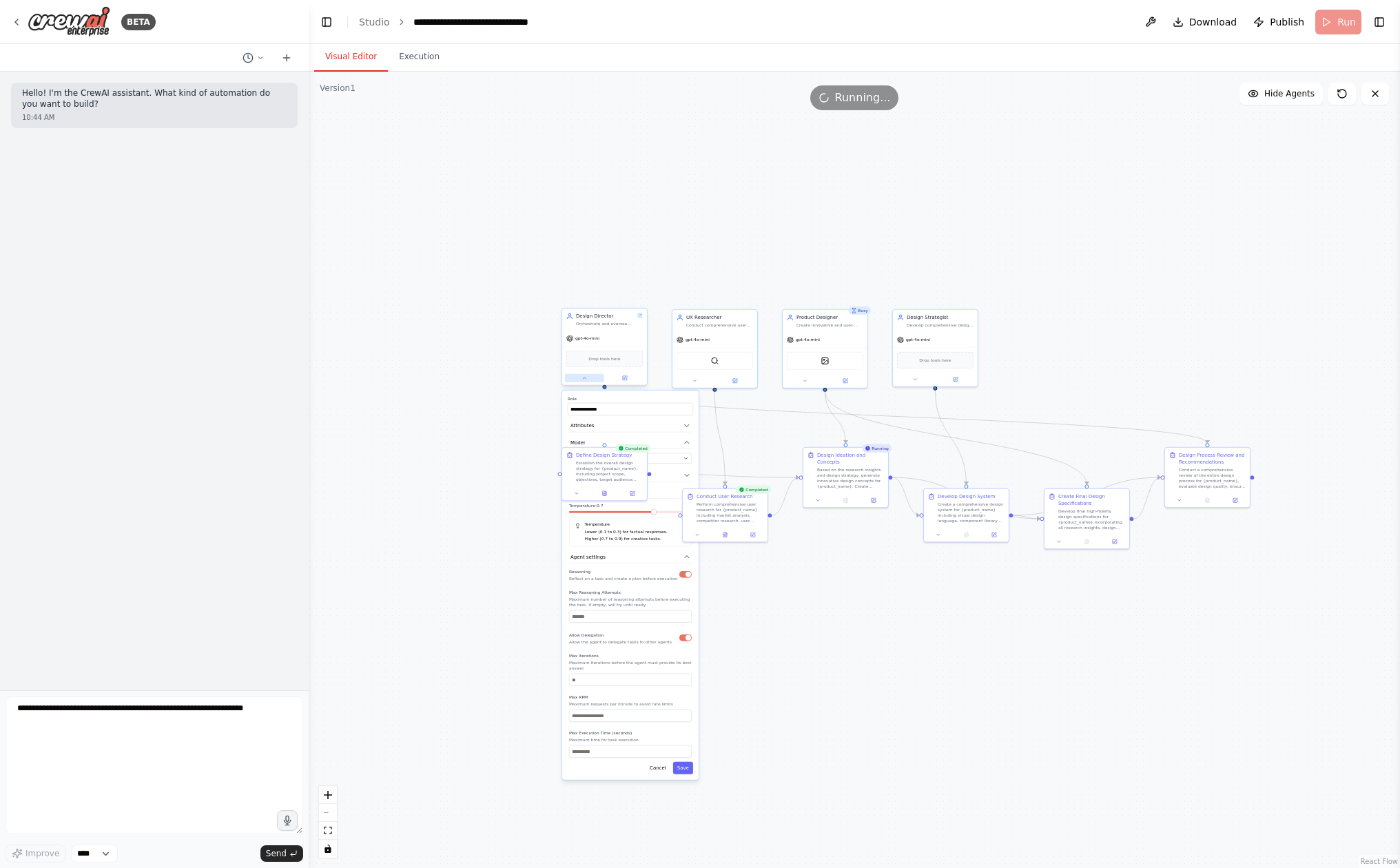
click at [589, 382] on button at bounding box center [584, 378] width 39 height 8
click at [522, 490] on div ".deletable-edge-delete-btn { width: 20px; height: 20px; border: 0px solid #ffff…" at bounding box center [854, 470] width 1091 height 796
click at [428, 61] on button "Execution" at bounding box center [419, 57] width 63 height 29
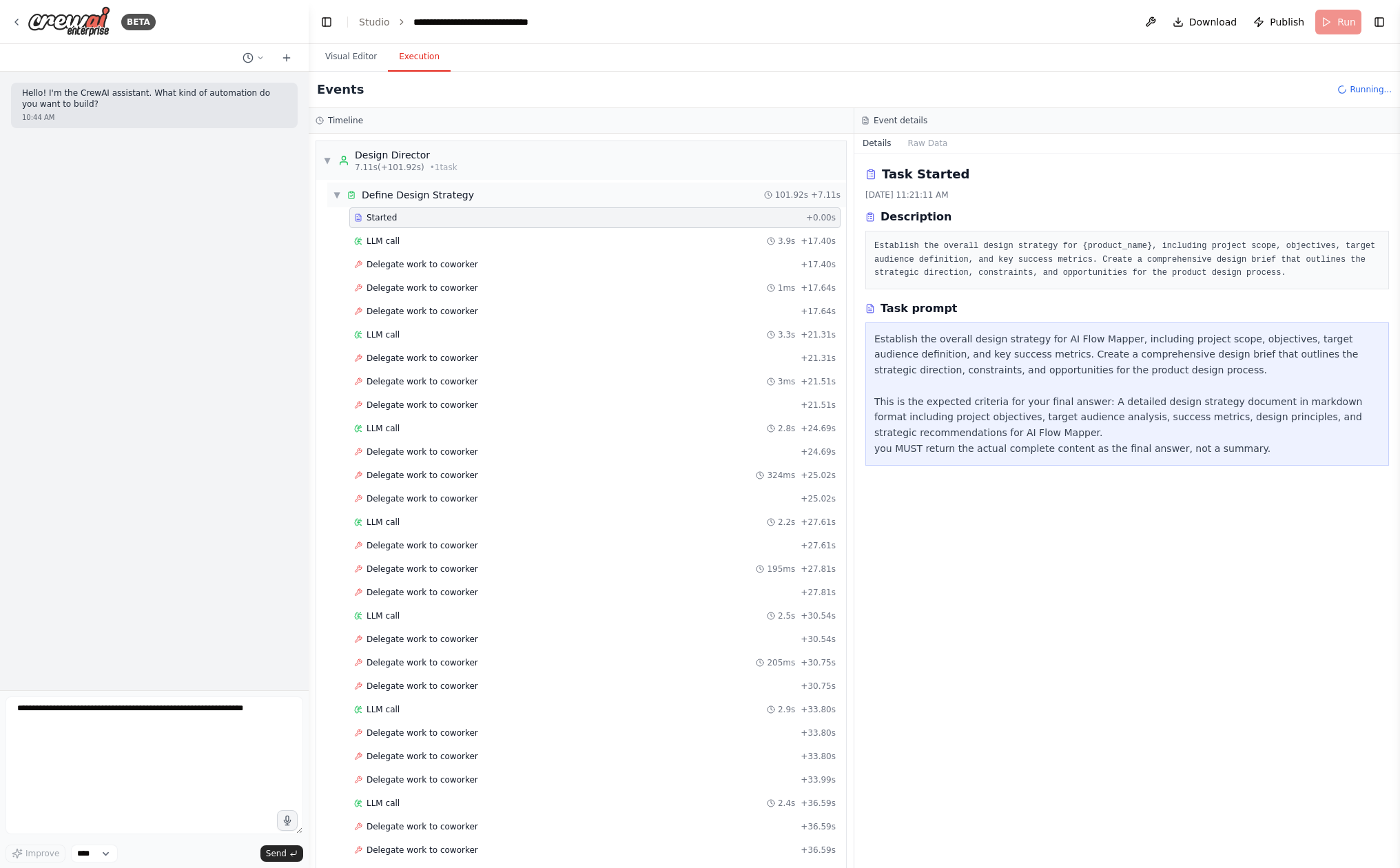
click at [334, 196] on span "▼" at bounding box center [336, 195] width 8 height 11
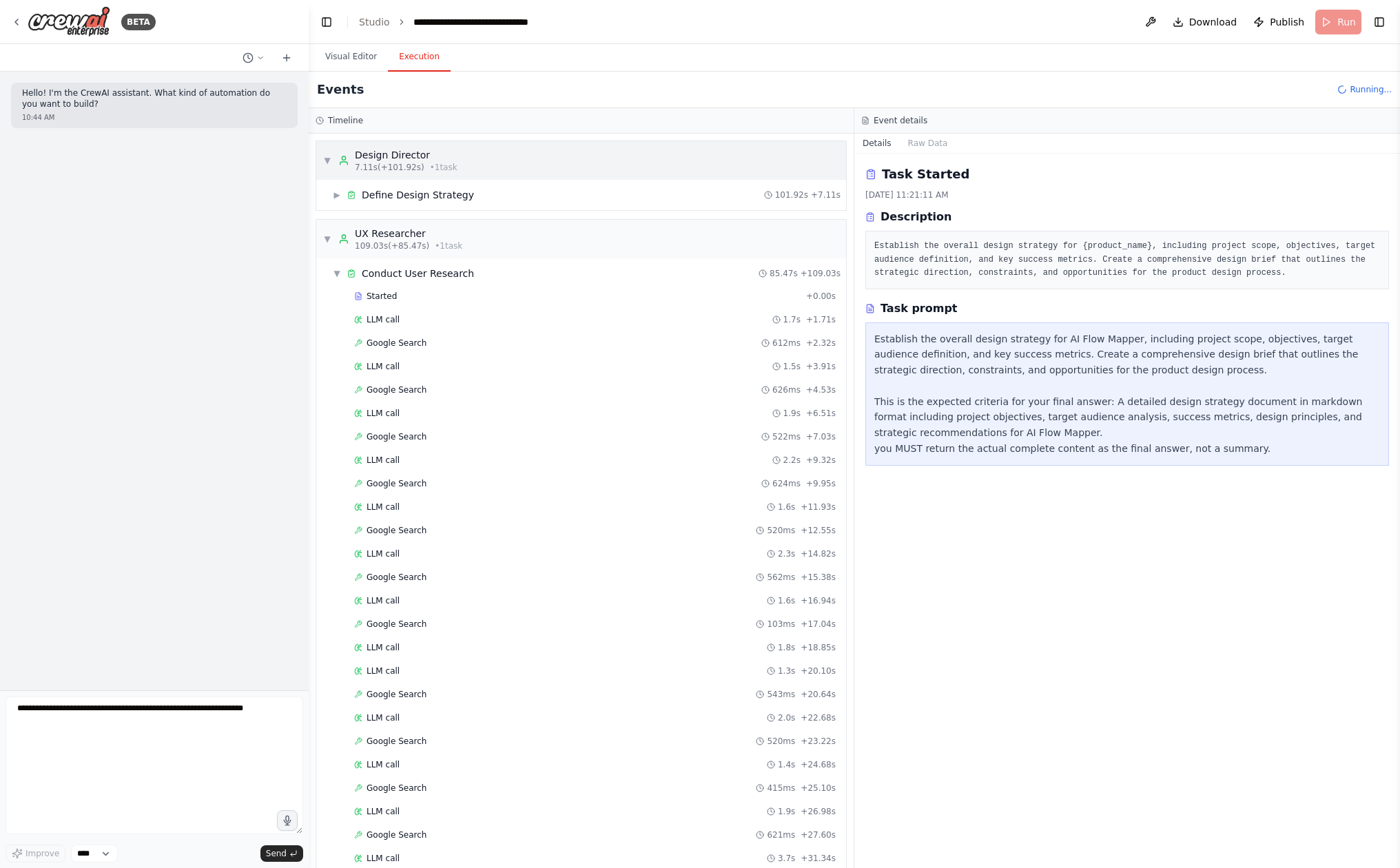
click at [326, 163] on span "▼" at bounding box center [327, 160] width 8 height 11
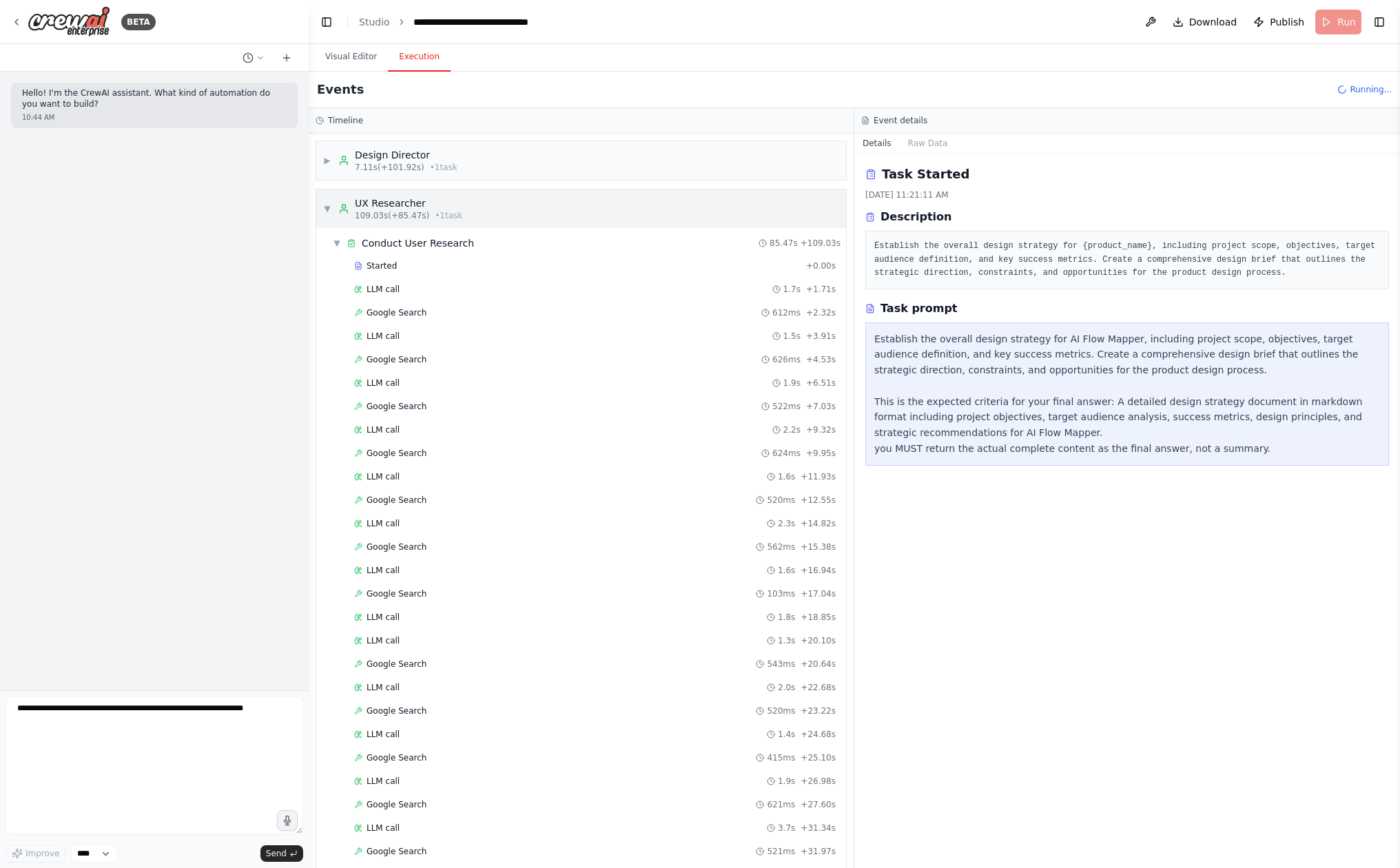
click at [328, 211] on span "▼" at bounding box center [327, 208] width 8 height 11
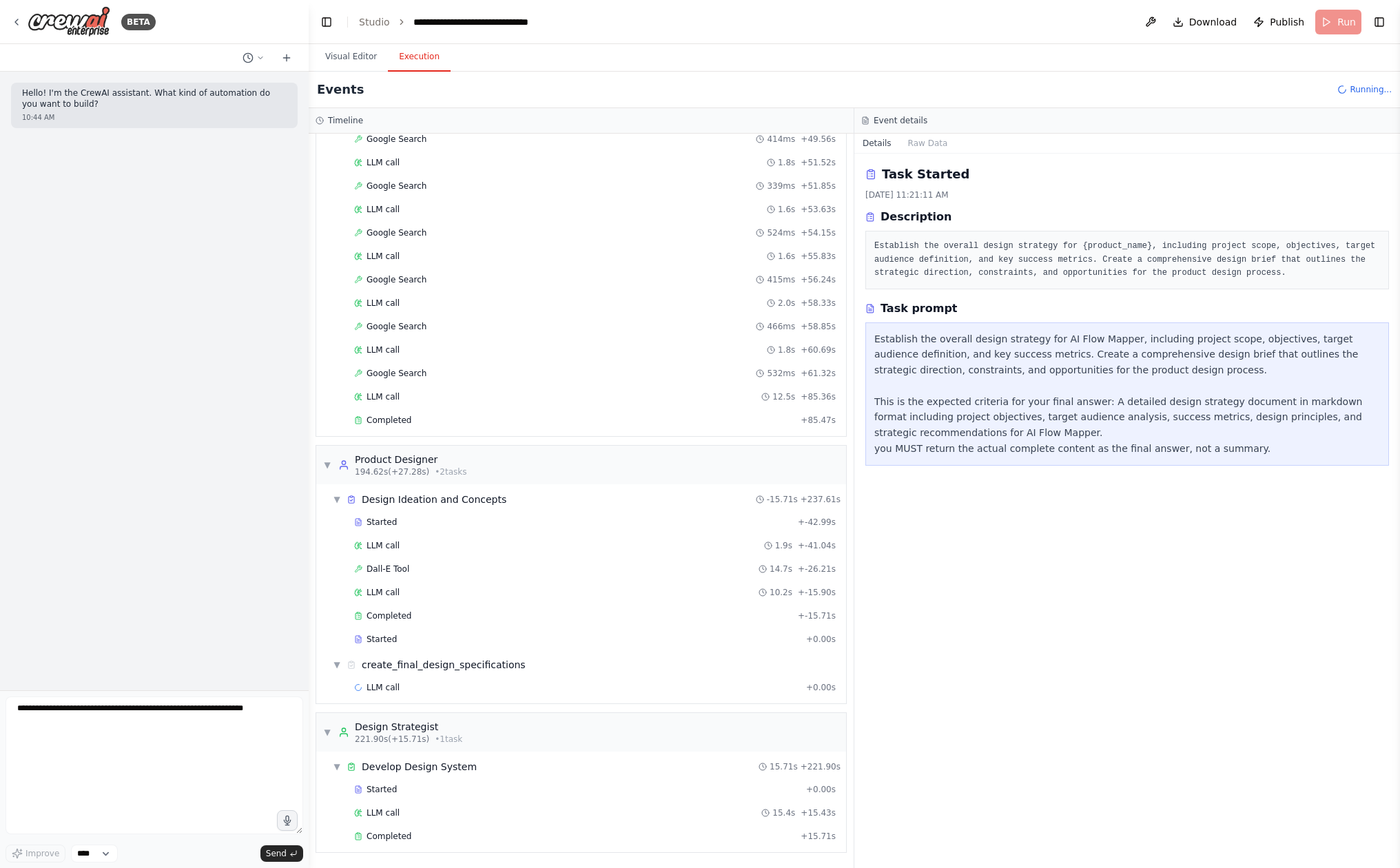
scroll to position [1070, 0]
click at [458, 638] on div "Started" at bounding box center [577, 639] width 447 height 11
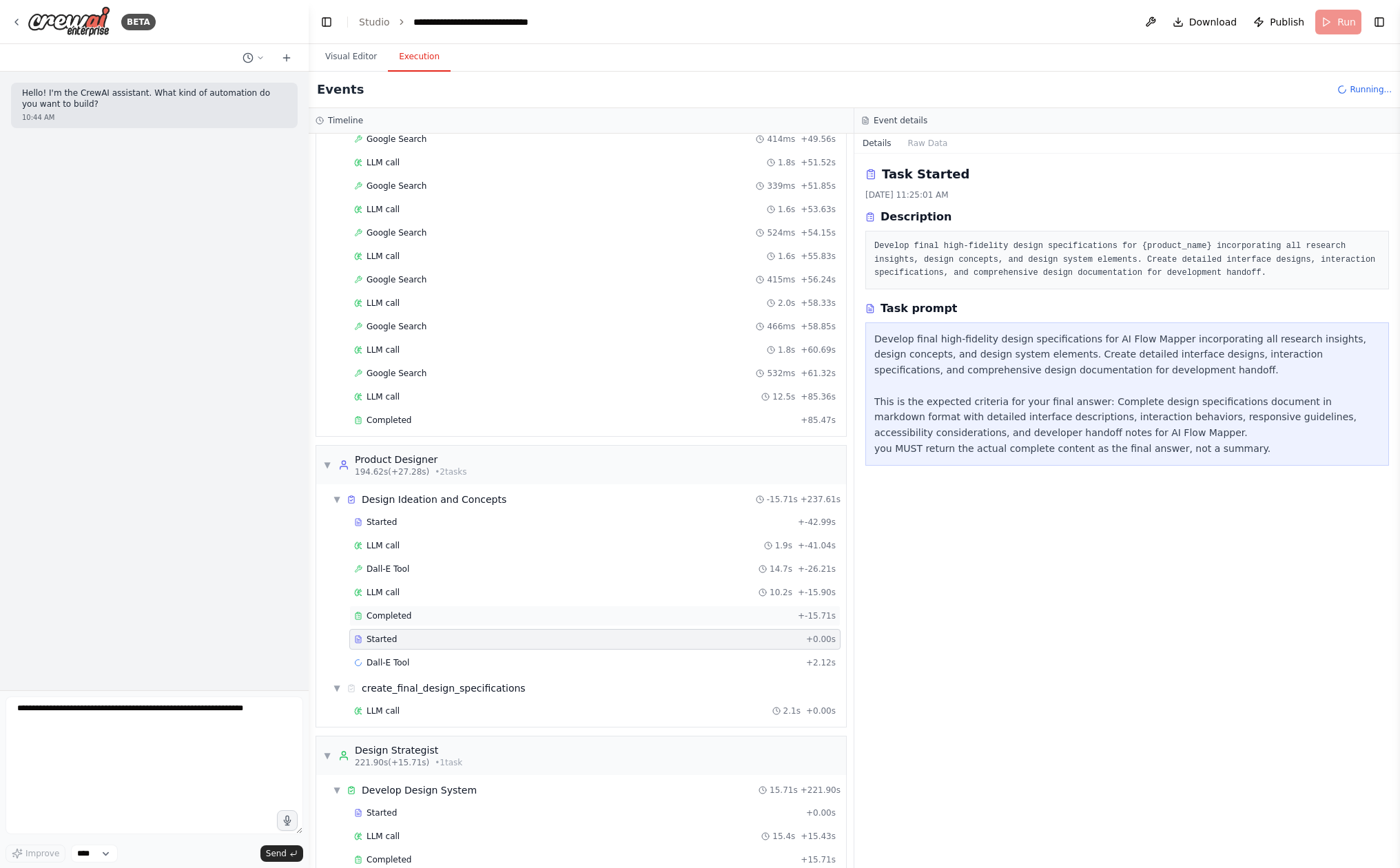
click at [465, 611] on div "Completed" at bounding box center [573, 616] width 438 height 11
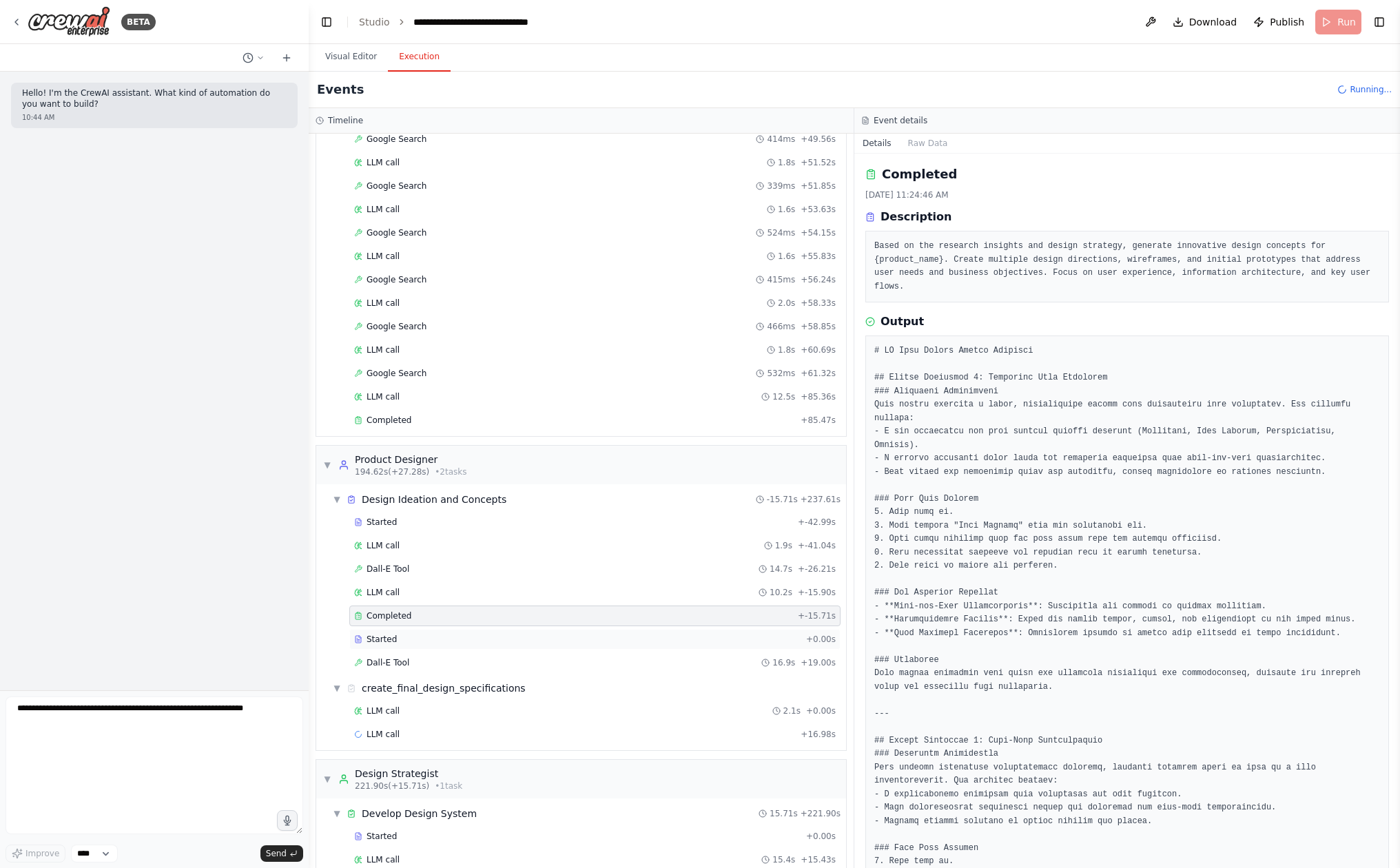
click at [462, 636] on div "Started" at bounding box center [577, 639] width 447 height 11
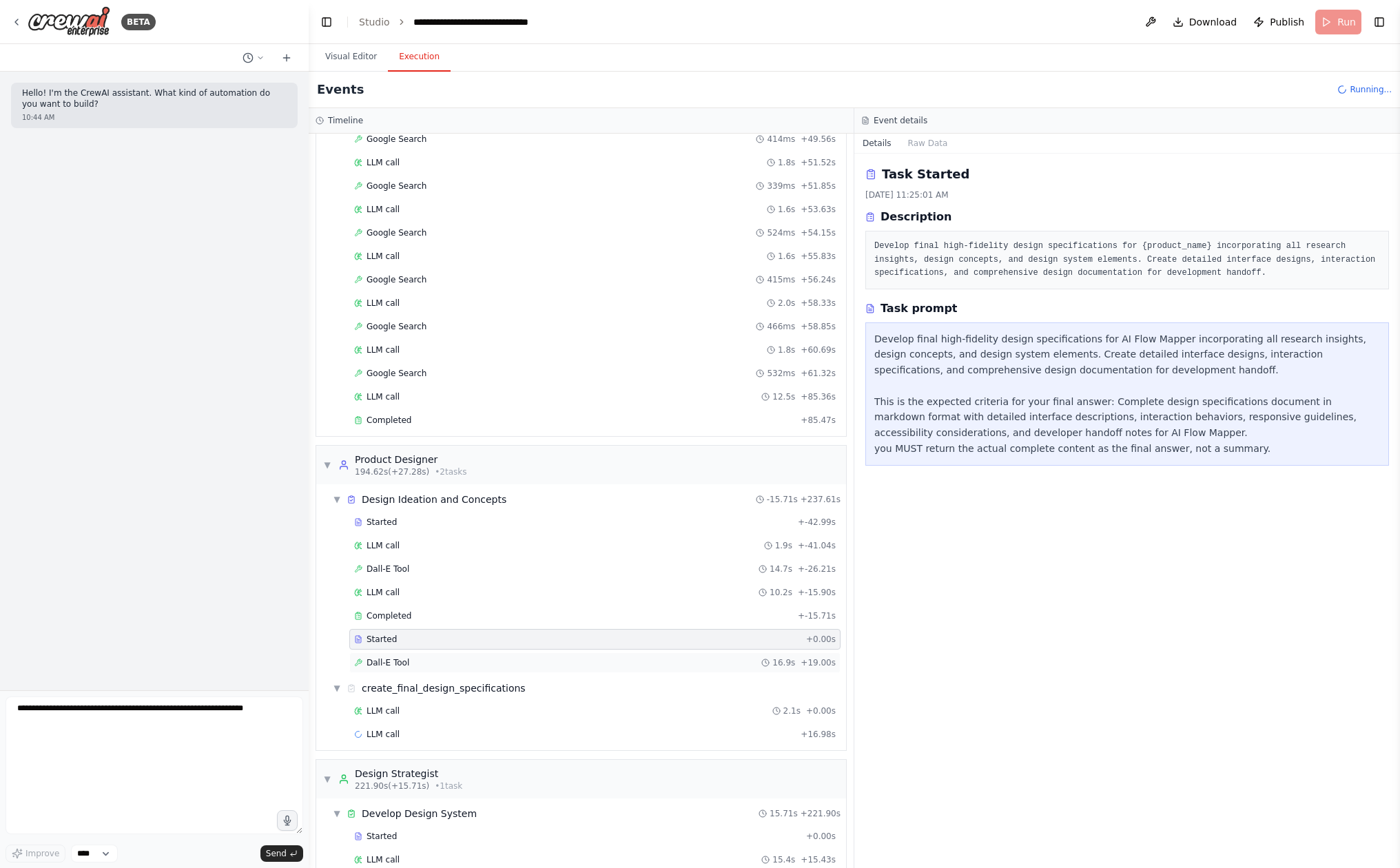
click at [458, 663] on div "Dall-E Tool 16.9s + 19.00s" at bounding box center [595, 663] width 481 height 11
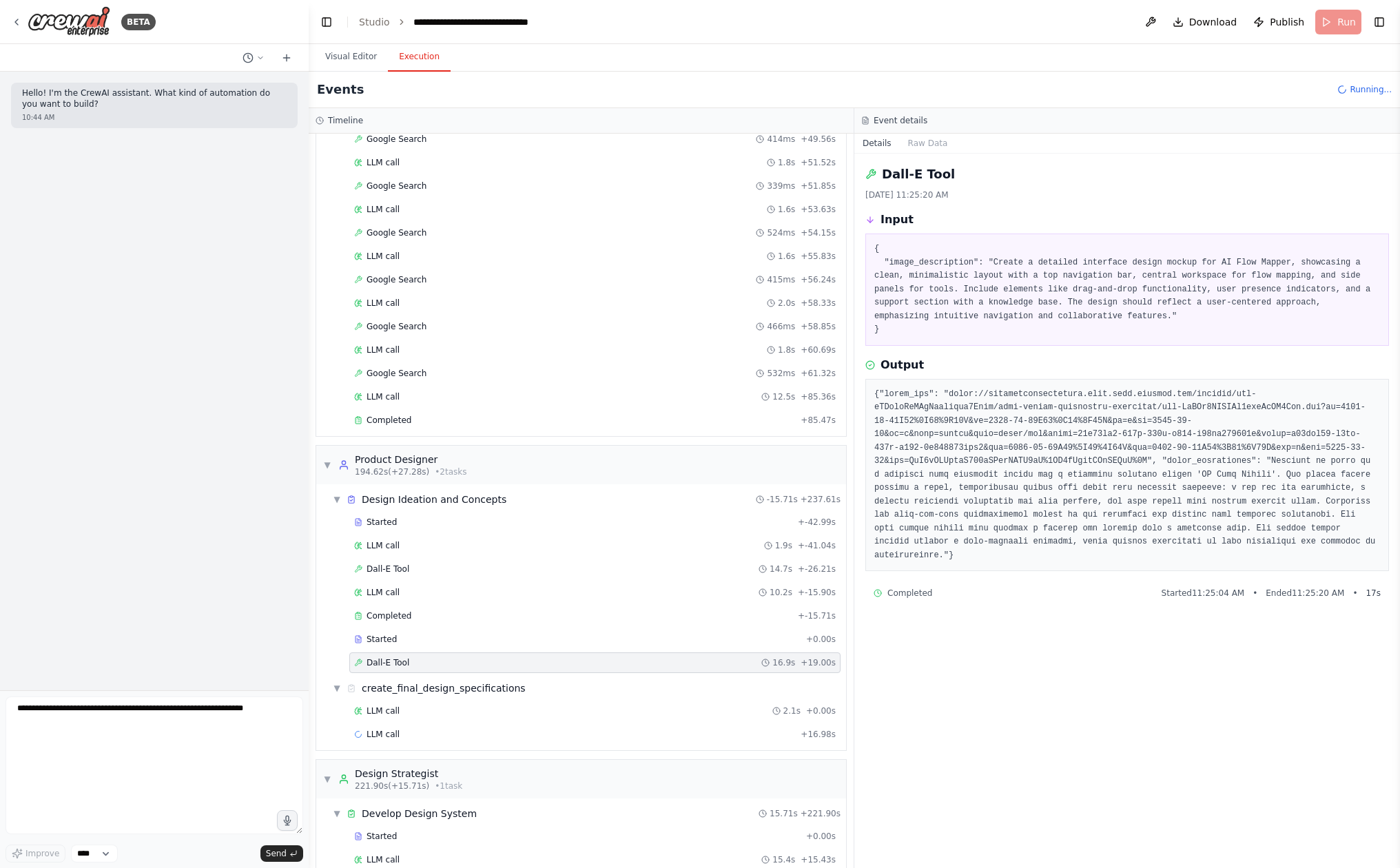
click at [963, 388] on pre at bounding box center [1127, 475] width 506 height 175
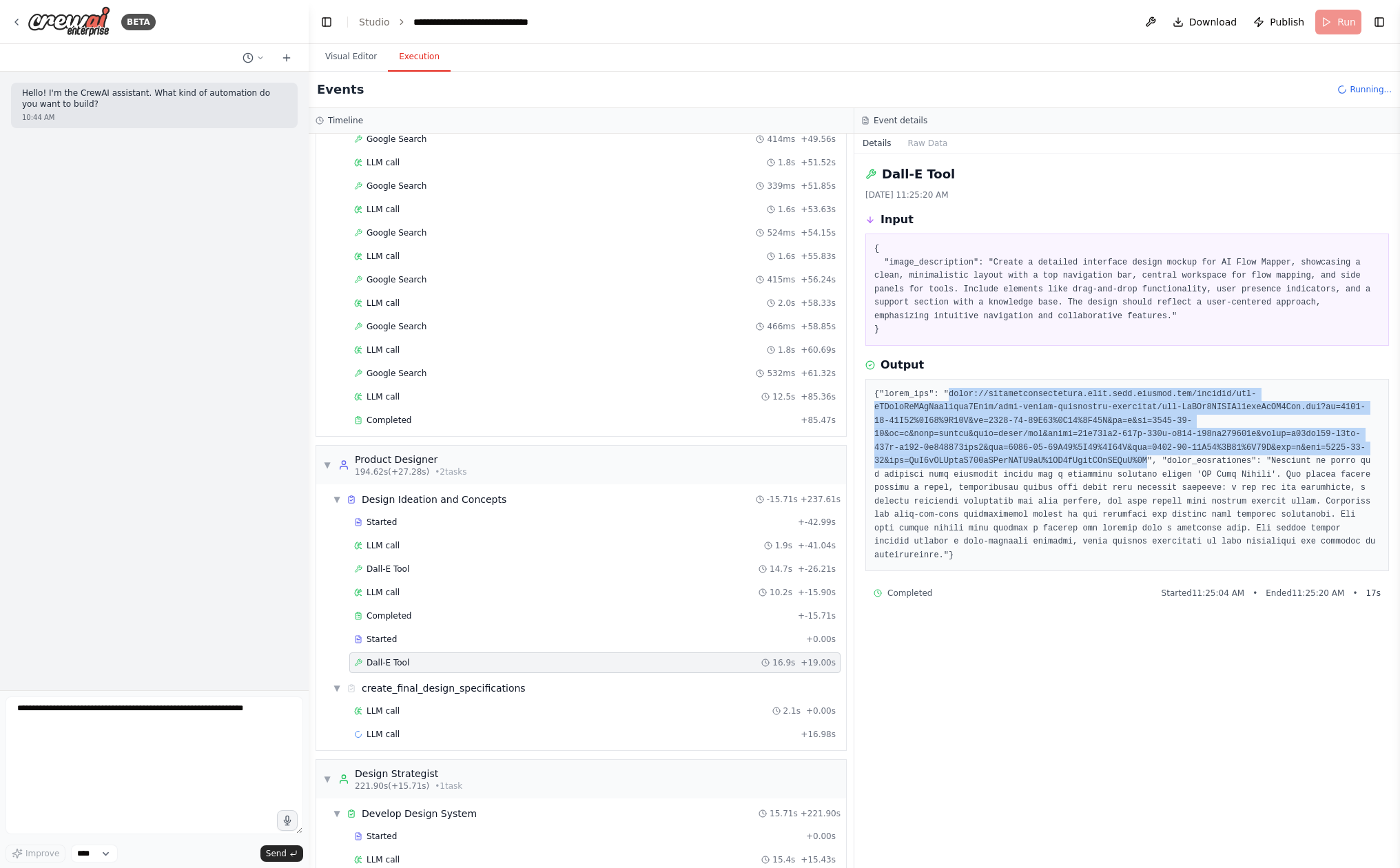
drag, startPoint x: 949, startPoint y: 391, endPoint x: 1169, endPoint y: 450, distance: 227.8
click at [1169, 450] on pre at bounding box center [1127, 475] width 506 height 175
copy pre "[URL][DOMAIN_NAME][DATE][DATE]"
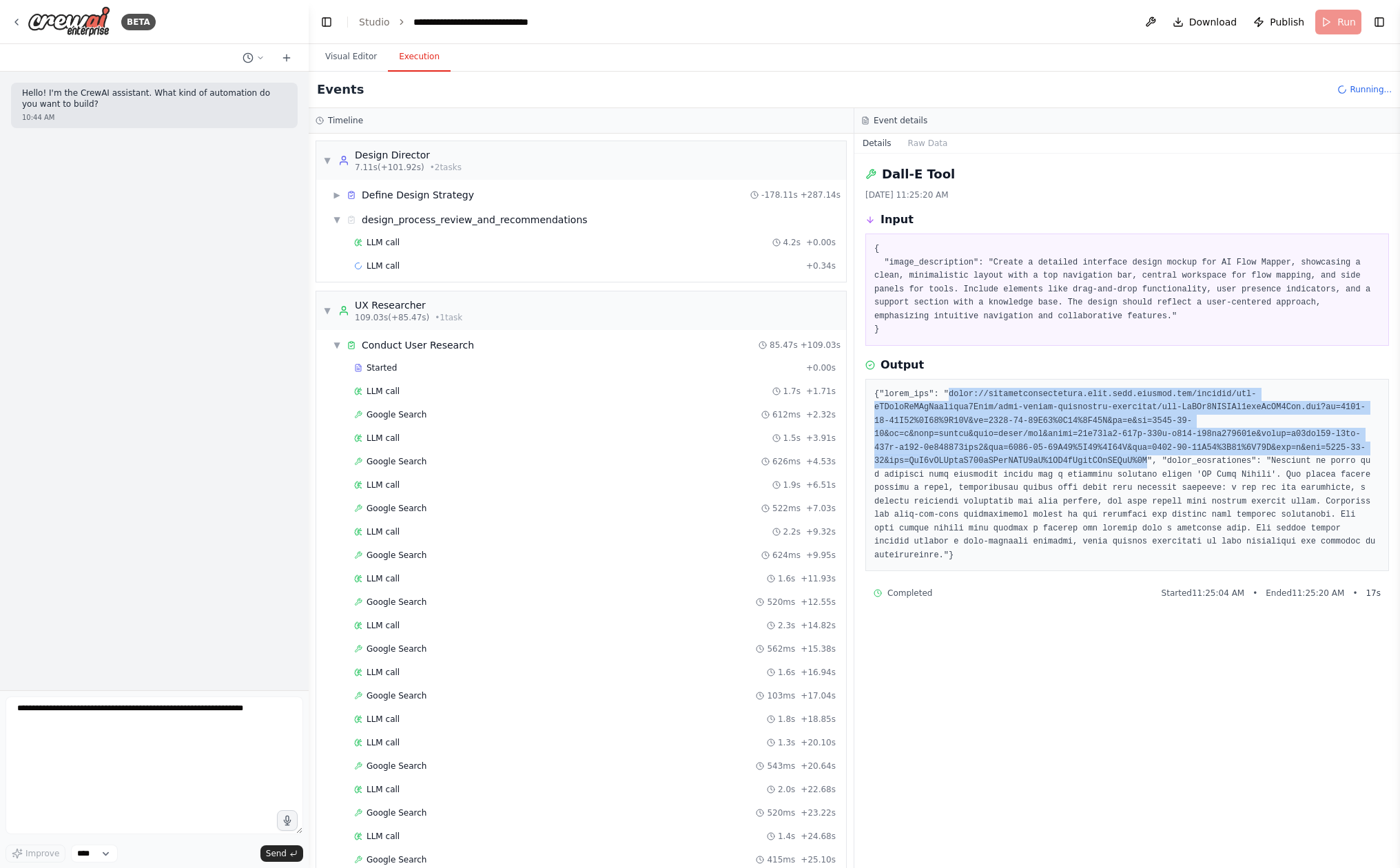
scroll to position [0, 0]
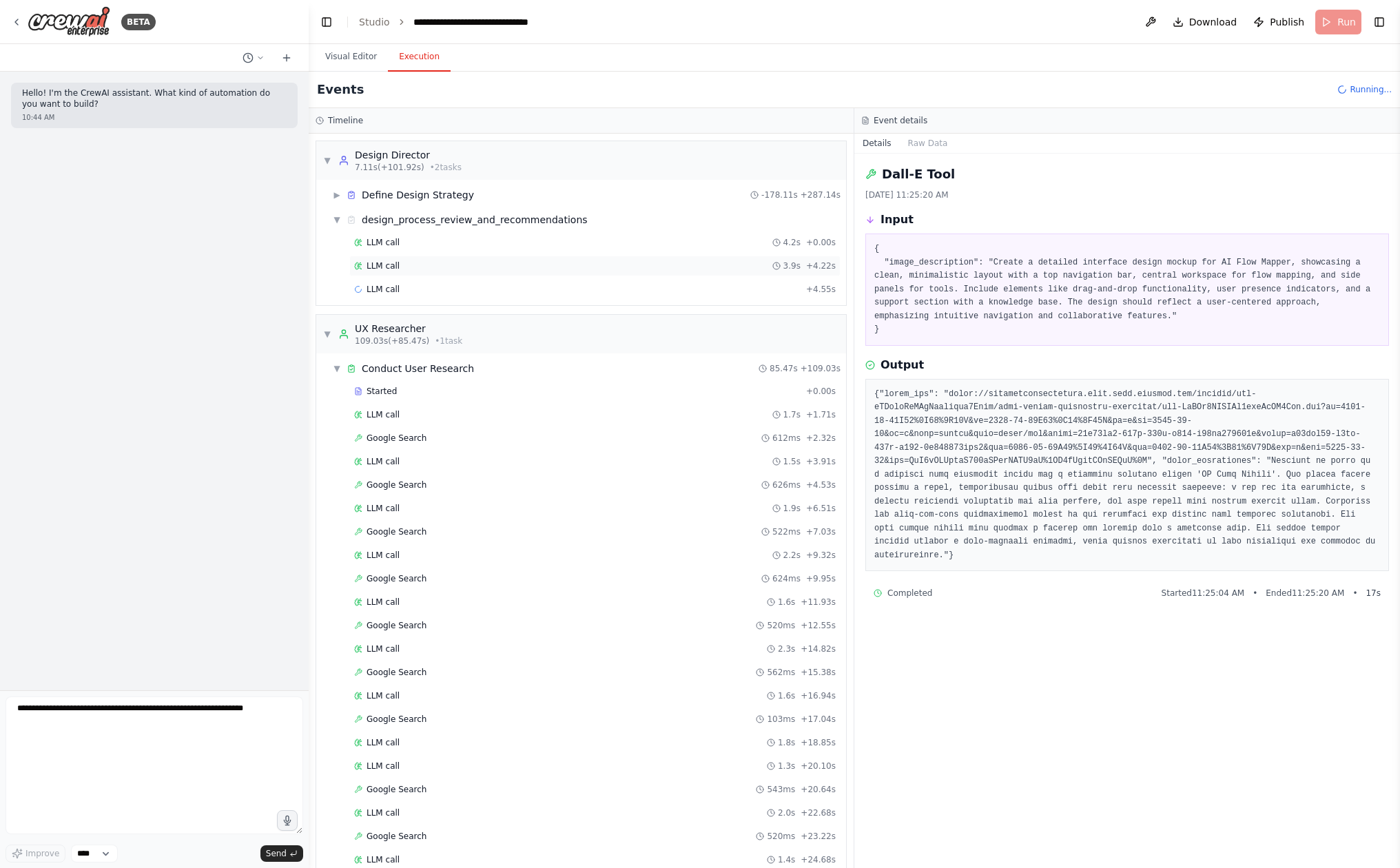
click at [566, 263] on div "LLM call 3.9s + 4.22s" at bounding box center [595, 266] width 481 height 11
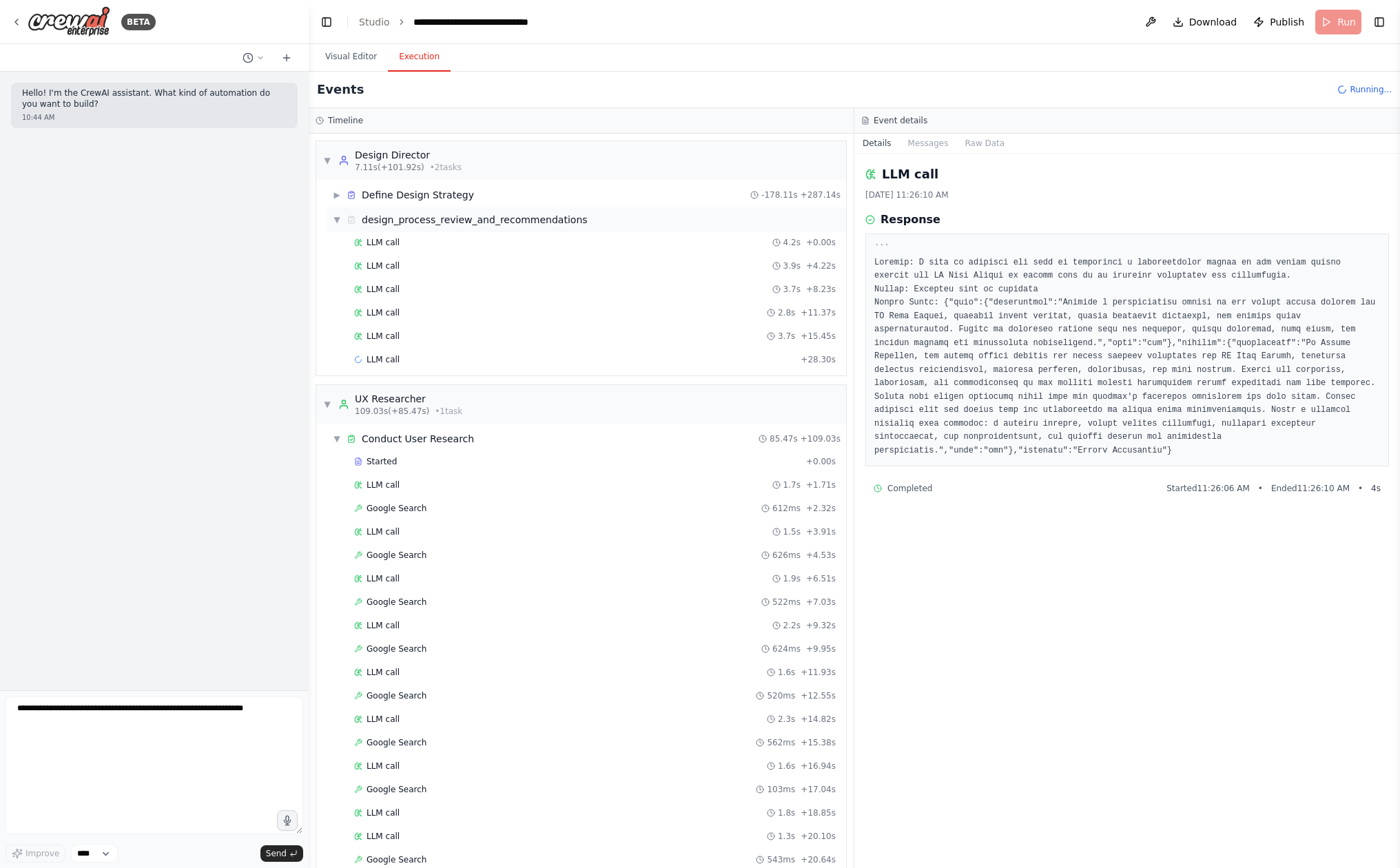
click at [336, 221] on span "▼" at bounding box center [336, 220] width 8 height 11
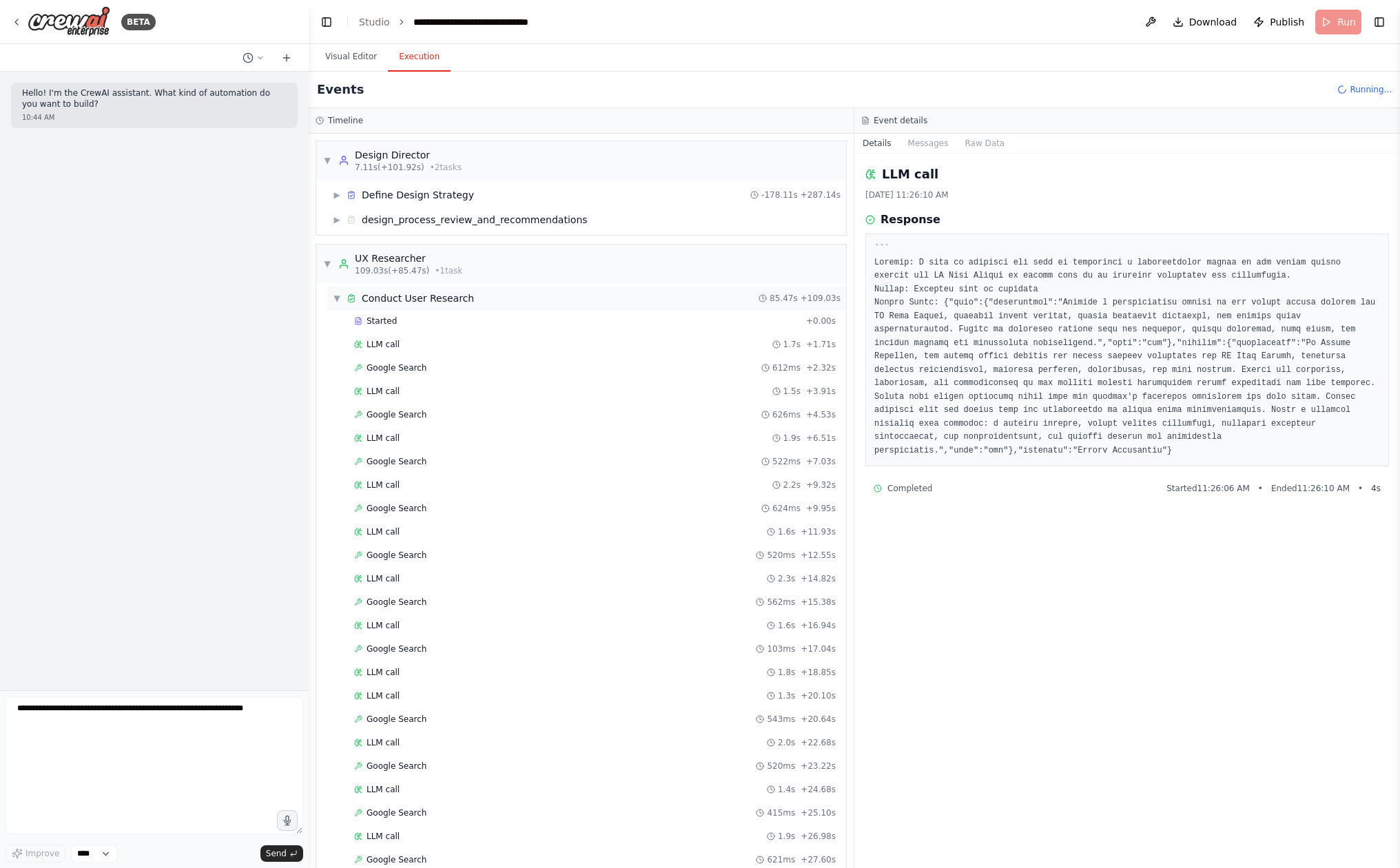
click at [331, 297] on div "▼ Conduct User Research 85.47s + 109.03s" at bounding box center [586, 298] width 519 height 25
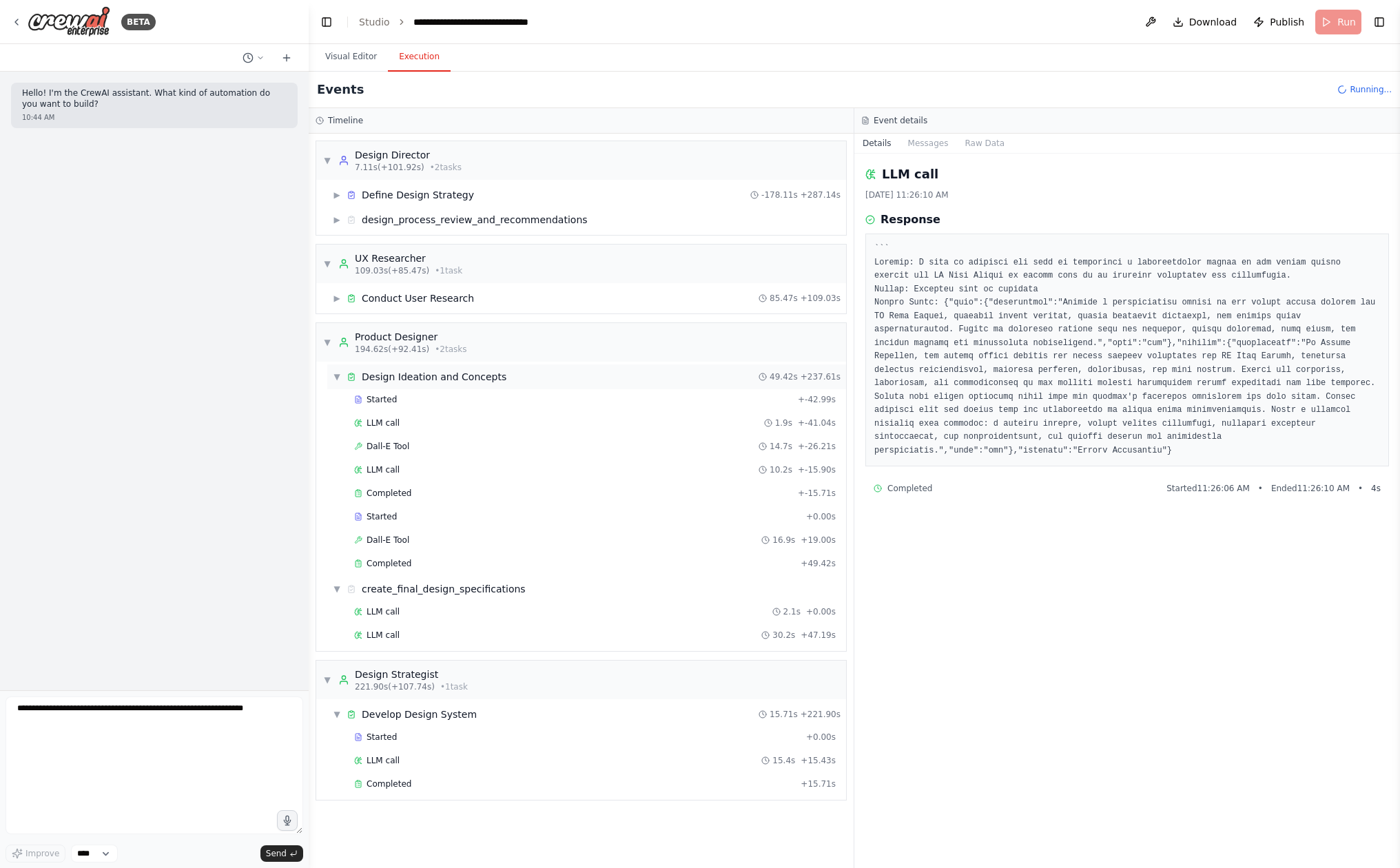
click at [332, 374] on div "▼ Design Ideation and Concepts 49.42s + 237.61s" at bounding box center [586, 377] width 519 height 25
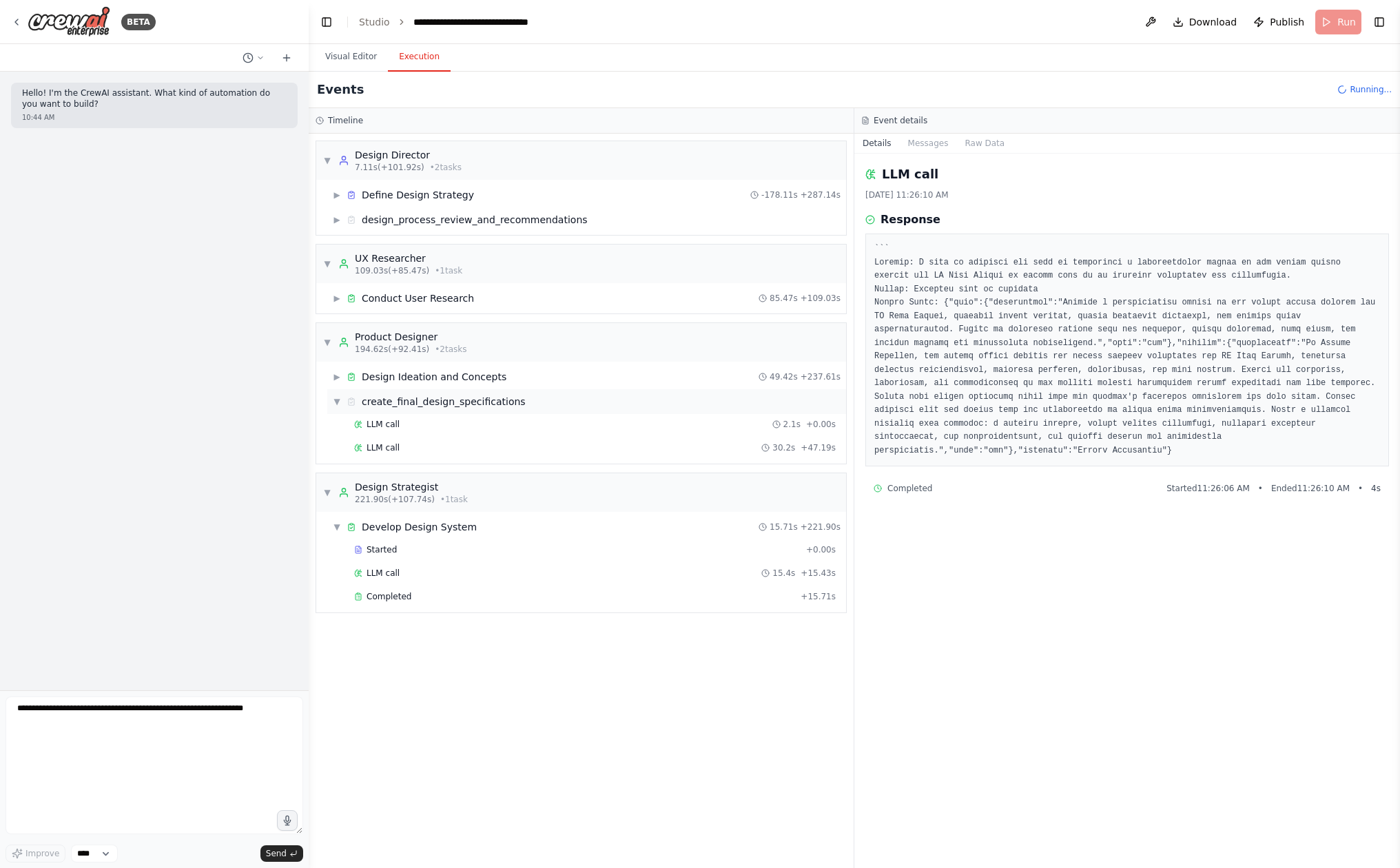
click at [338, 406] on span "▼" at bounding box center [336, 401] width 8 height 11
click at [326, 652] on div "▼ Design Director 7.11s (+101.92s) • 2 task s ▶ Define Design Strategy -178.11s…" at bounding box center [581, 500] width 545 height 734
click at [340, 481] on span "▼" at bounding box center [336, 480] width 8 height 11
click at [350, 603] on div "▼ Design Director 7.11s (+101.92s) • 2 task s ▶ Define Design Strategy -178.11s…" at bounding box center [581, 500] width 545 height 734
click at [544, 608] on div "▼ Design Director 7.11s (+101.92s) • 2 task s ▶ Define Design Strategy -178.11s…" at bounding box center [581, 500] width 545 height 734
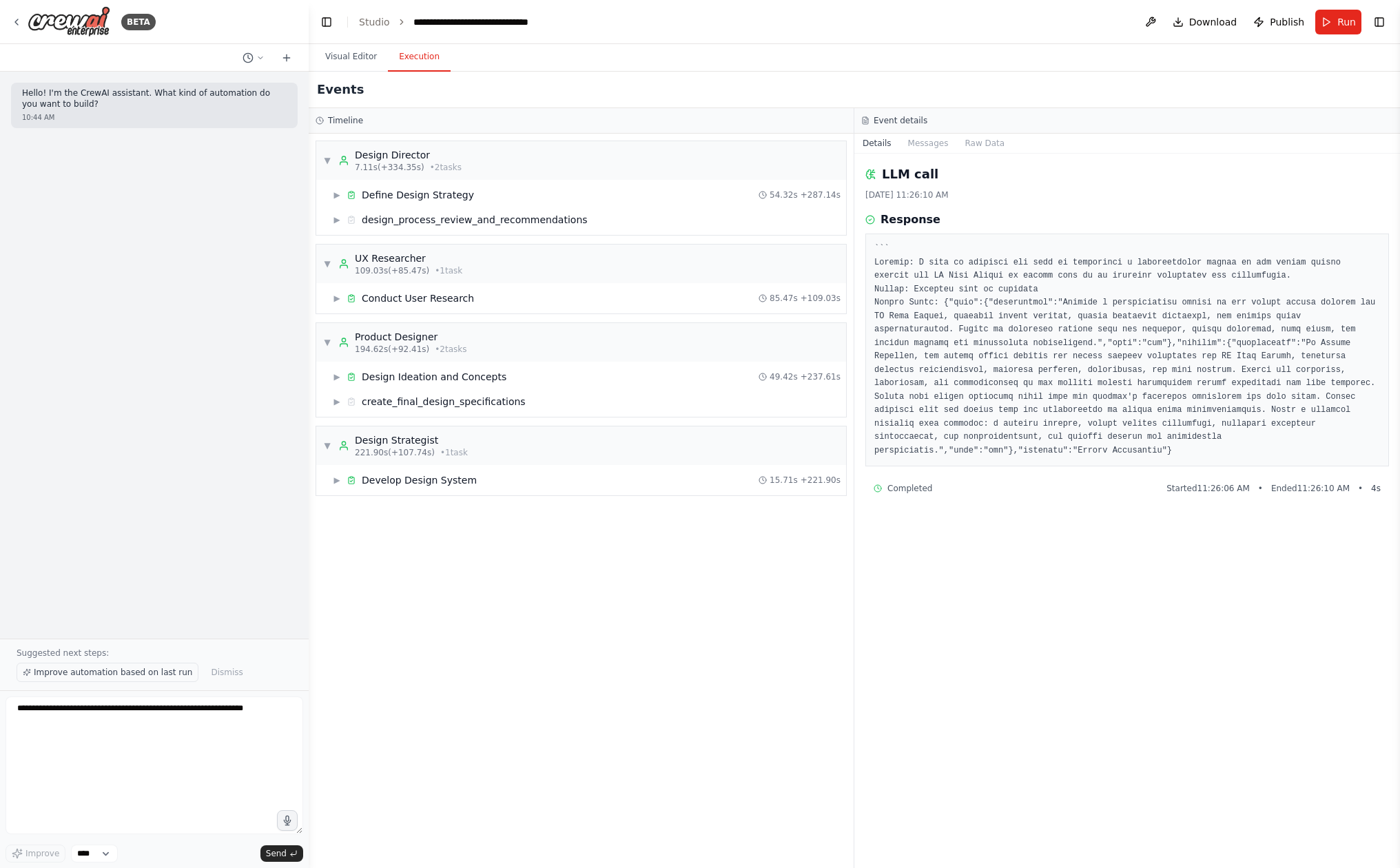
click at [126, 673] on span "Improve automation based on last run" at bounding box center [113, 672] width 159 height 11
click at [447, 482] on div "Develop Design System" at bounding box center [419, 480] width 115 height 14
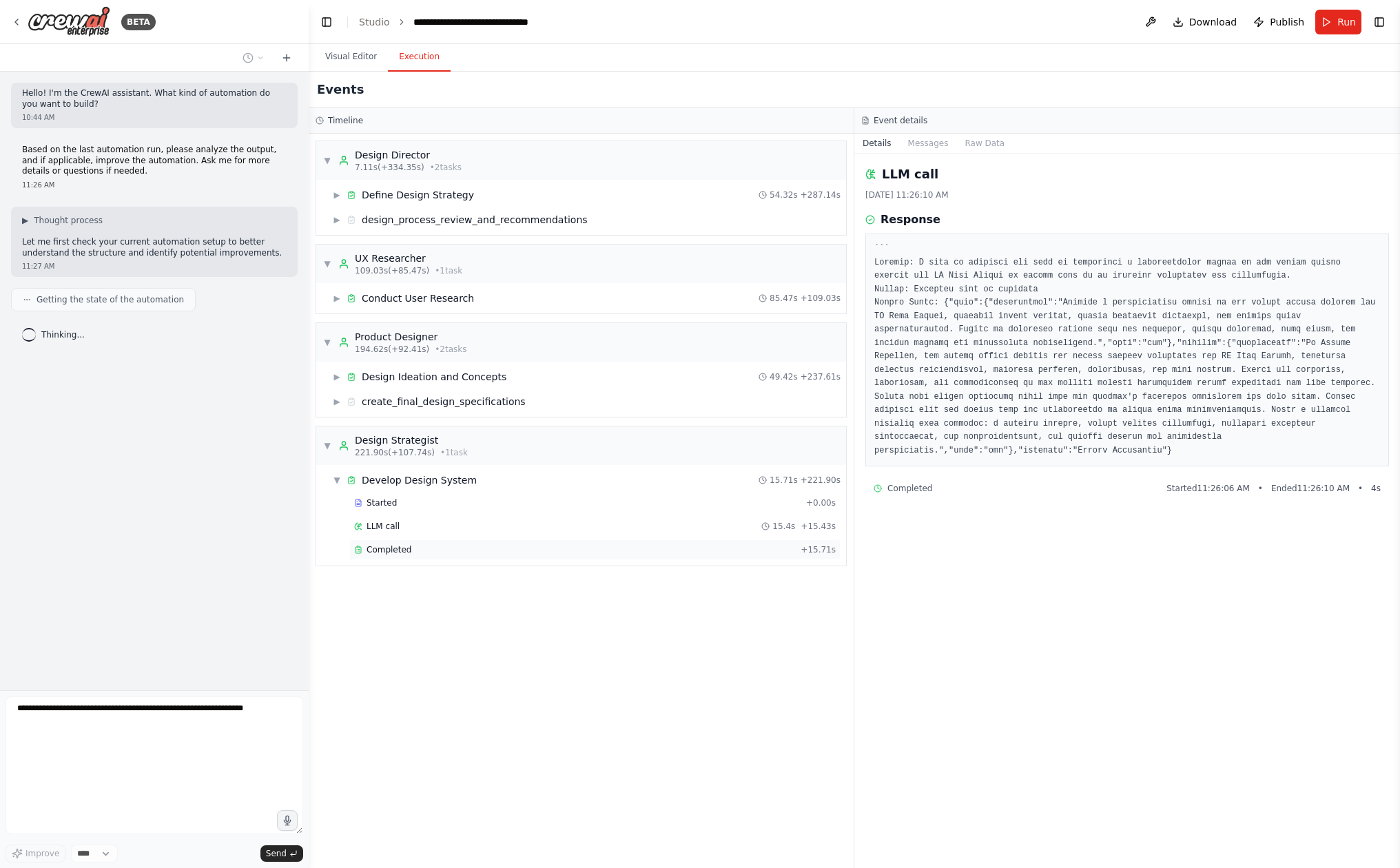
click at [441, 551] on div "Completed" at bounding box center [574, 549] width 441 height 11
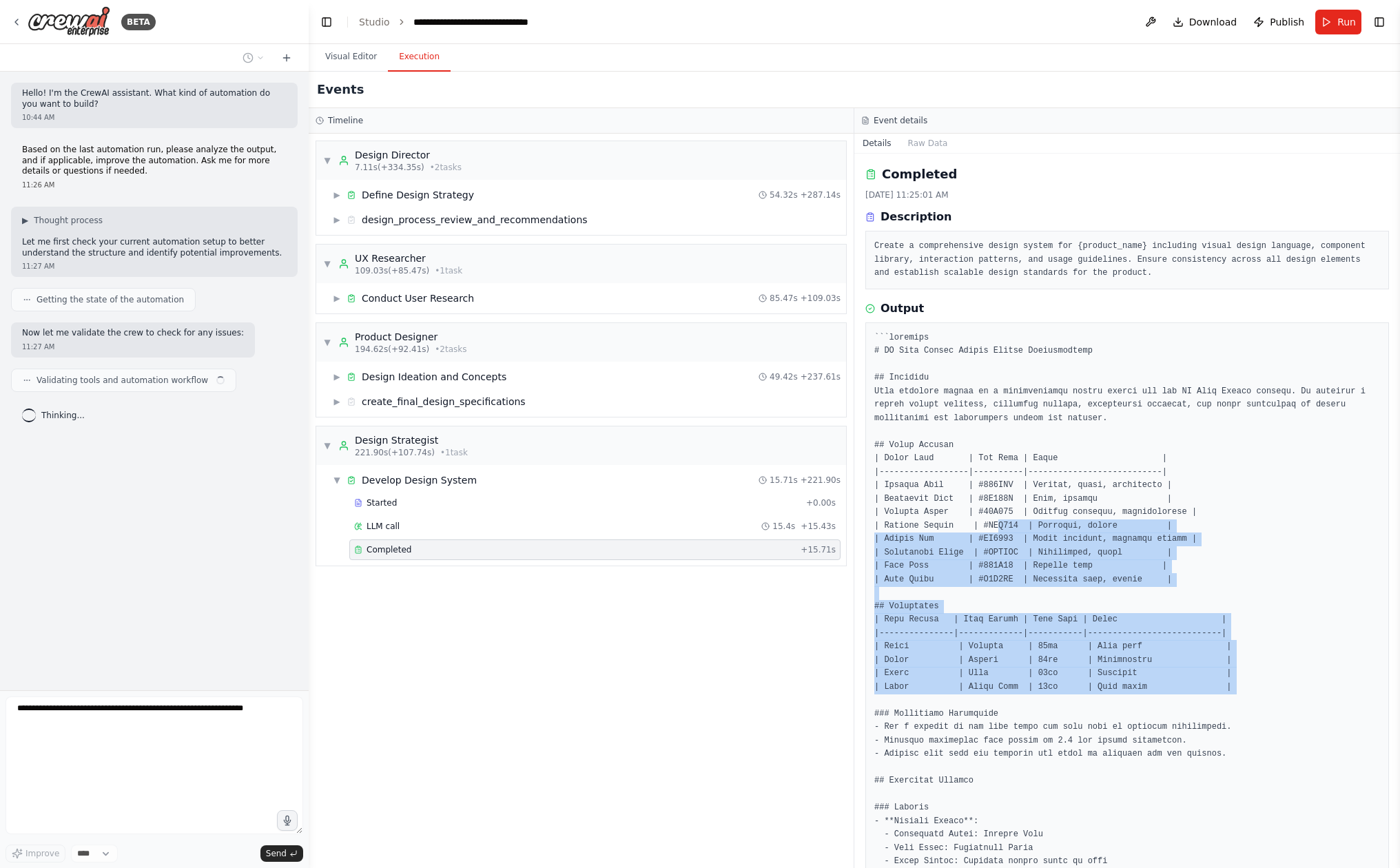
drag, startPoint x: 1010, startPoint y: 688, endPoint x: 1000, endPoint y: 513, distance: 175.3
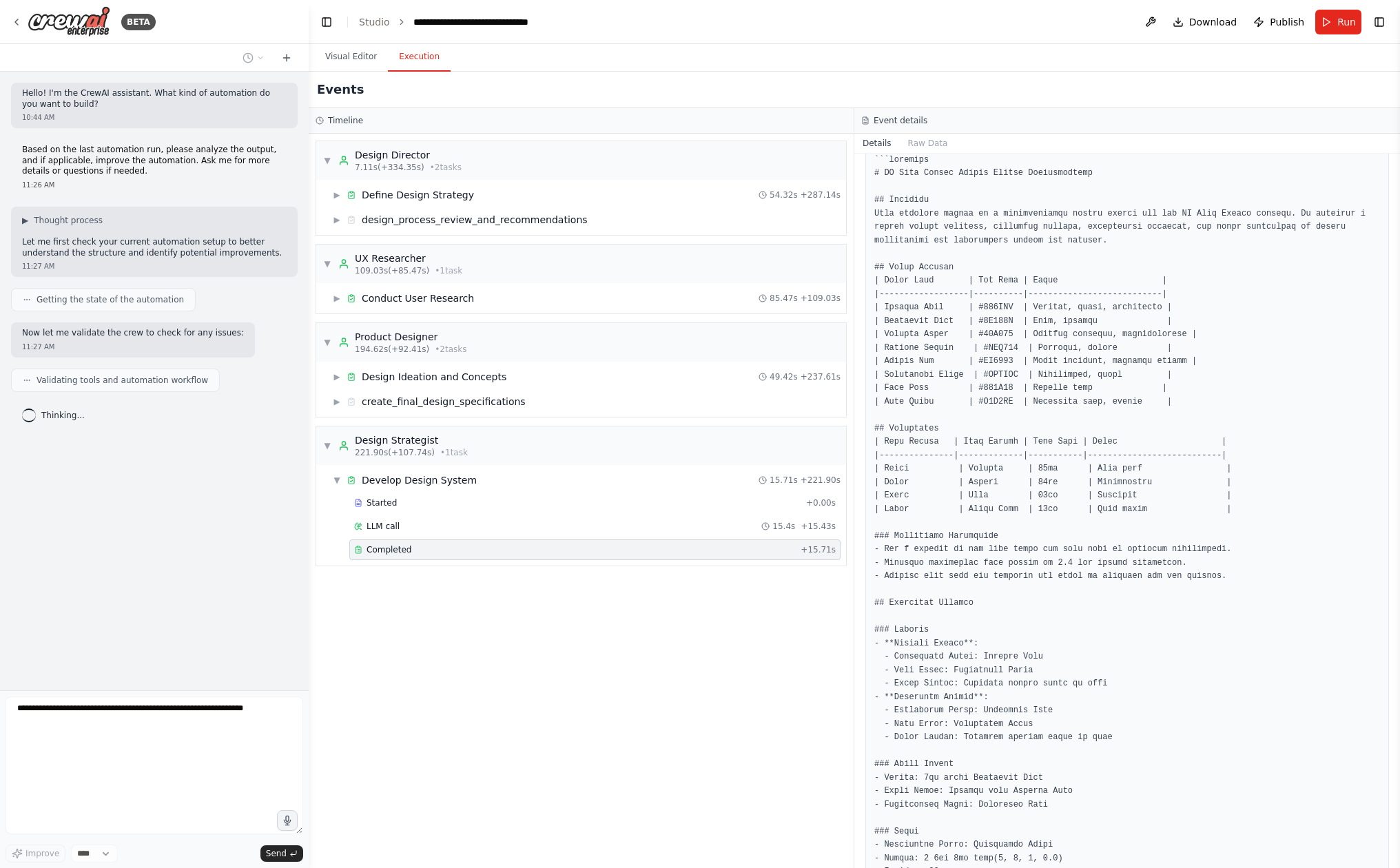
scroll to position [551, 0]
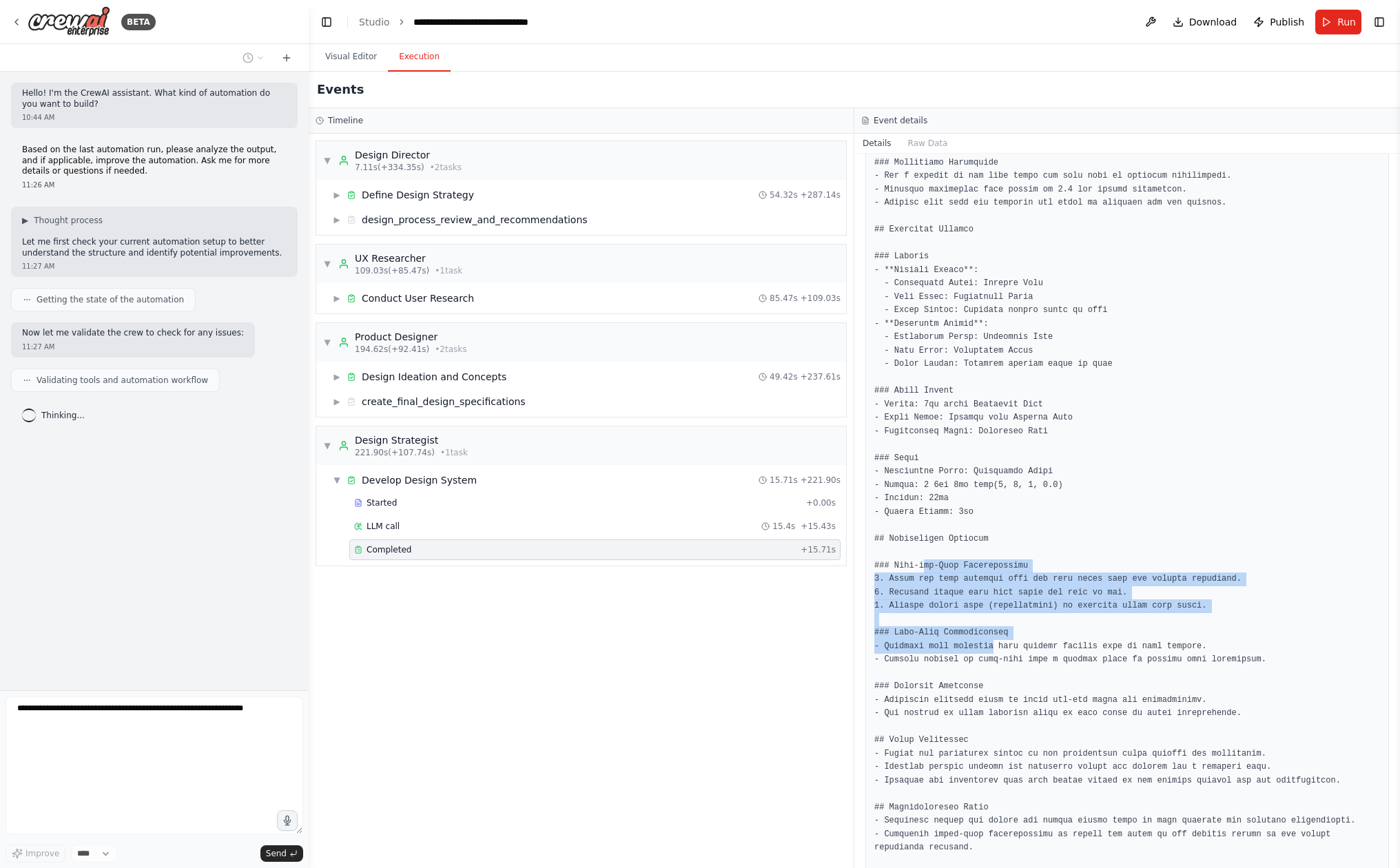
drag, startPoint x: 925, startPoint y: 544, endPoint x: 995, endPoint y: 621, distance: 104.1
click at [995, 619] on pre at bounding box center [1127, 358] width 506 height 1155
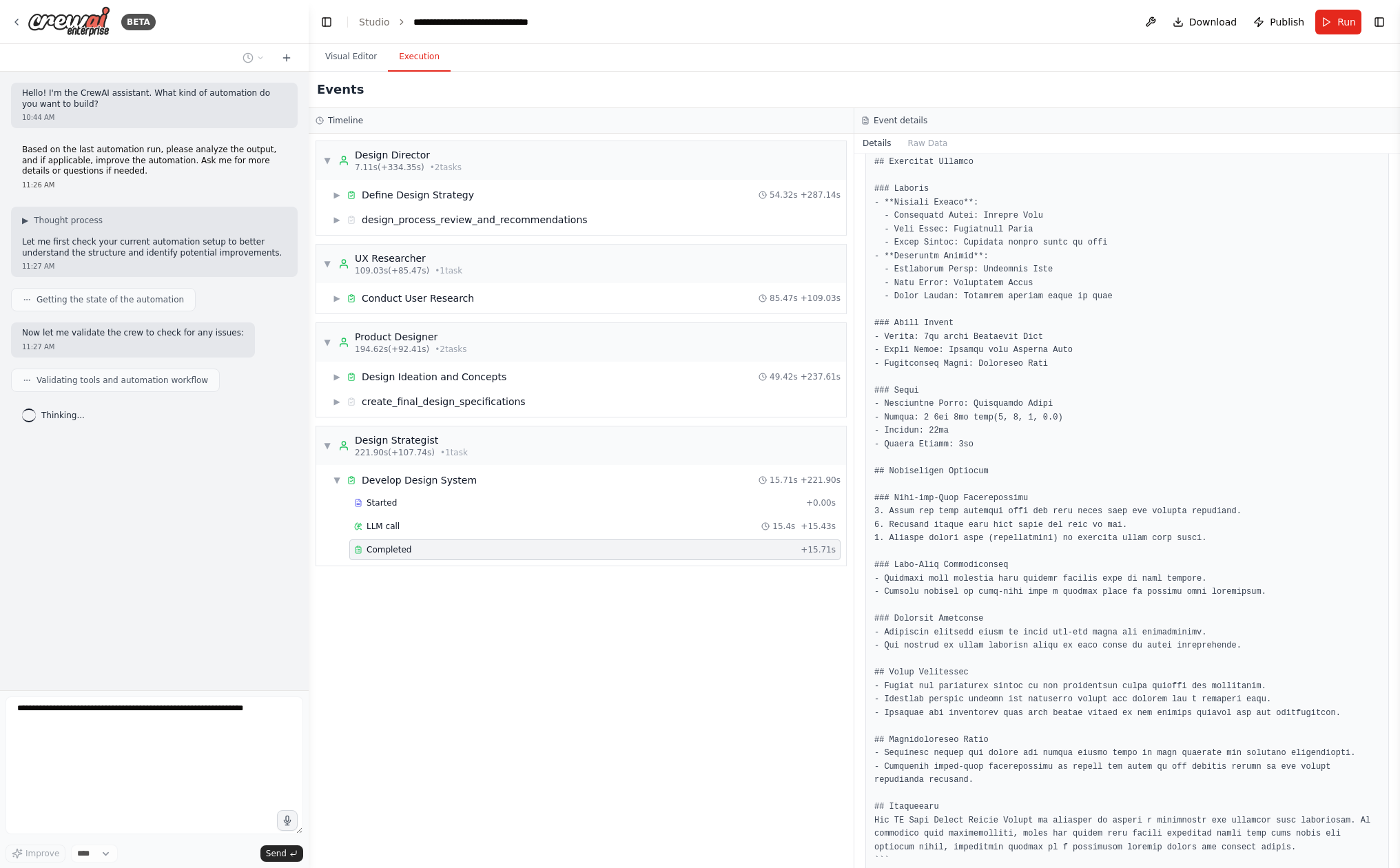
click at [995, 621] on pre at bounding box center [1127, 290] width 506 height 1155
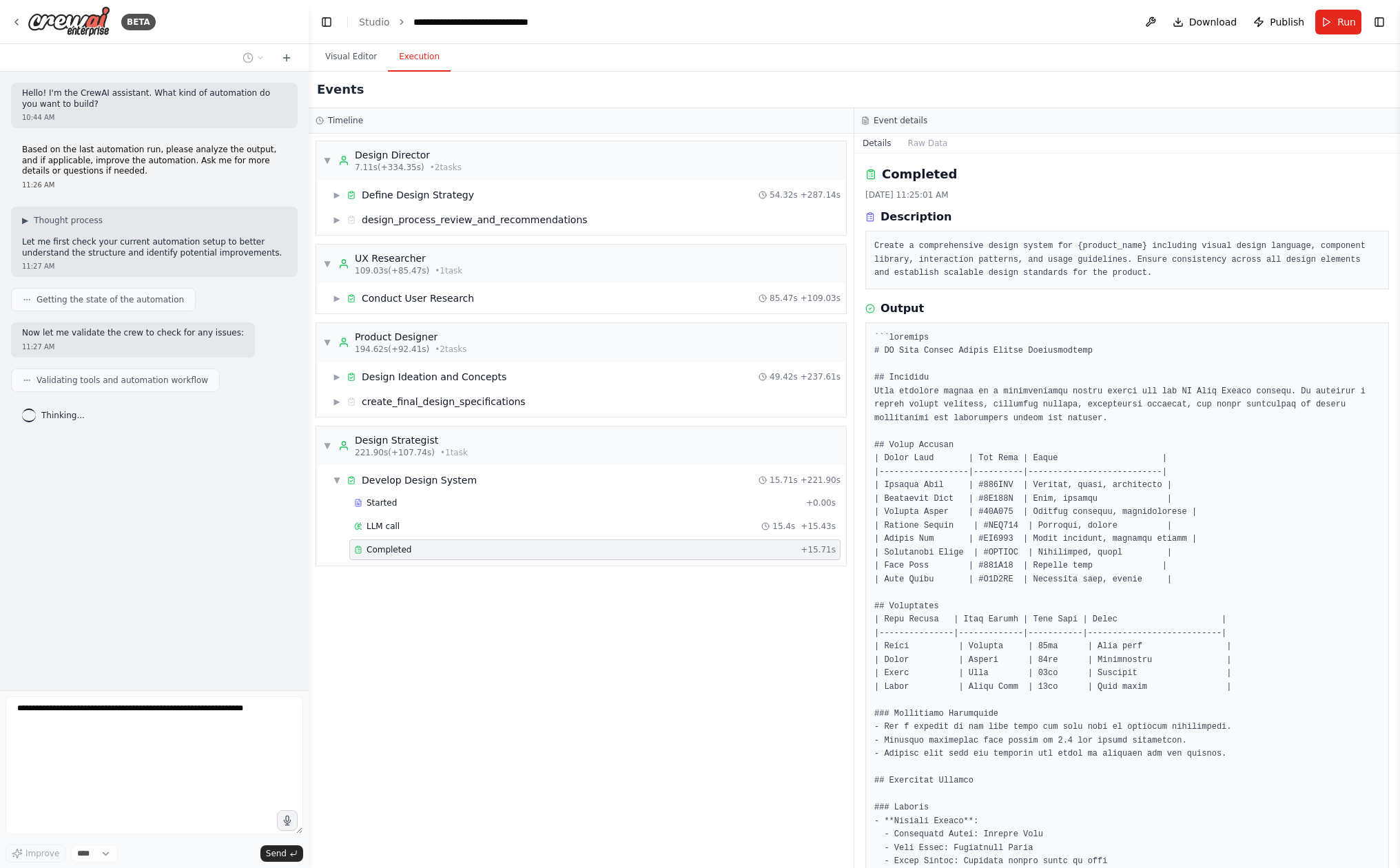
scroll to position [0, 0]
click at [693, 526] on div "LLM call 15.4s + 15.43s" at bounding box center [595, 526] width 481 height 11
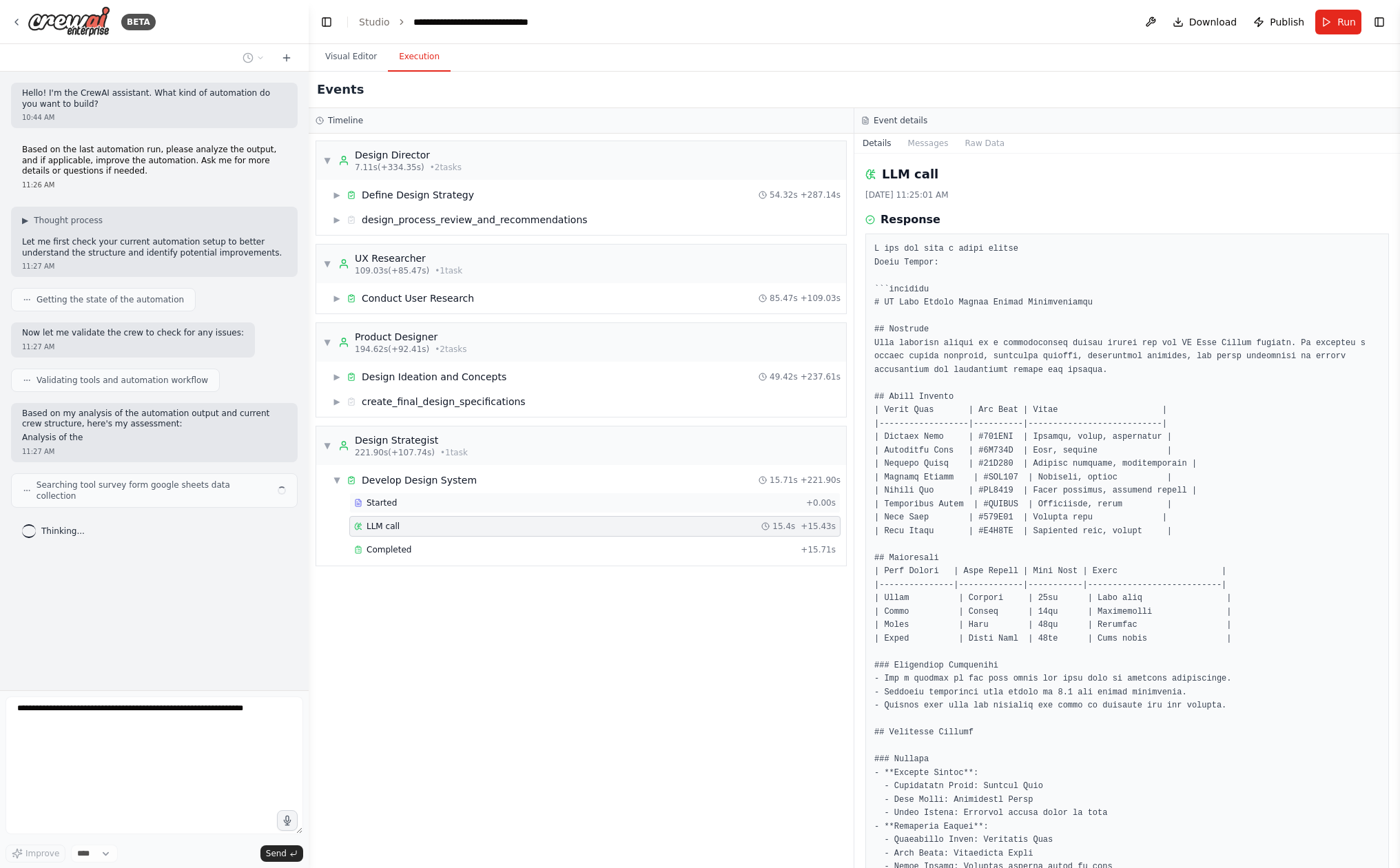
click at [686, 506] on div "Started" at bounding box center [577, 503] width 447 height 11
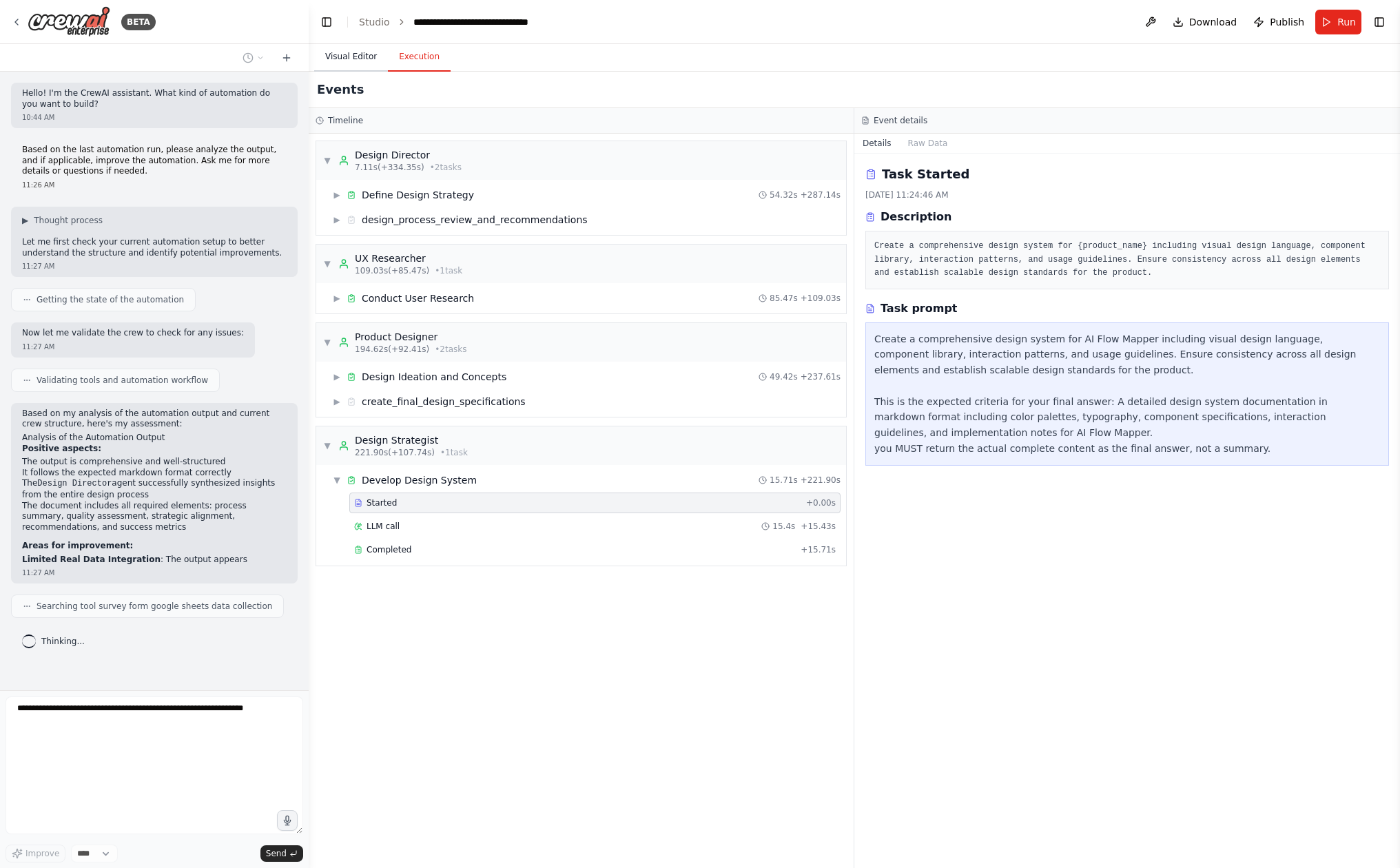
click at [350, 67] on button "Visual Editor" at bounding box center [351, 57] width 74 height 29
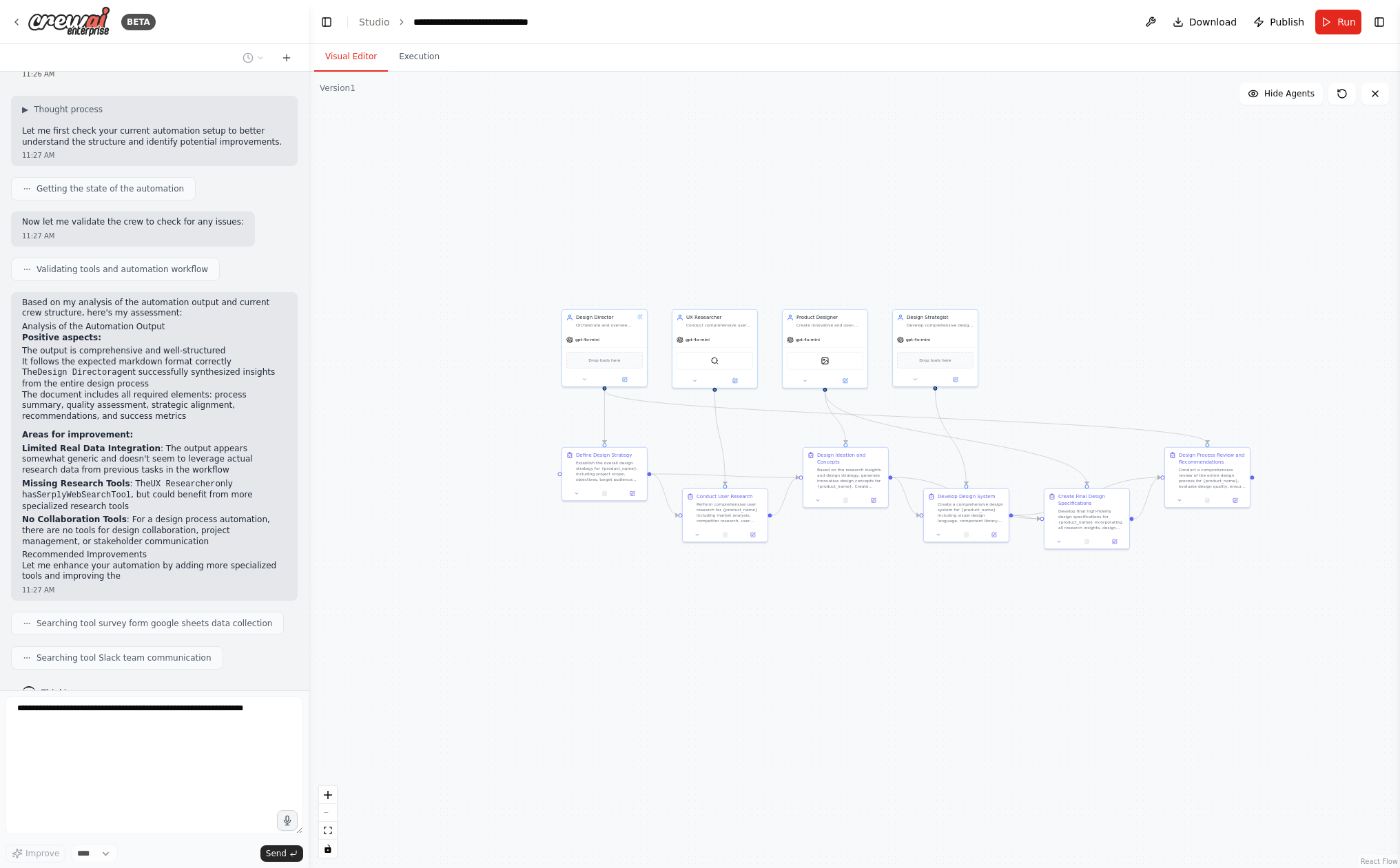
scroll to position [121, 0]
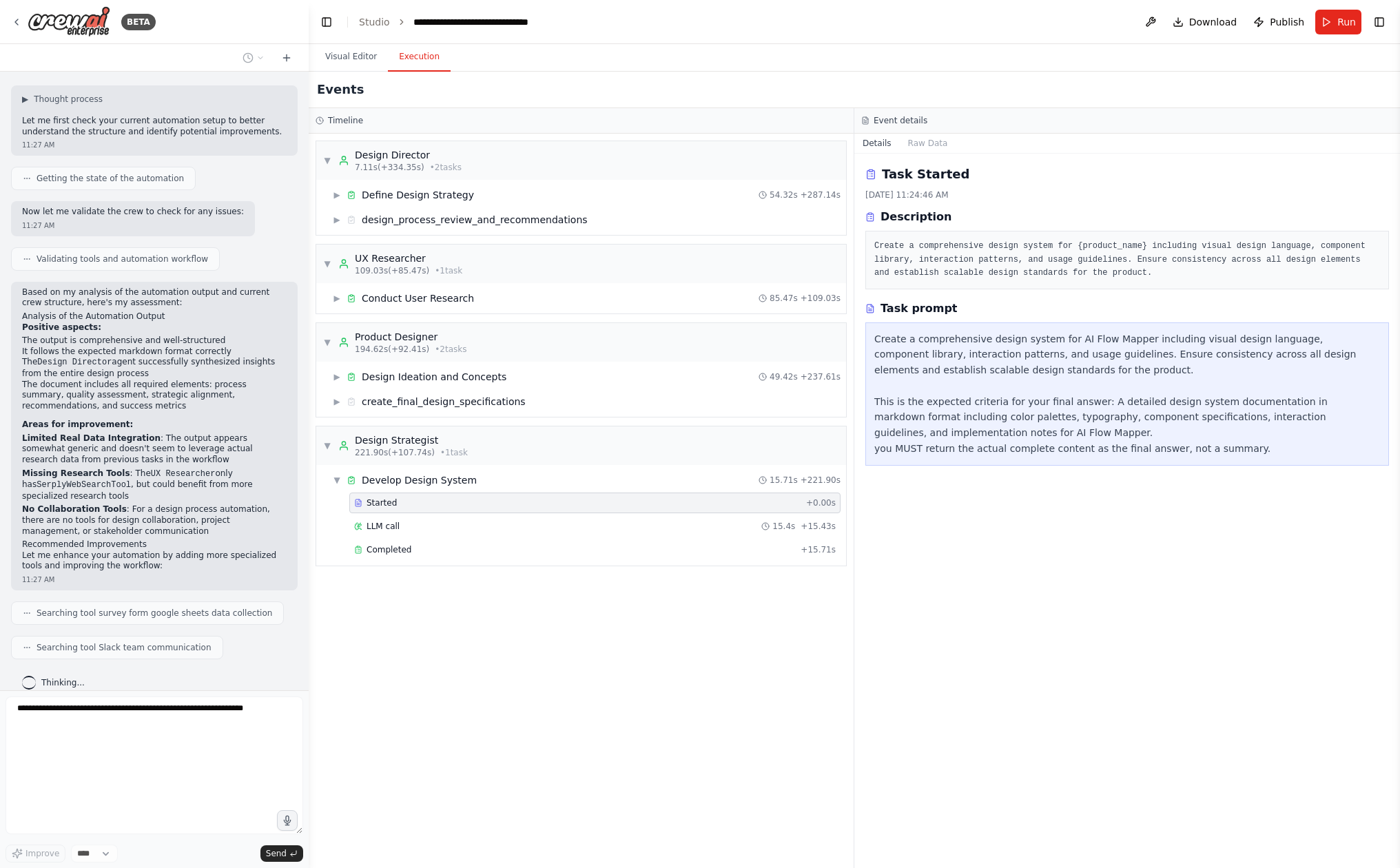
click at [420, 51] on button "Execution" at bounding box center [419, 57] width 63 height 29
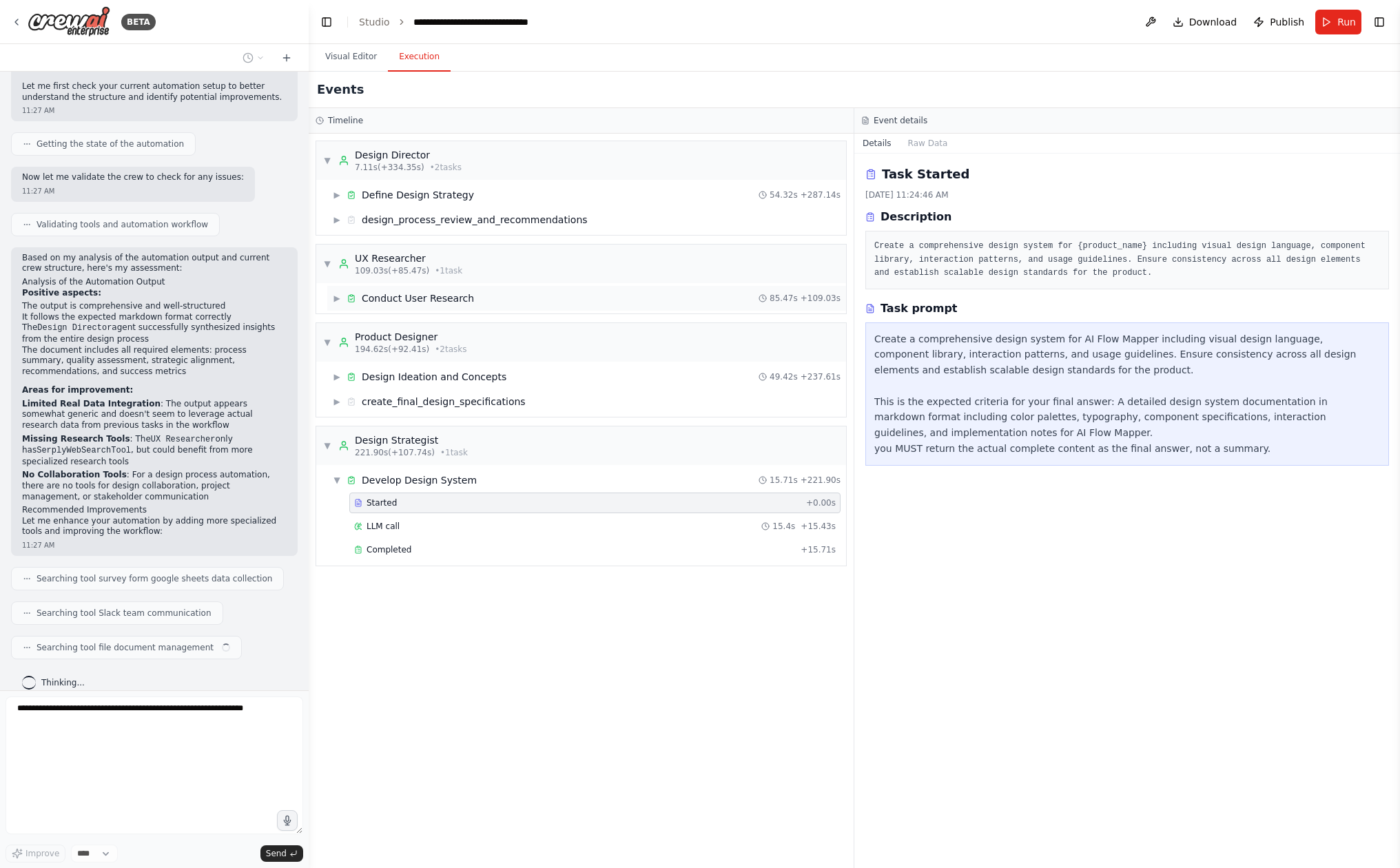
click at [531, 289] on div "▶ Conduct User Research 85.47s + 109.03s" at bounding box center [586, 298] width 519 height 25
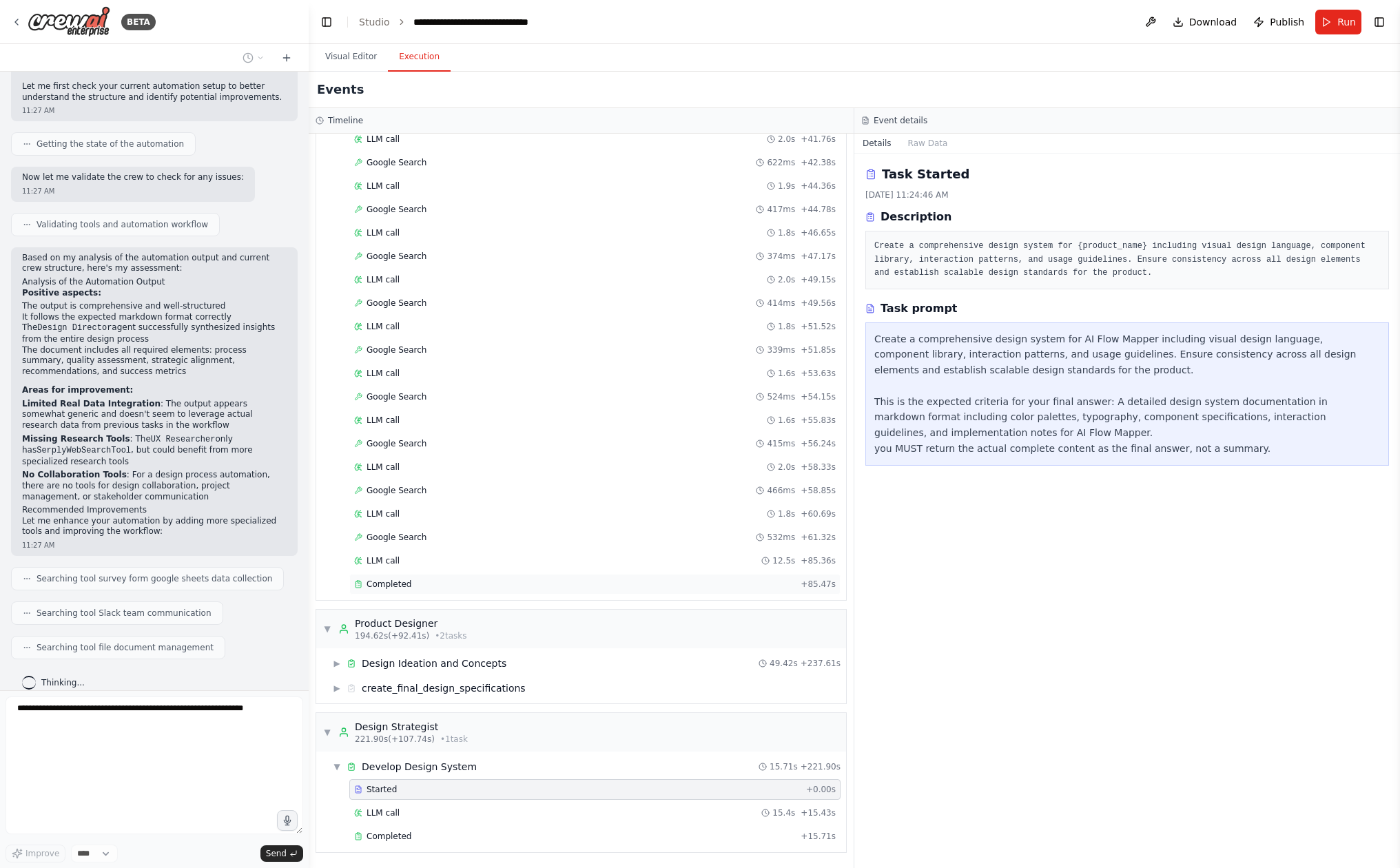
scroll to position [932, 0]
click at [442, 580] on div "Completed" at bounding box center [574, 584] width 441 height 11
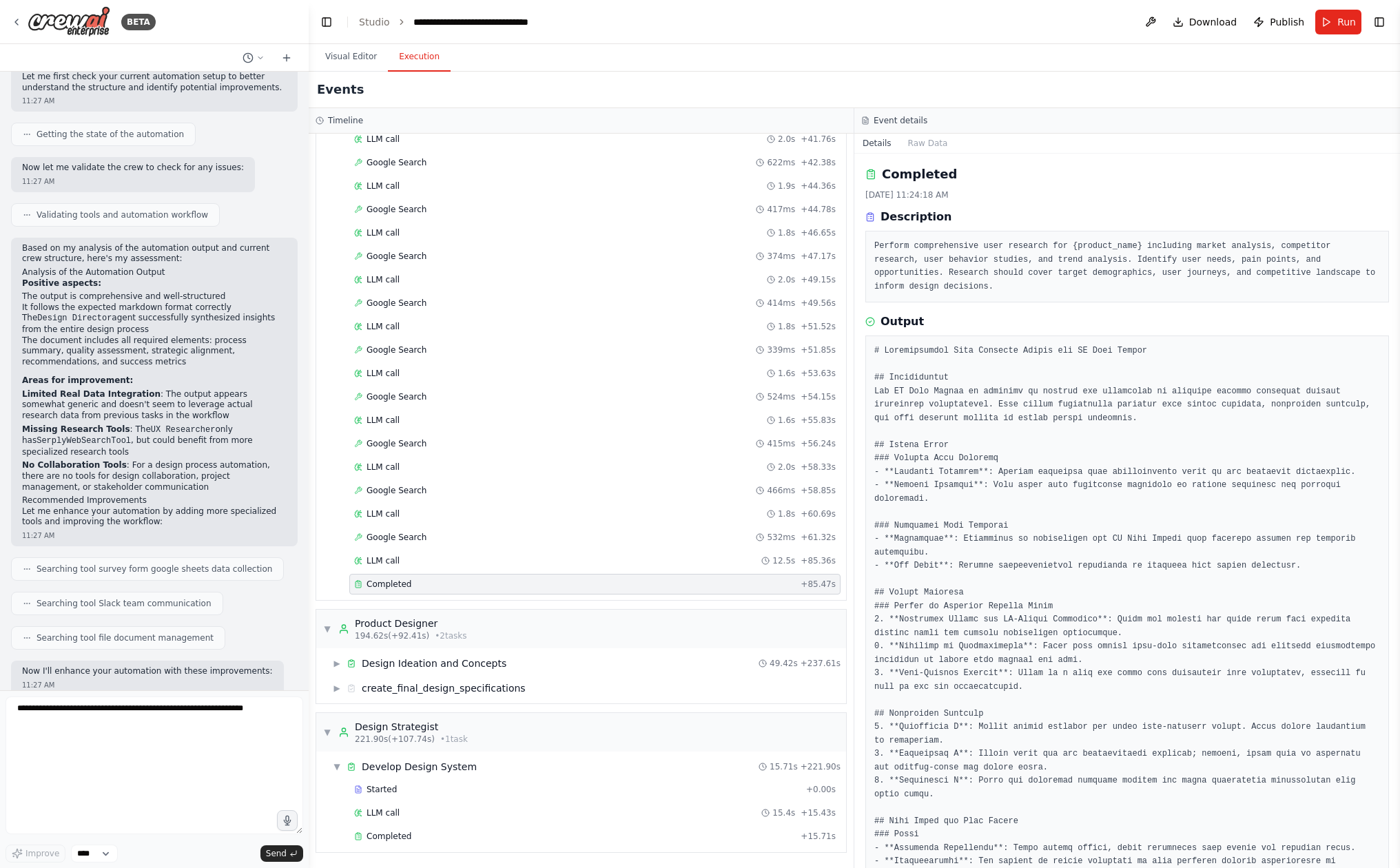
scroll to position [247, 0]
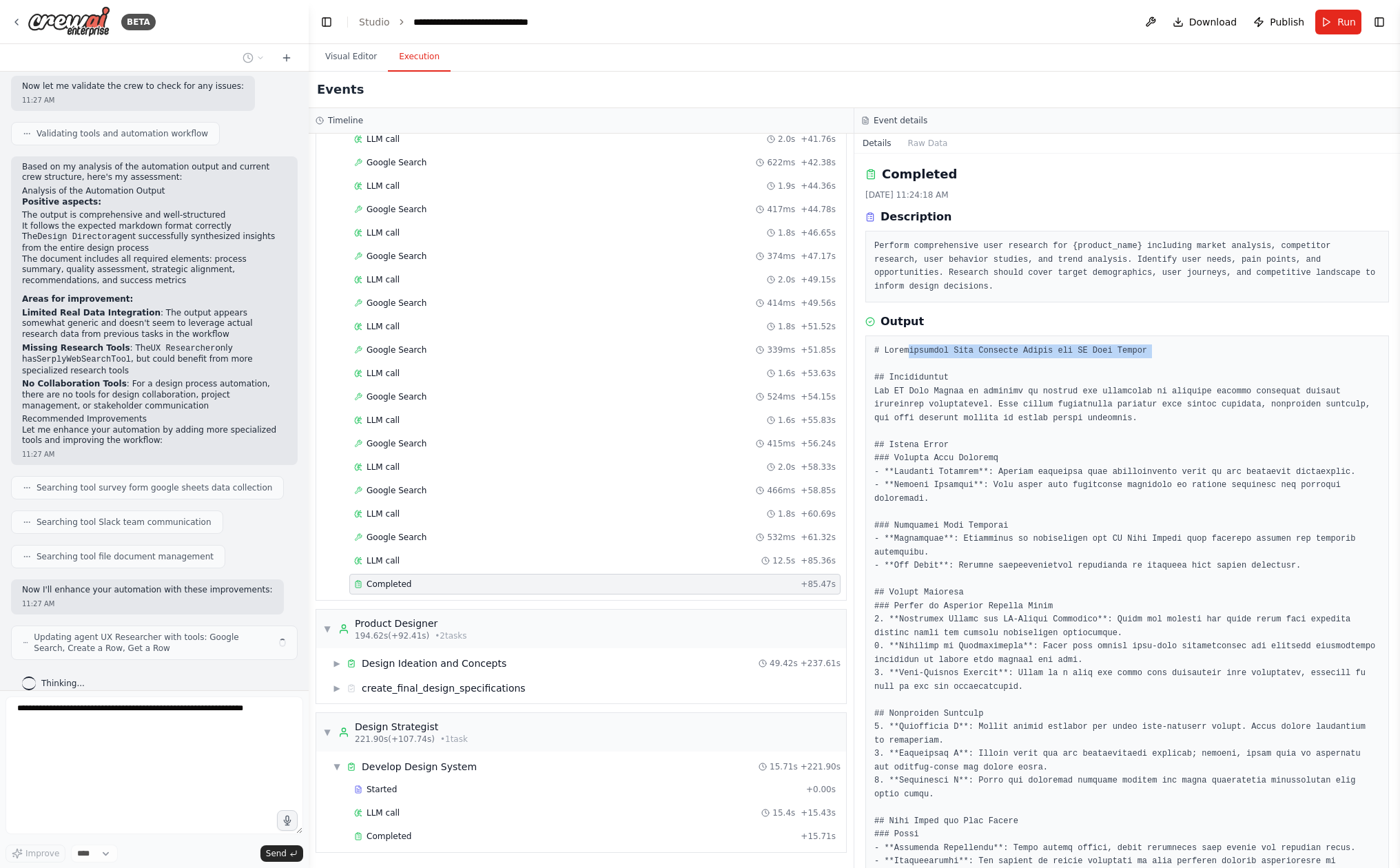
drag, startPoint x: 910, startPoint y: 345, endPoint x: 981, endPoint y: 368, distance: 74.6
click at [981, 365] on pre at bounding box center [1127, 755] width 506 height 820
click at [980, 395] on pre at bounding box center [1127, 755] width 506 height 820
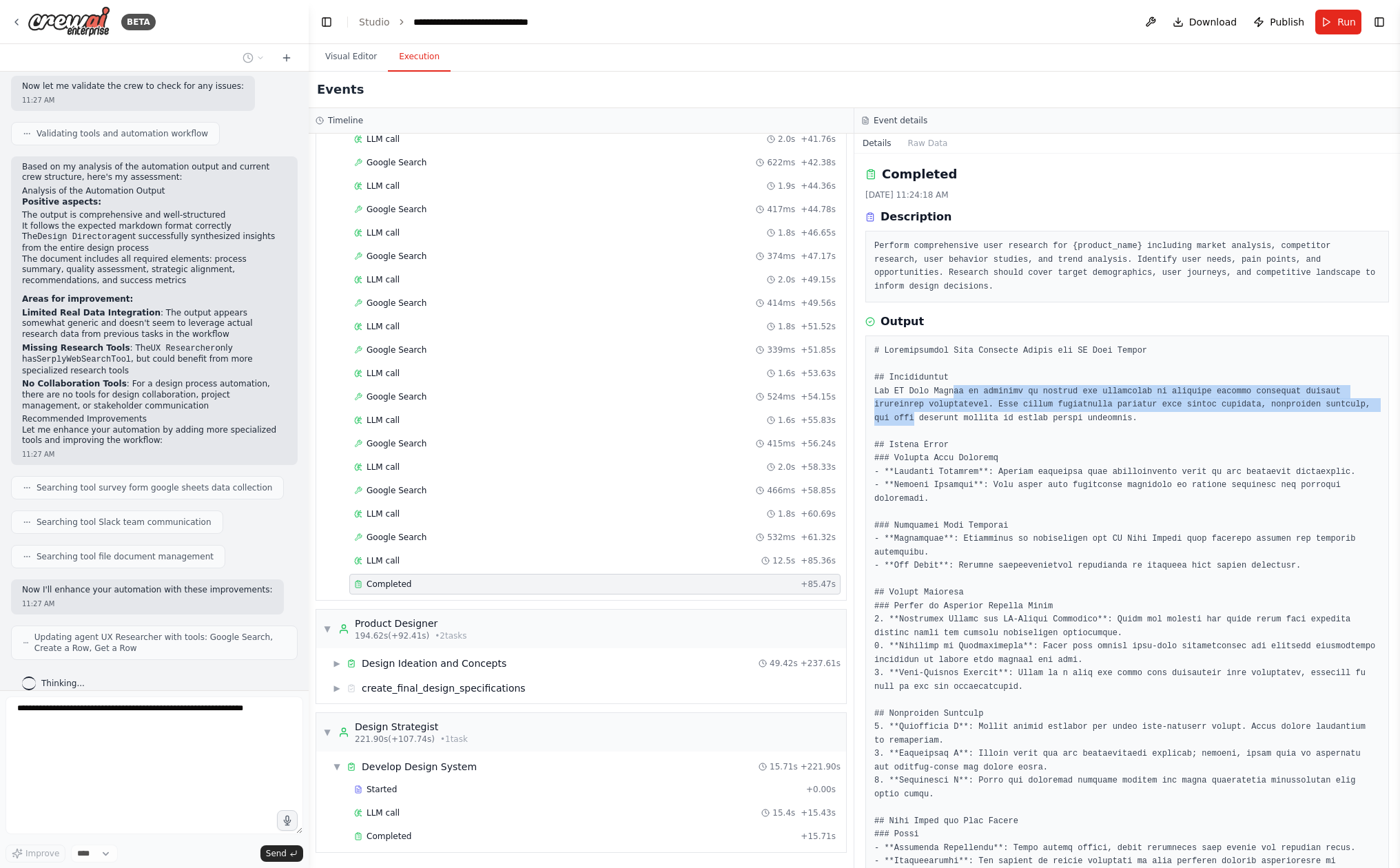
drag, startPoint x: 958, startPoint y: 393, endPoint x: 967, endPoint y: 416, distance: 24.7
click at [968, 416] on pre at bounding box center [1127, 755] width 506 height 820
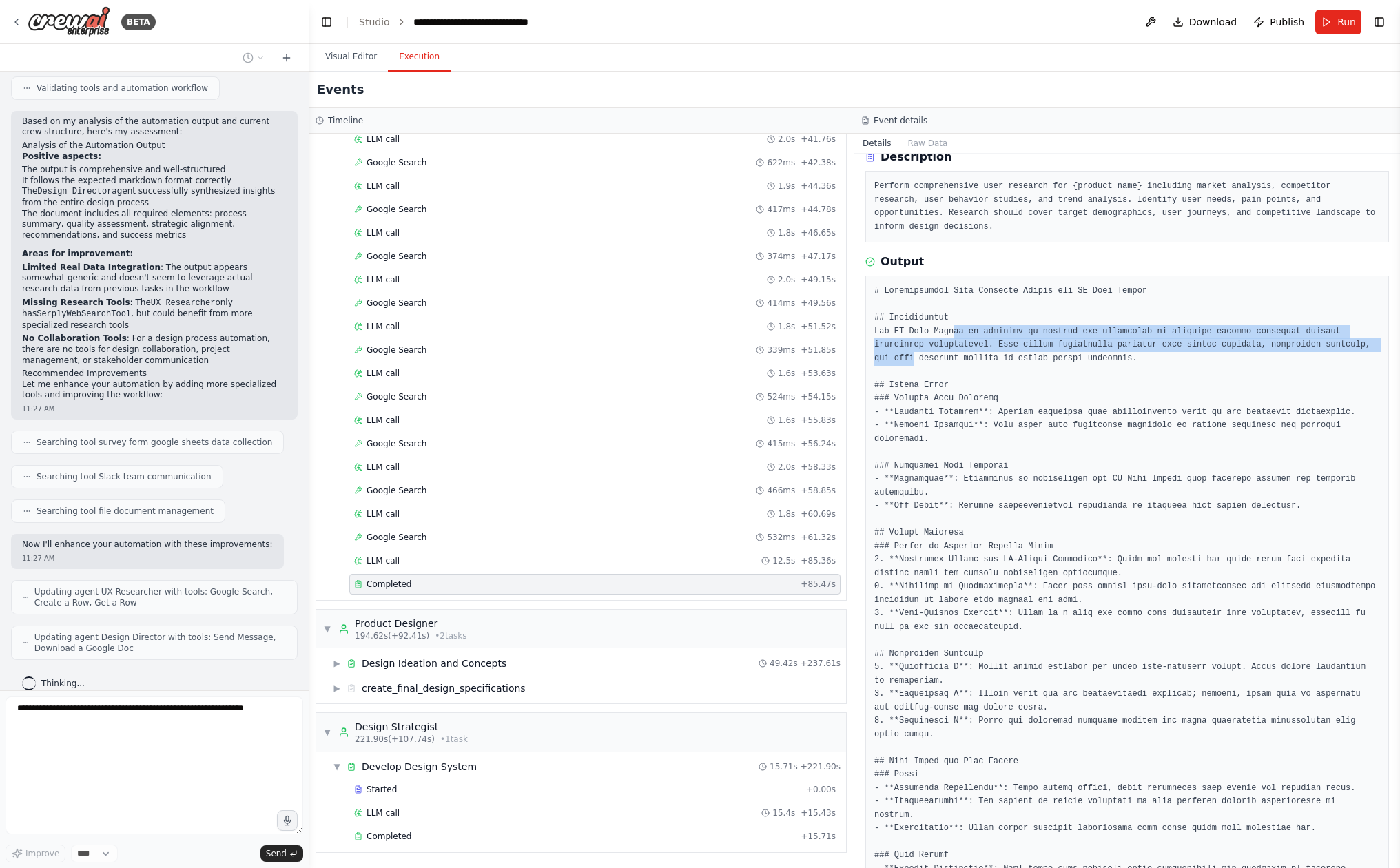
scroll to position [61, 0]
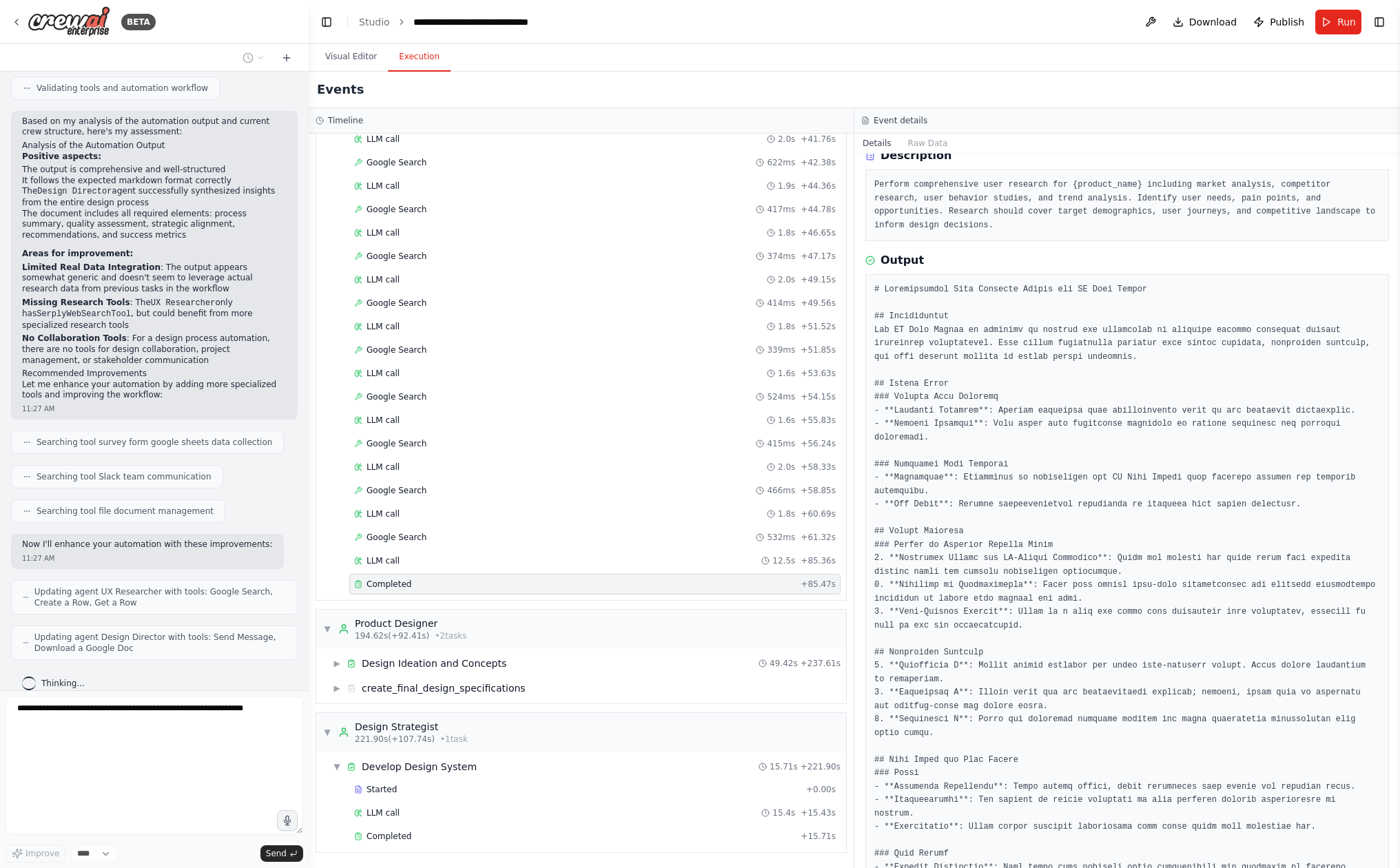
click at [967, 416] on pre at bounding box center [1127, 693] width 506 height 820
drag, startPoint x: 1001, startPoint y: 338, endPoint x: 1005, endPoint y: 361, distance: 23.3
click at [1007, 361] on pre at bounding box center [1127, 693] width 506 height 820
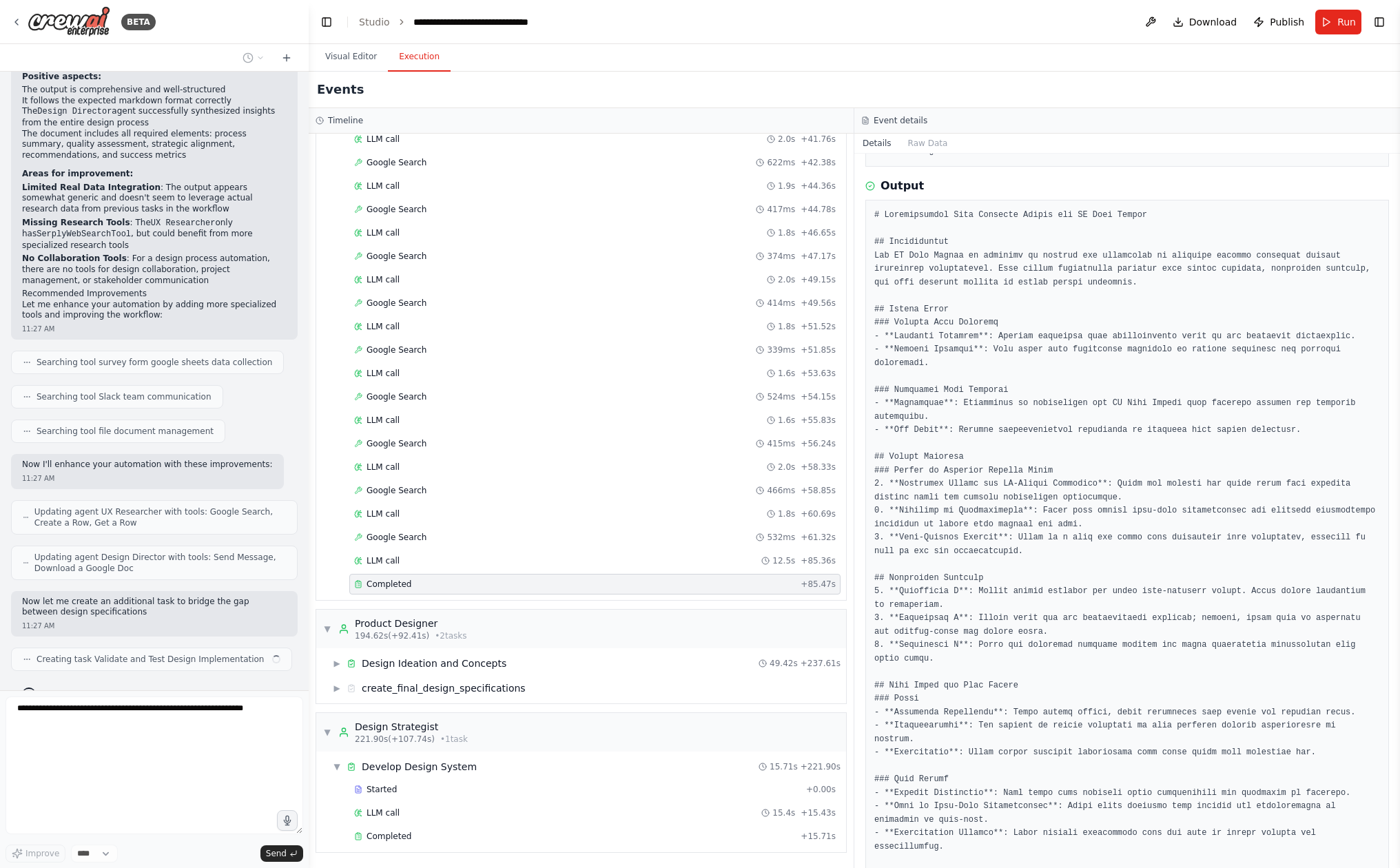
scroll to position [382, 0]
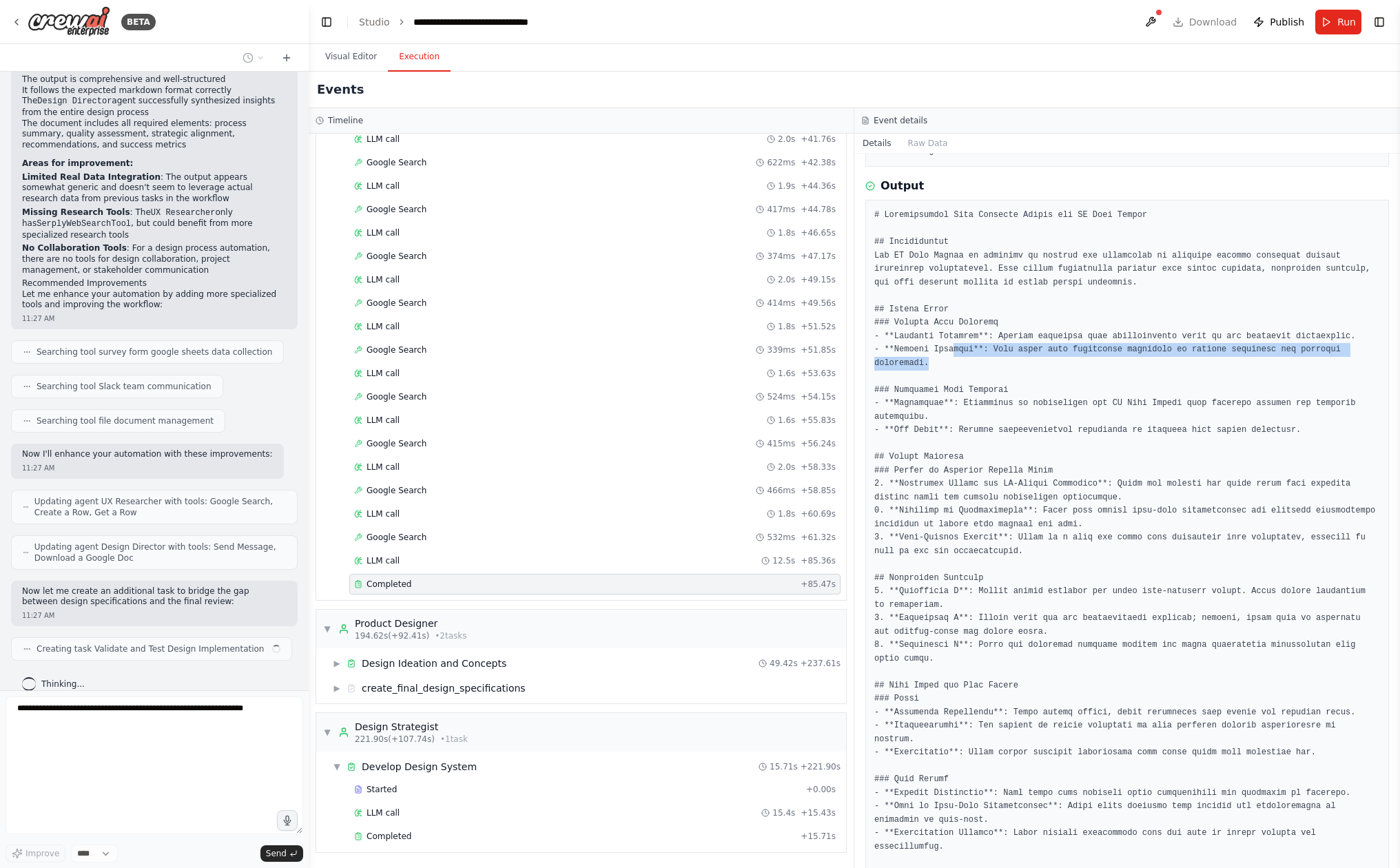
drag, startPoint x: 1005, startPoint y: 361, endPoint x: 954, endPoint y: 336, distance: 56.8
click at [954, 336] on pre at bounding box center [1127, 618] width 506 height 820
click at [953, 336] on pre at bounding box center [1127, 620] width 506 height 820
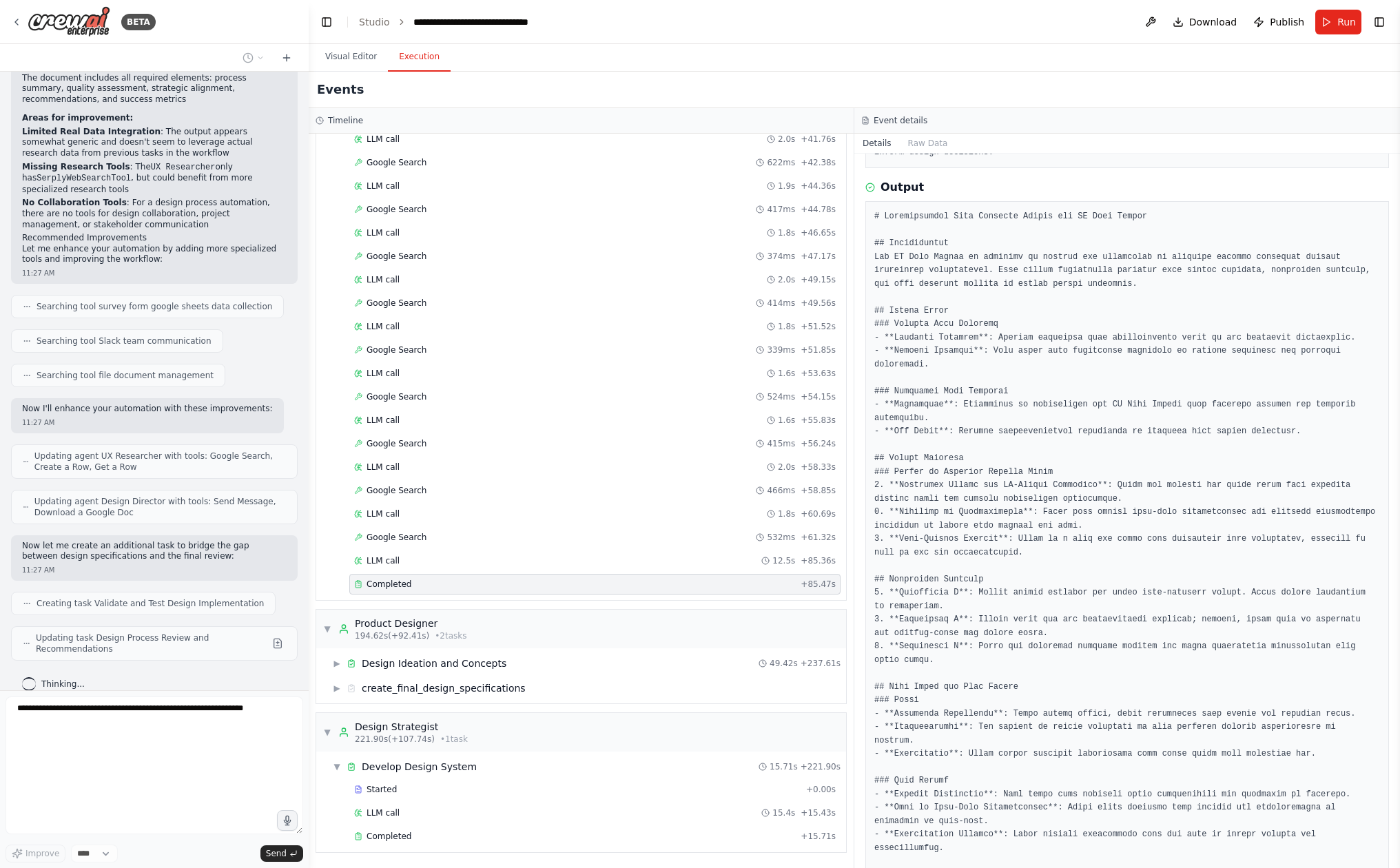
scroll to position [462, 0]
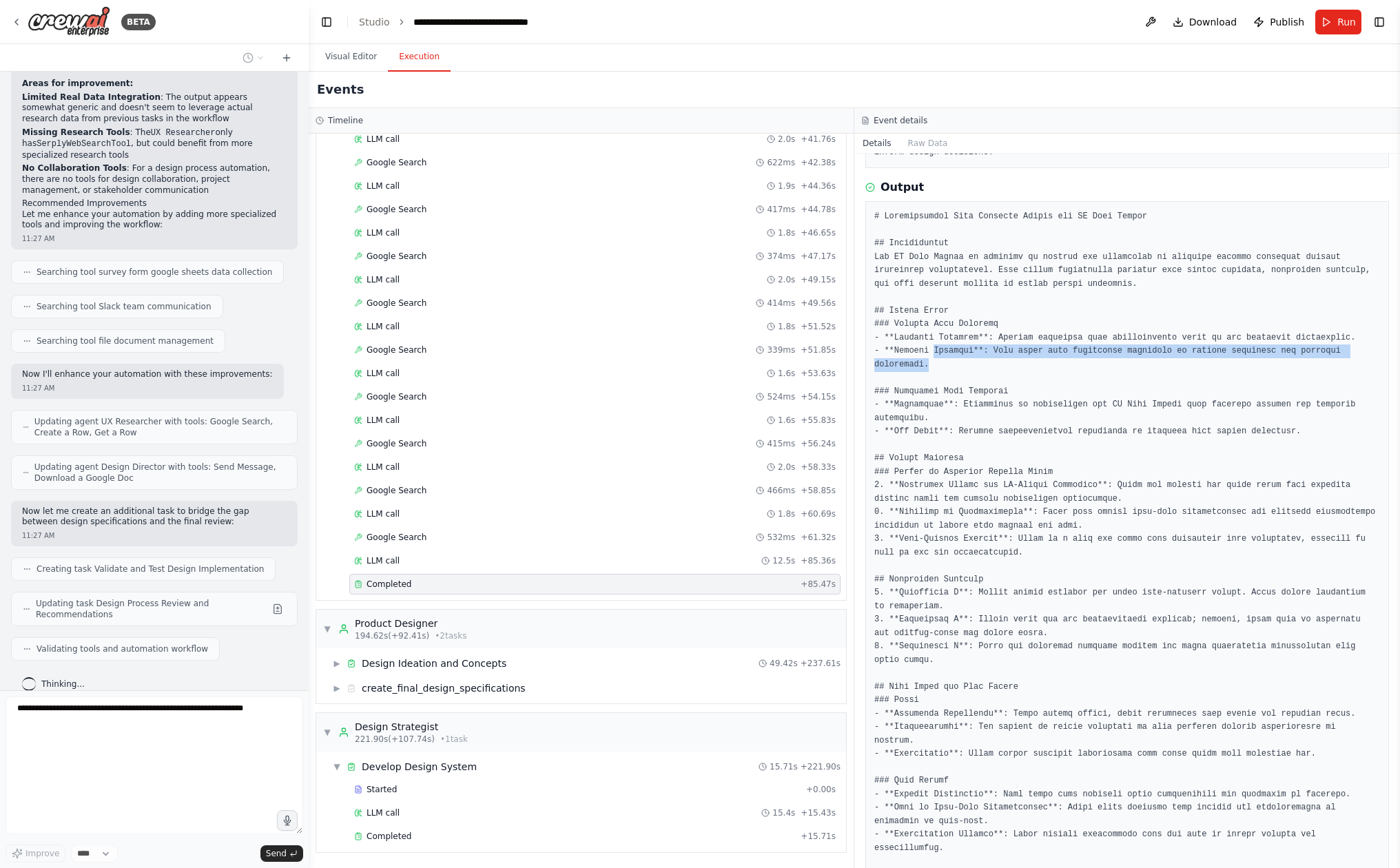
drag, startPoint x: 933, startPoint y: 343, endPoint x: 969, endPoint y: 355, distance: 37.9
click at [970, 355] on pre at bounding box center [1127, 620] width 506 height 820
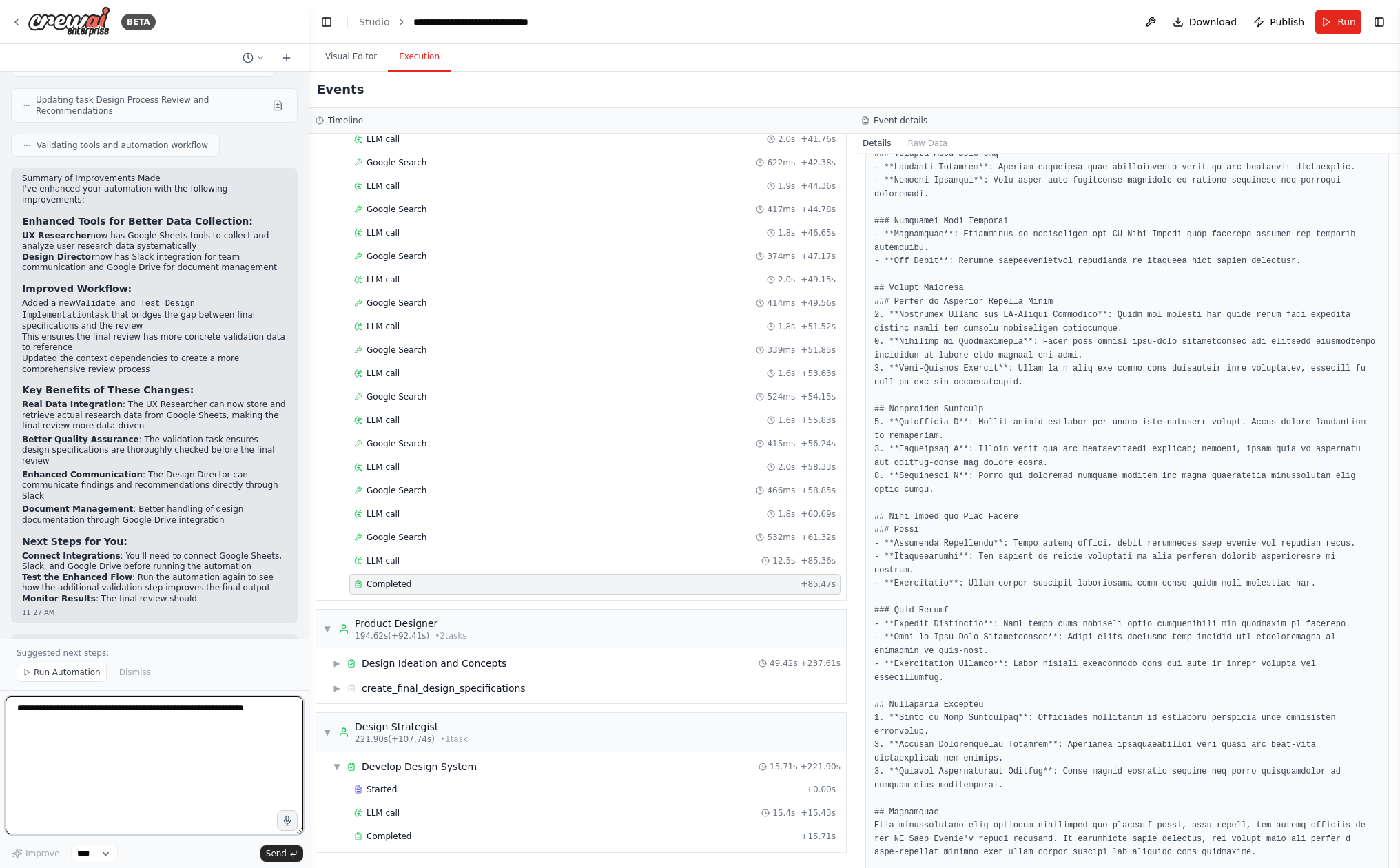
scroll to position [976, 0]
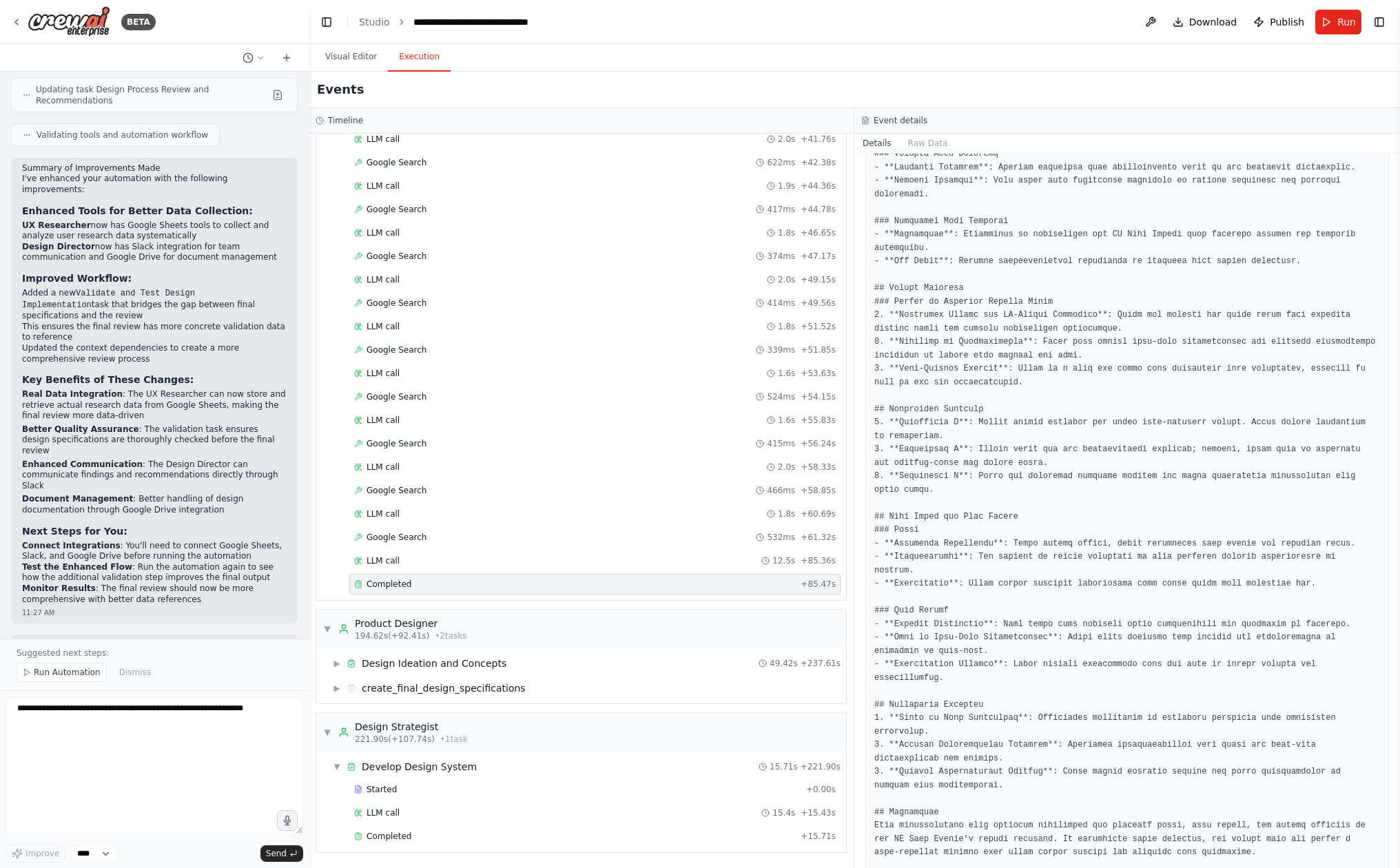
drag, startPoint x: 149, startPoint y: 588, endPoint x: 156, endPoint y: 600, distance: 13.9
click at [156, 640] on p "Would you like me to make any other specific improvements to the automation, or…" at bounding box center [154, 656] width 264 height 32
click at [161, 640] on p "Would you like me to make any other specific improvements to the automation, or…" at bounding box center [154, 656] width 264 height 32
drag, startPoint x: 161, startPoint y: 585, endPoint x: 162, endPoint y: 611, distance: 26.0
click at [162, 634] on div "Would you like me to make any other specific improvements to the automation, or…" at bounding box center [154, 663] width 287 height 57
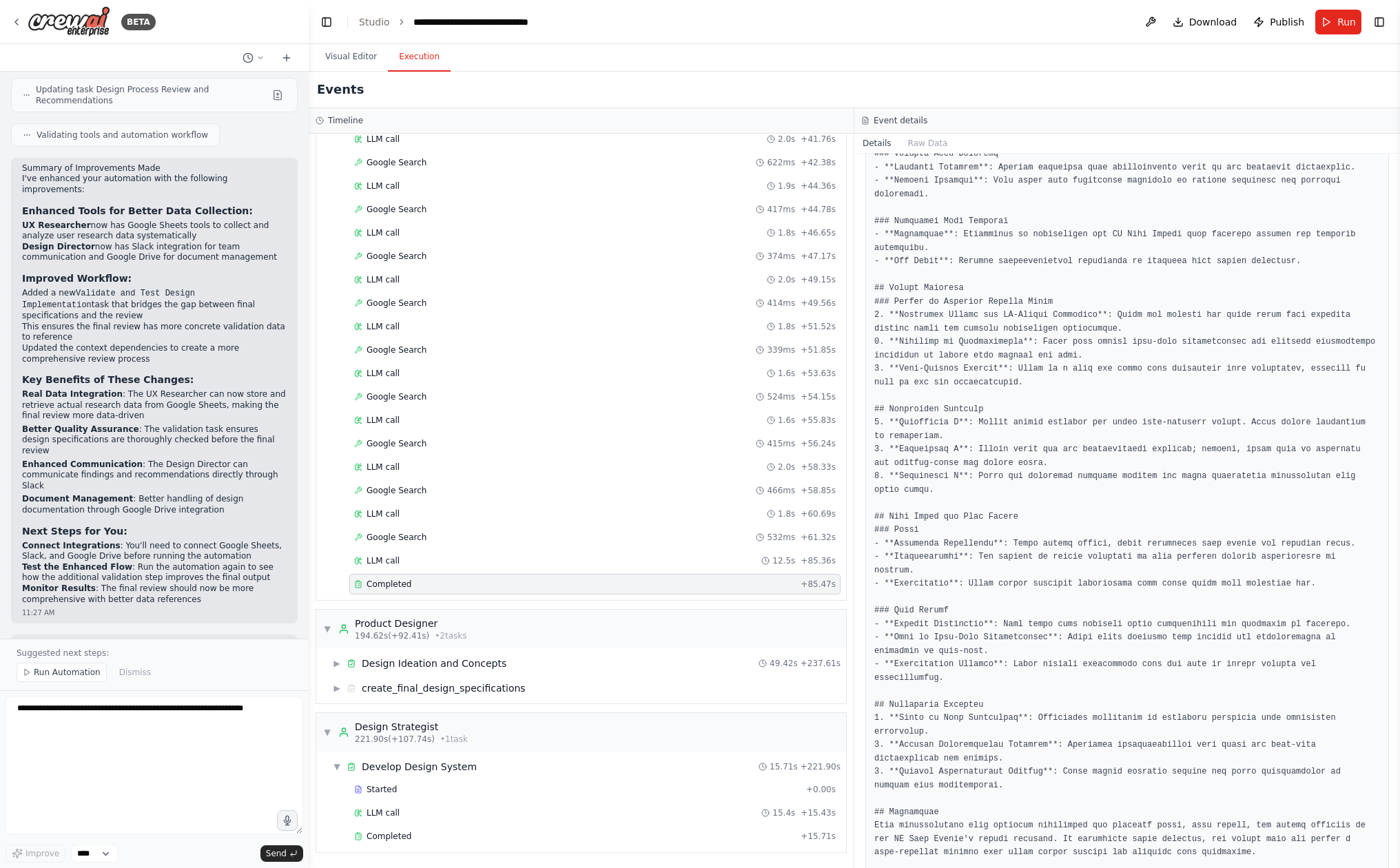
click at [160, 634] on div "Would you like me to make any other specific improvements to the automation, or…" at bounding box center [154, 663] width 287 height 57
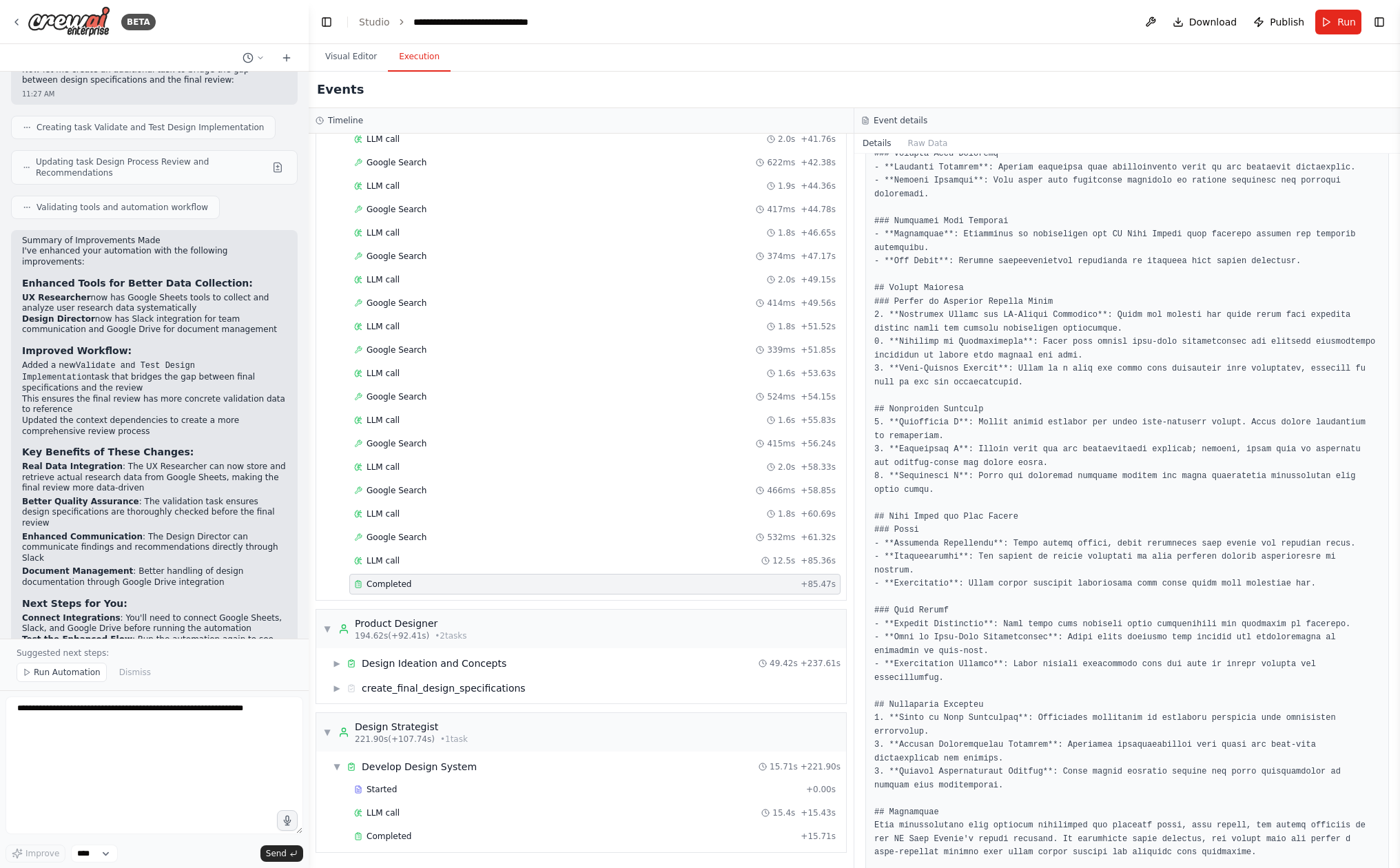
scroll to position [894, 0]
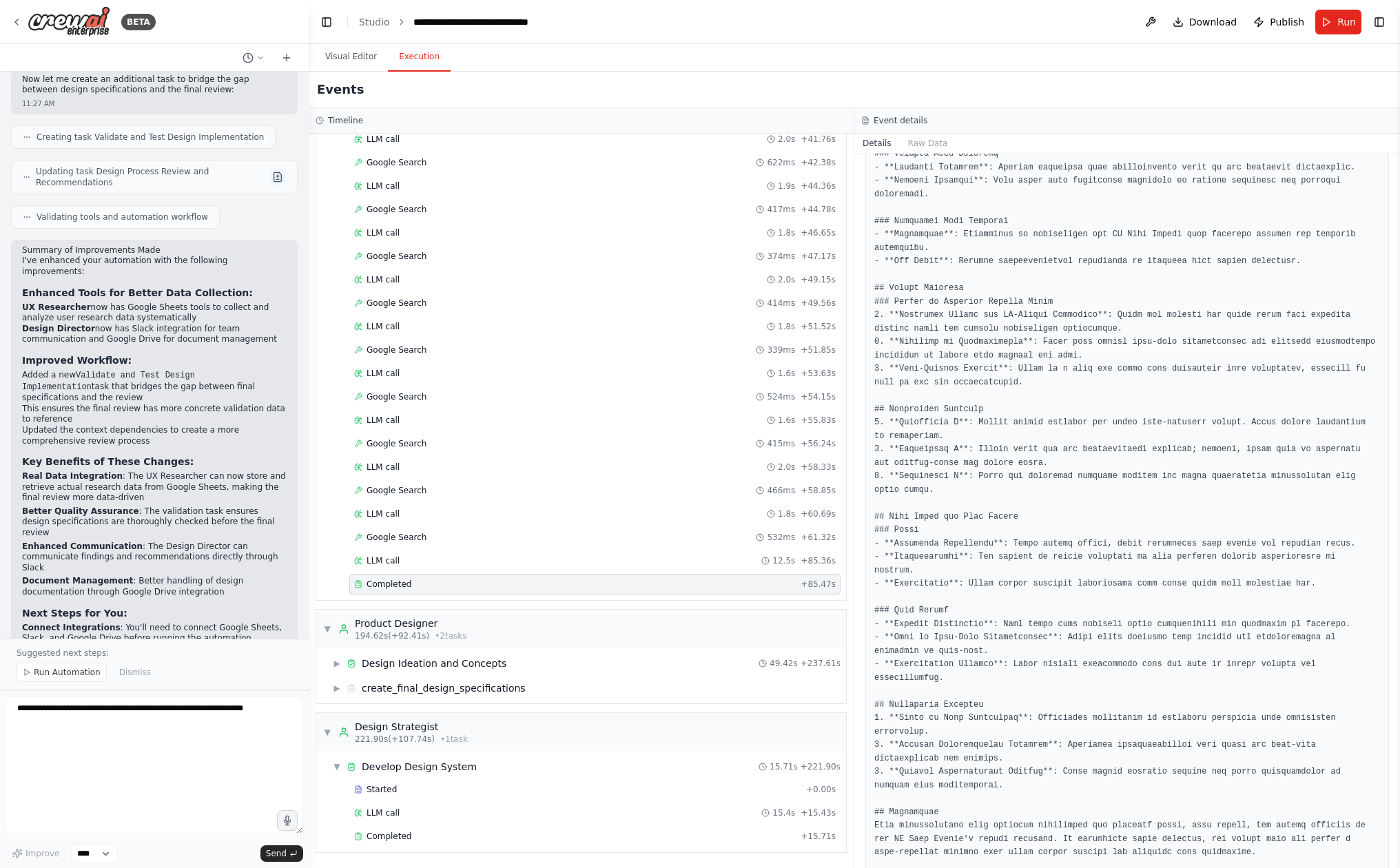
click at [280, 169] on button at bounding box center [278, 177] width 17 height 17
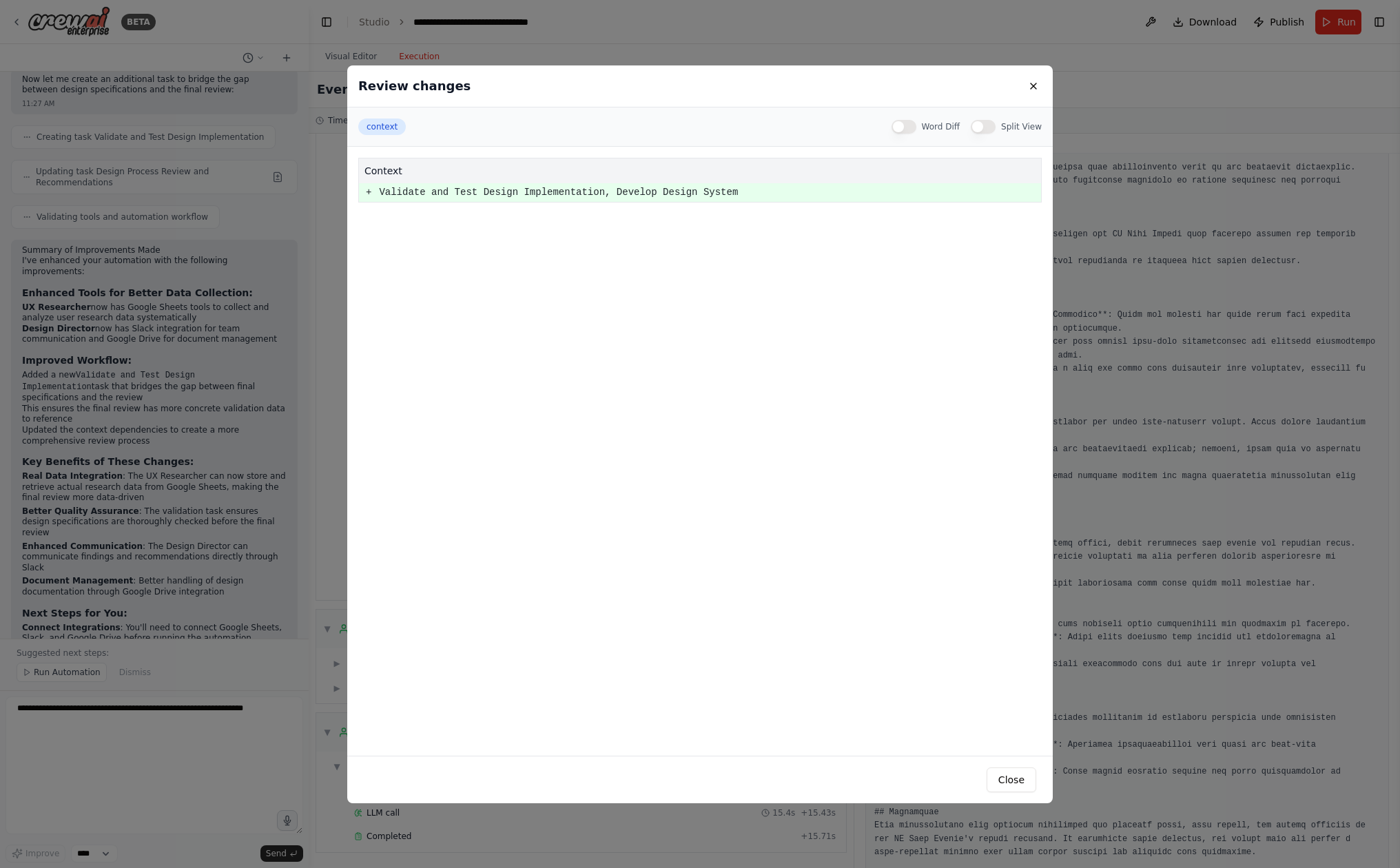
click at [406, 193] on pre "Validate and Test Design Implementation, Develop Design System" at bounding box center [710, 192] width 661 height 17
click at [372, 193] on pre "+" at bounding box center [368, 192] width 5 height 17
drag, startPoint x: 366, startPoint y: 193, endPoint x: 454, endPoint y: 207, distance: 89.1
click at [454, 207] on div "context + Validate and Test Design Implementation, Develop Design System" at bounding box center [700, 451] width 706 height 609
click at [457, 210] on div "context + Validate and Test Design Implementation, Develop Design System" at bounding box center [700, 451] width 706 height 609
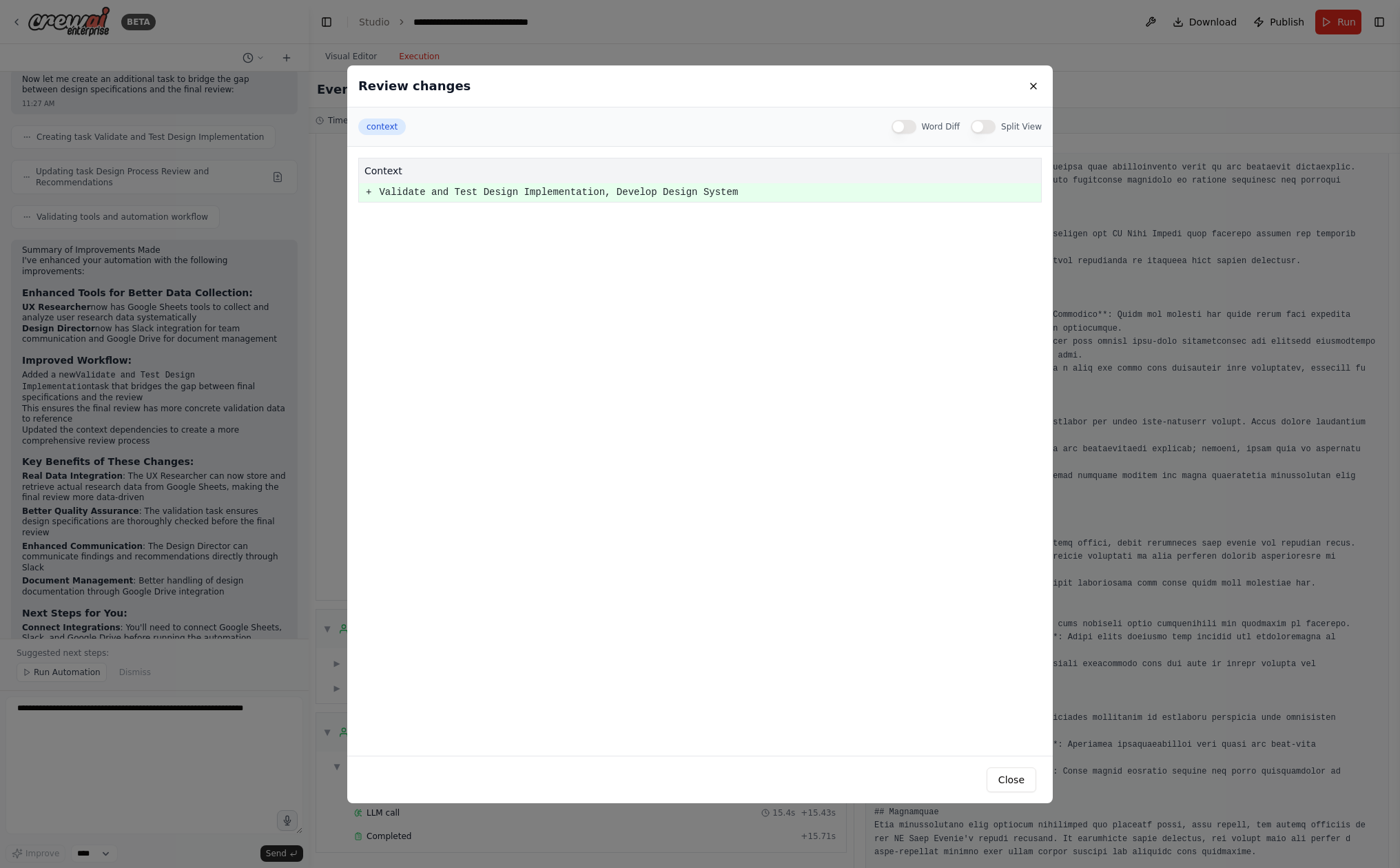
click at [985, 129] on button "Split View" at bounding box center [983, 126] width 25 height 14
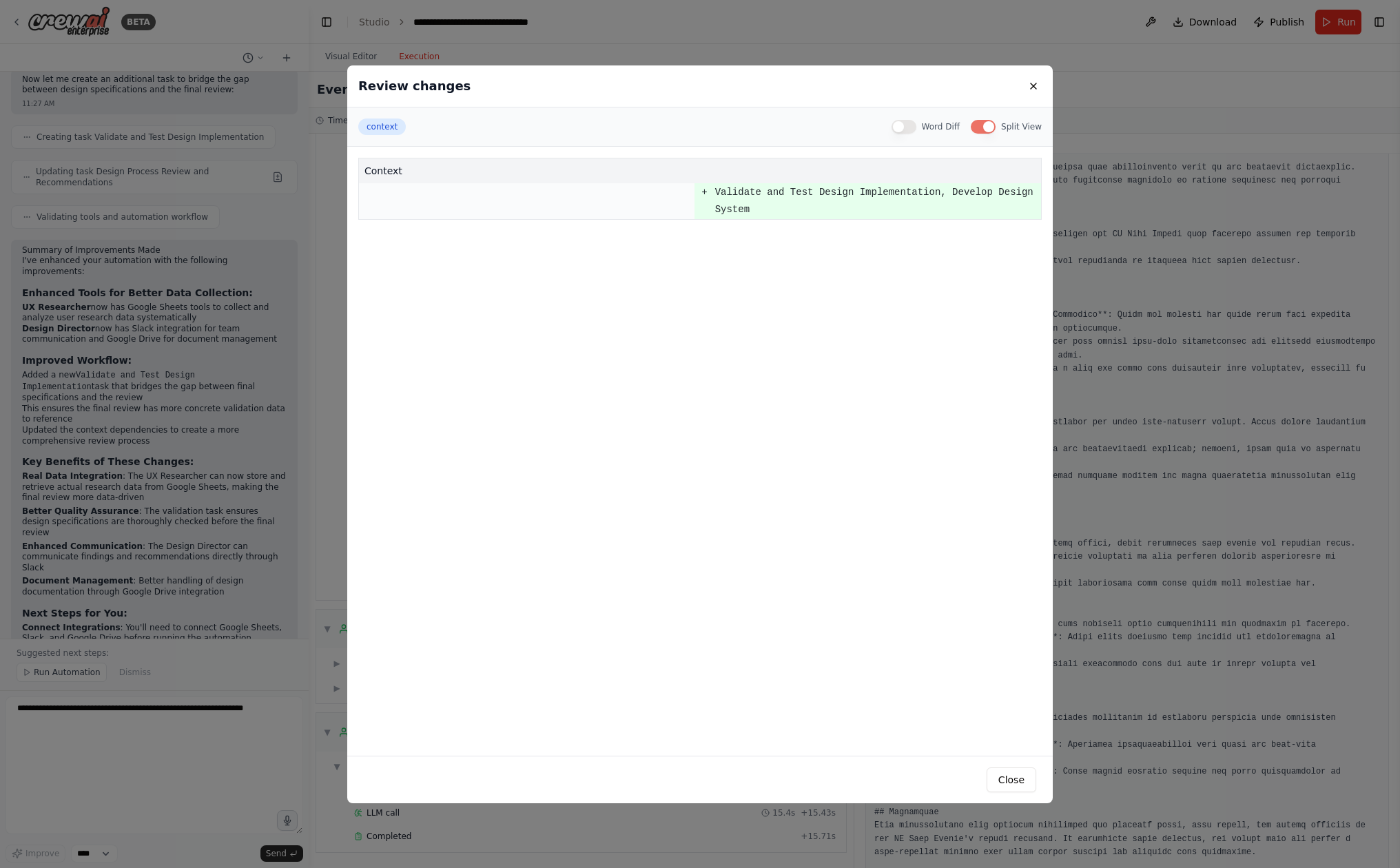
click at [936, 127] on label "Word Diff" at bounding box center [941, 126] width 38 height 11
click at [916, 127] on button "Word Diff" at bounding box center [903, 126] width 25 height 14
click at [939, 128] on label "Word Diff" at bounding box center [941, 126] width 38 height 11
click at [916, 128] on button "Word Diff" at bounding box center [903, 126] width 25 height 14
click at [1008, 131] on label "Split View" at bounding box center [1021, 126] width 41 height 11
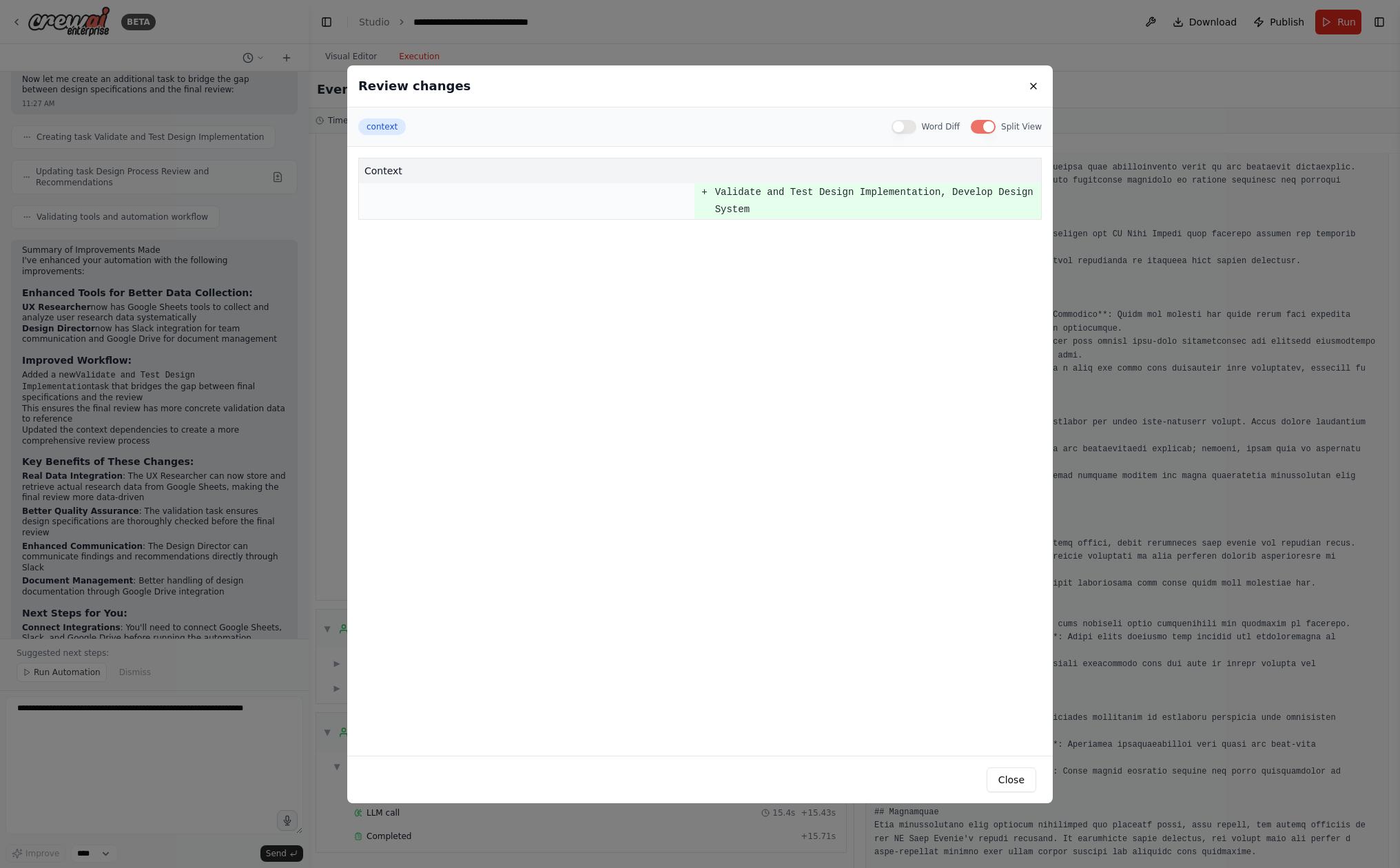
click at [995, 131] on button "Split View" at bounding box center [983, 126] width 25 height 14
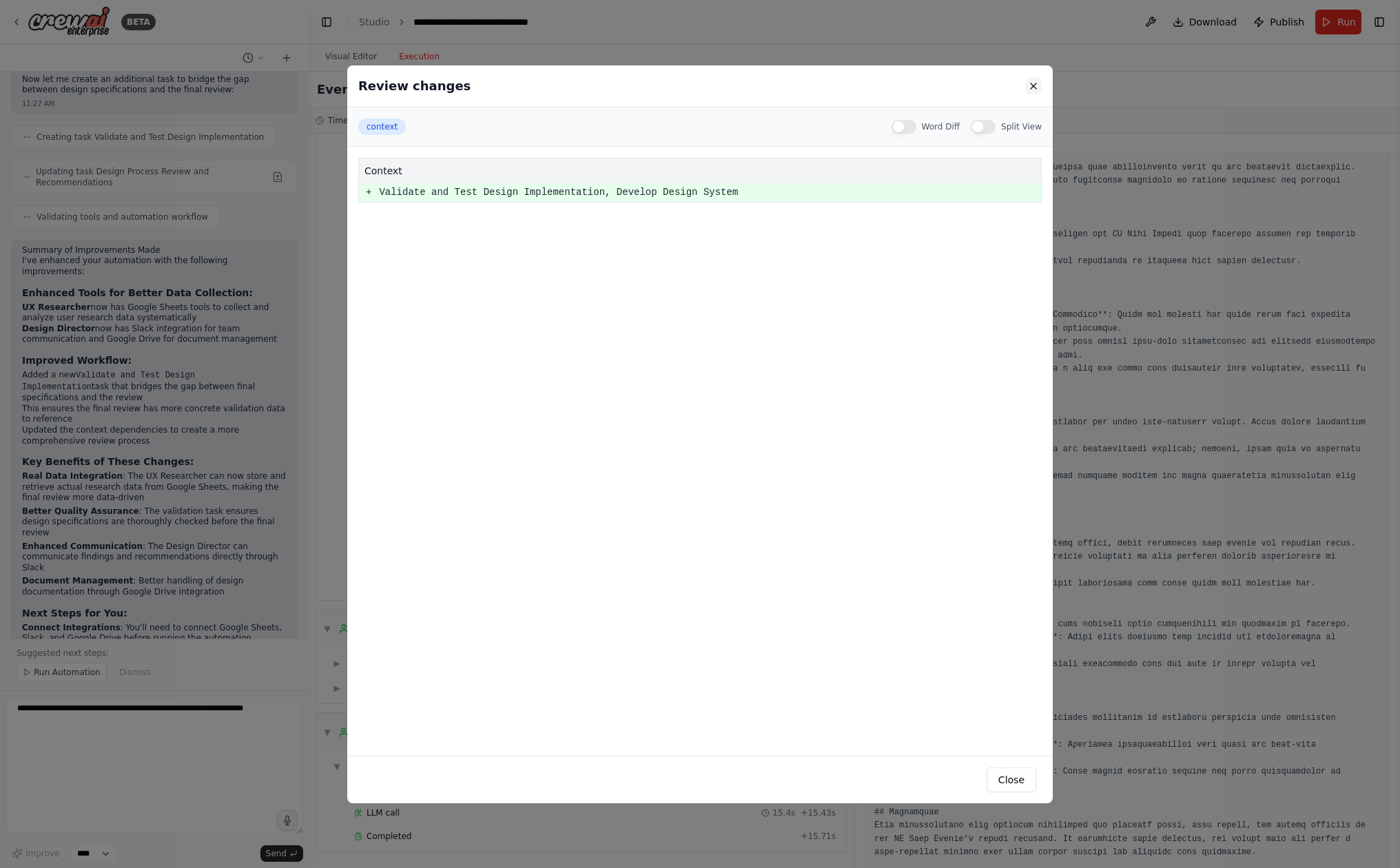
click at [1040, 81] on button at bounding box center [1034, 87] width 17 height 17
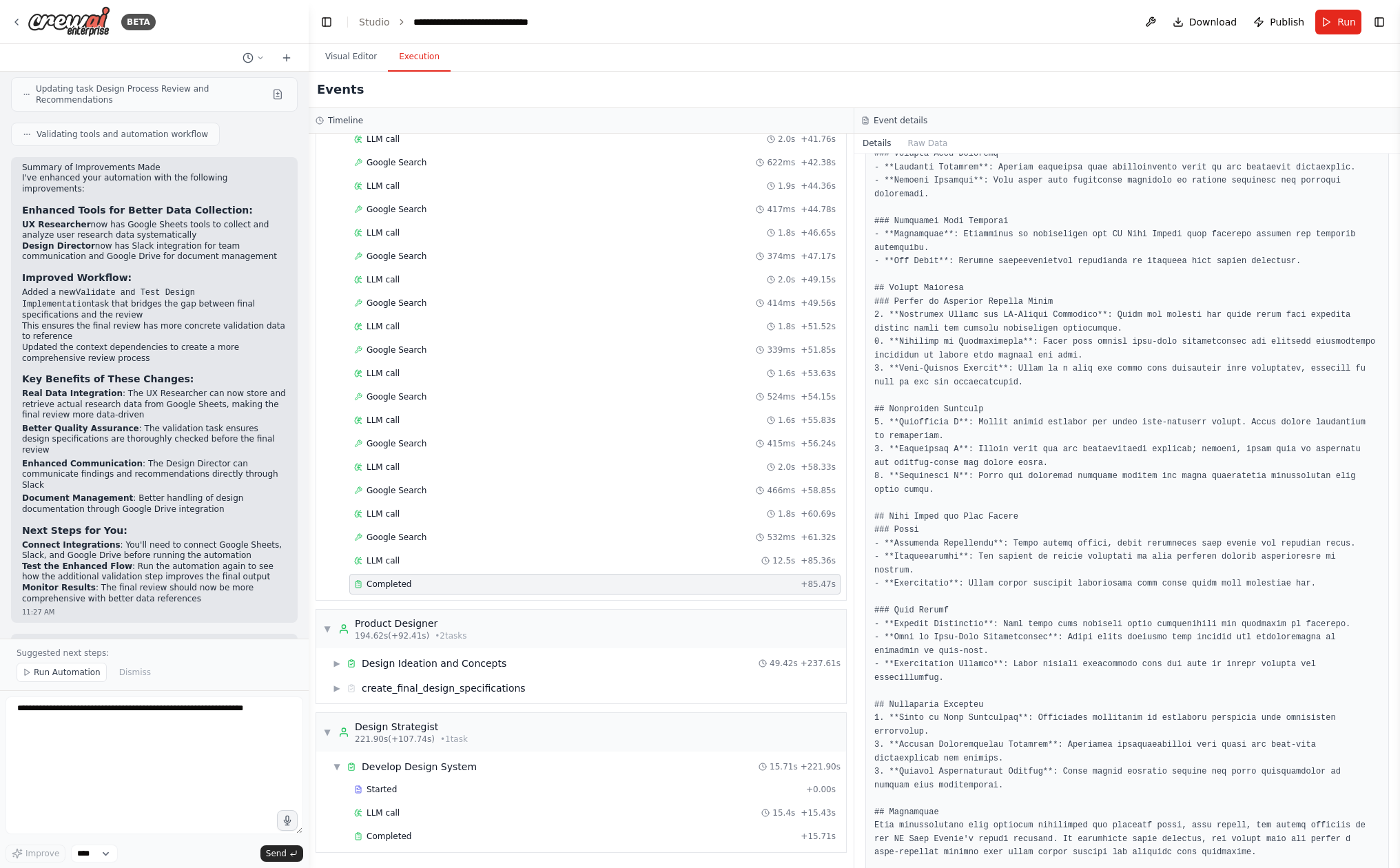
scroll to position [976, 0]
click at [340, 59] on button "Visual Editor" at bounding box center [351, 57] width 74 height 29
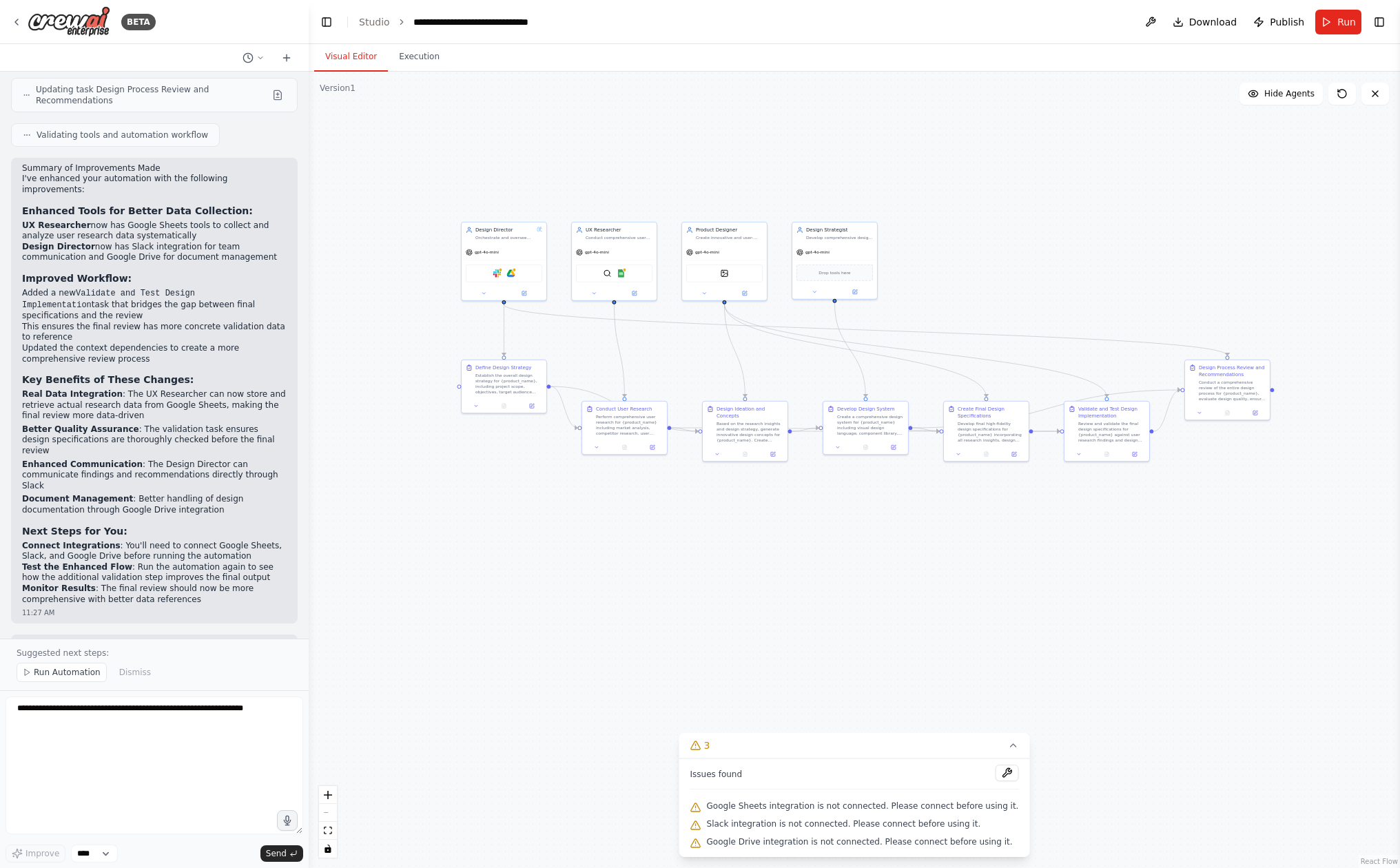
drag, startPoint x: 530, startPoint y: 529, endPoint x: 430, endPoint y: 444, distance: 131.2
click at [430, 442] on div ".deletable-edge-delete-btn { width: 20px; height: 20px; border: 0px solid #ffff…" at bounding box center [854, 470] width 1091 height 796
drag, startPoint x: 759, startPoint y: 809, endPoint x: 769, endPoint y: 850, distance: 42.2
click at [769, 850] on div "Issues found Google Sheets integration is not connected. Please connect before …" at bounding box center [855, 807] width 351 height 99
click at [665, 742] on div ".deletable-edge-delete-btn { width: 20px; height: 20px; border: 0px solid #ffff…" at bounding box center [854, 470] width 1091 height 796
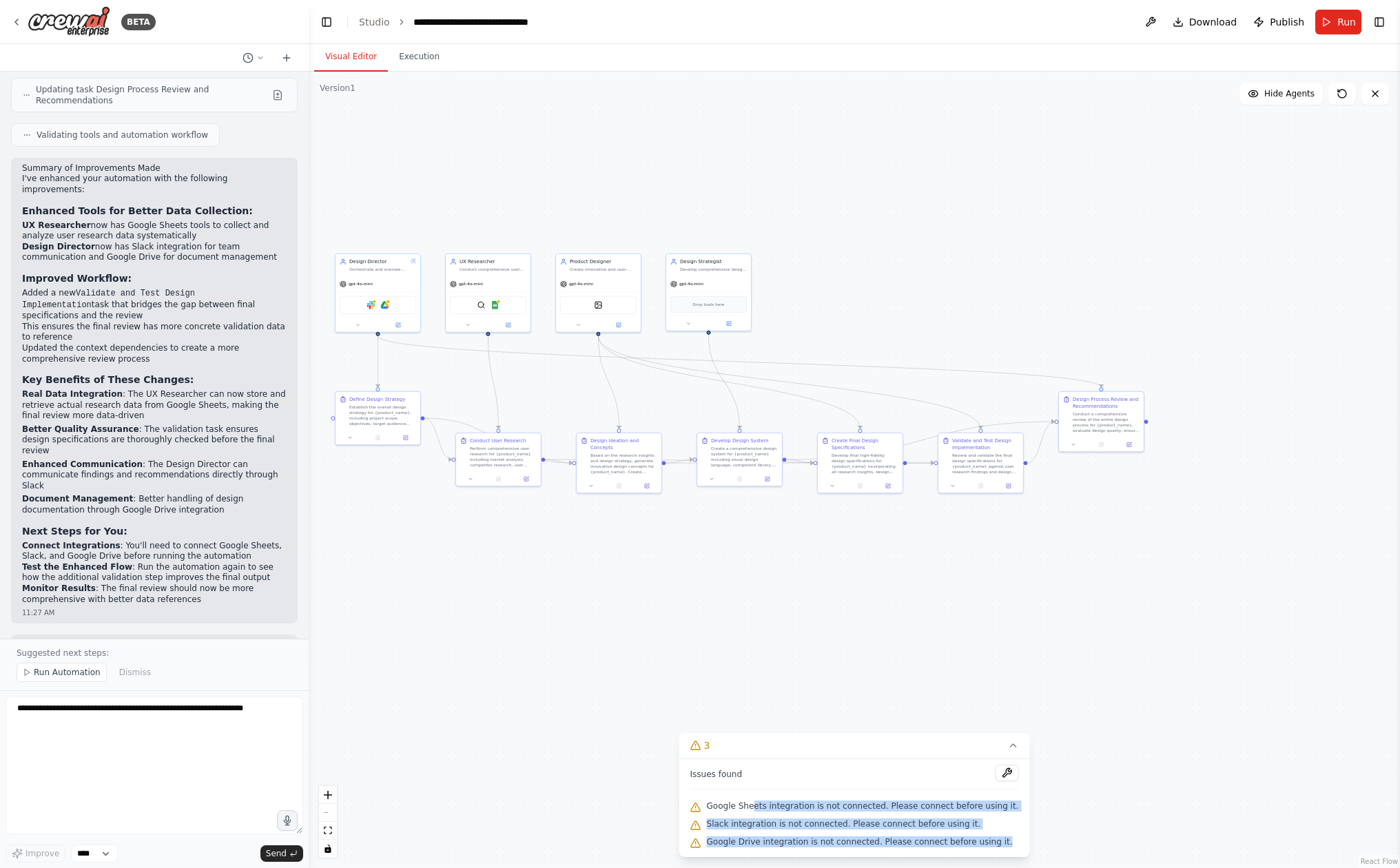
drag, startPoint x: 677, startPoint y: 684, endPoint x: 550, endPoint y: 716, distance: 131.0
click at [550, 716] on div ".deletable-edge-delete-btn { width: 20px; height: 20px; border: 0px solid #ffff…" at bounding box center [854, 470] width 1091 height 796
click at [550, 715] on div ".deletable-edge-delete-btn { width: 20px; height: 20px; border: 0px solid #ffff…" at bounding box center [854, 470] width 1091 height 796
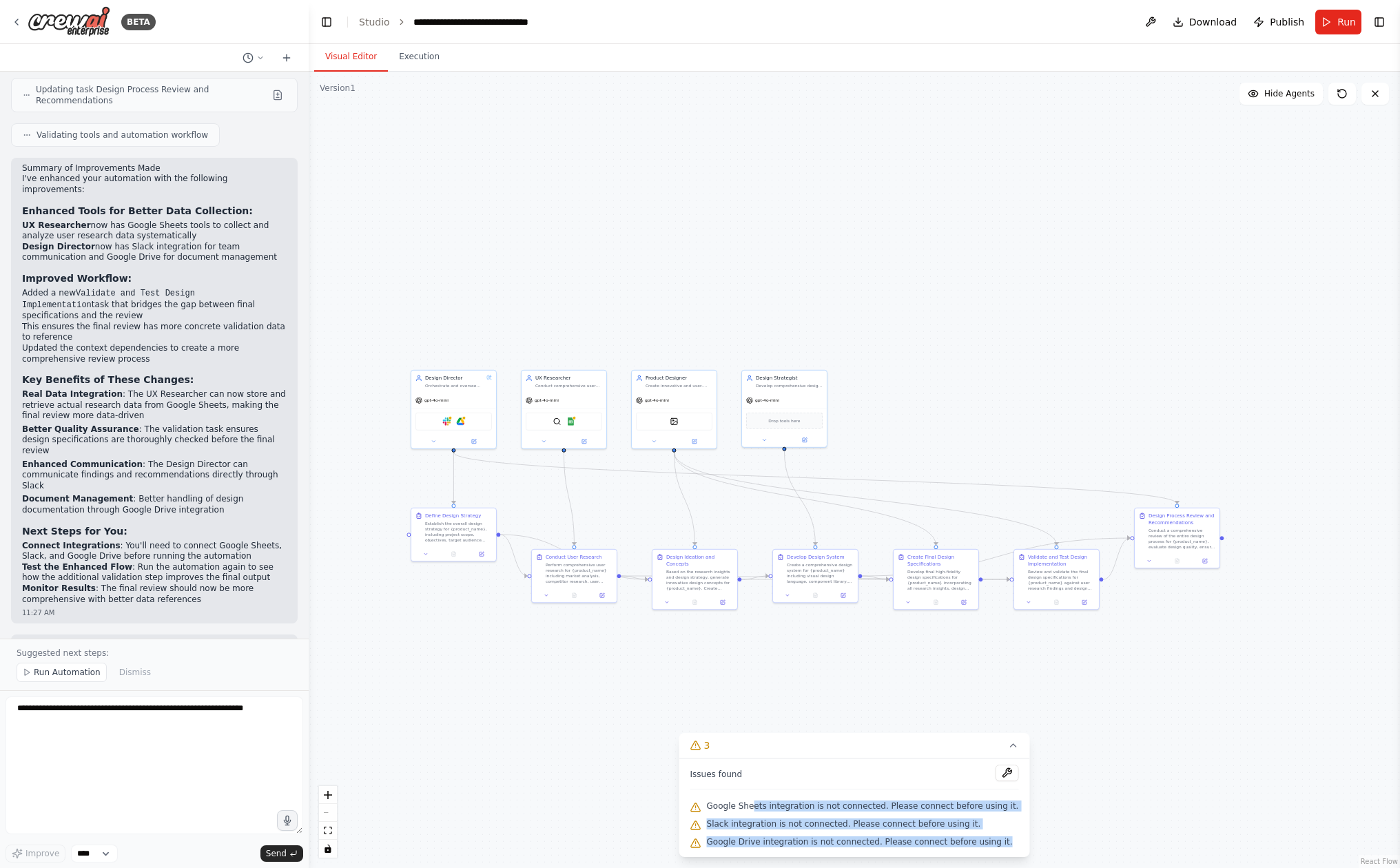
drag, startPoint x: 525, startPoint y: 546, endPoint x: 598, endPoint y: 661, distance: 136.2
click at [598, 661] on div ".deletable-edge-delete-btn { width: 20px; height: 20px; border: 0px solid #ffff…" at bounding box center [854, 470] width 1091 height 796
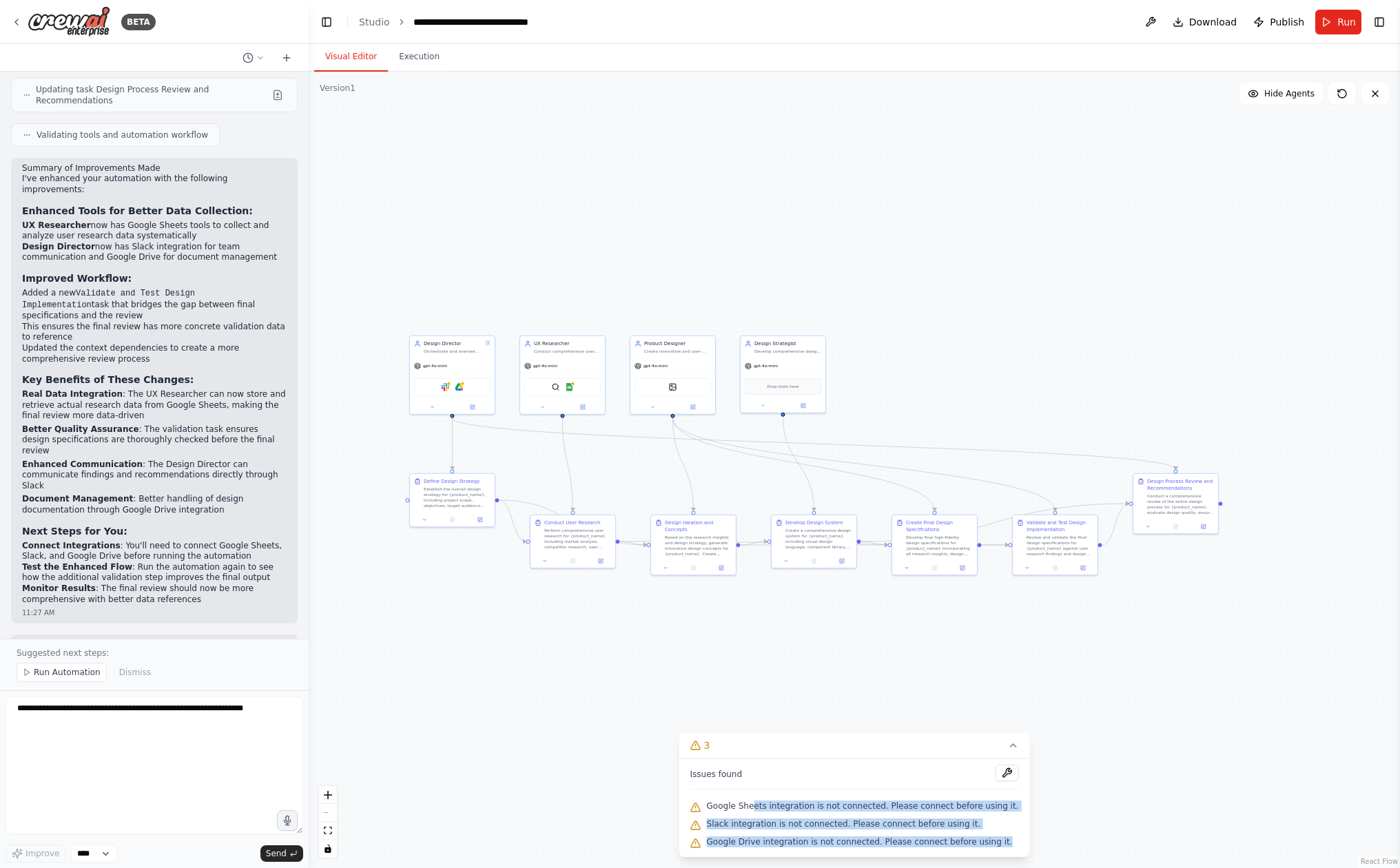
drag, startPoint x: 631, startPoint y: 606, endPoint x: 637, endPoint y: 567, distance: 39.5
click at [637, 567] on div ".deletable-edge-delete-btn { width: 20px; height: 20px; border: 0px solid #ffff…" at bounding box center [854, 470] width 1091 height 796
click at [461, 362] on div "gpt-4o-mini" at bounding box center [454, 359] width 85 height 15
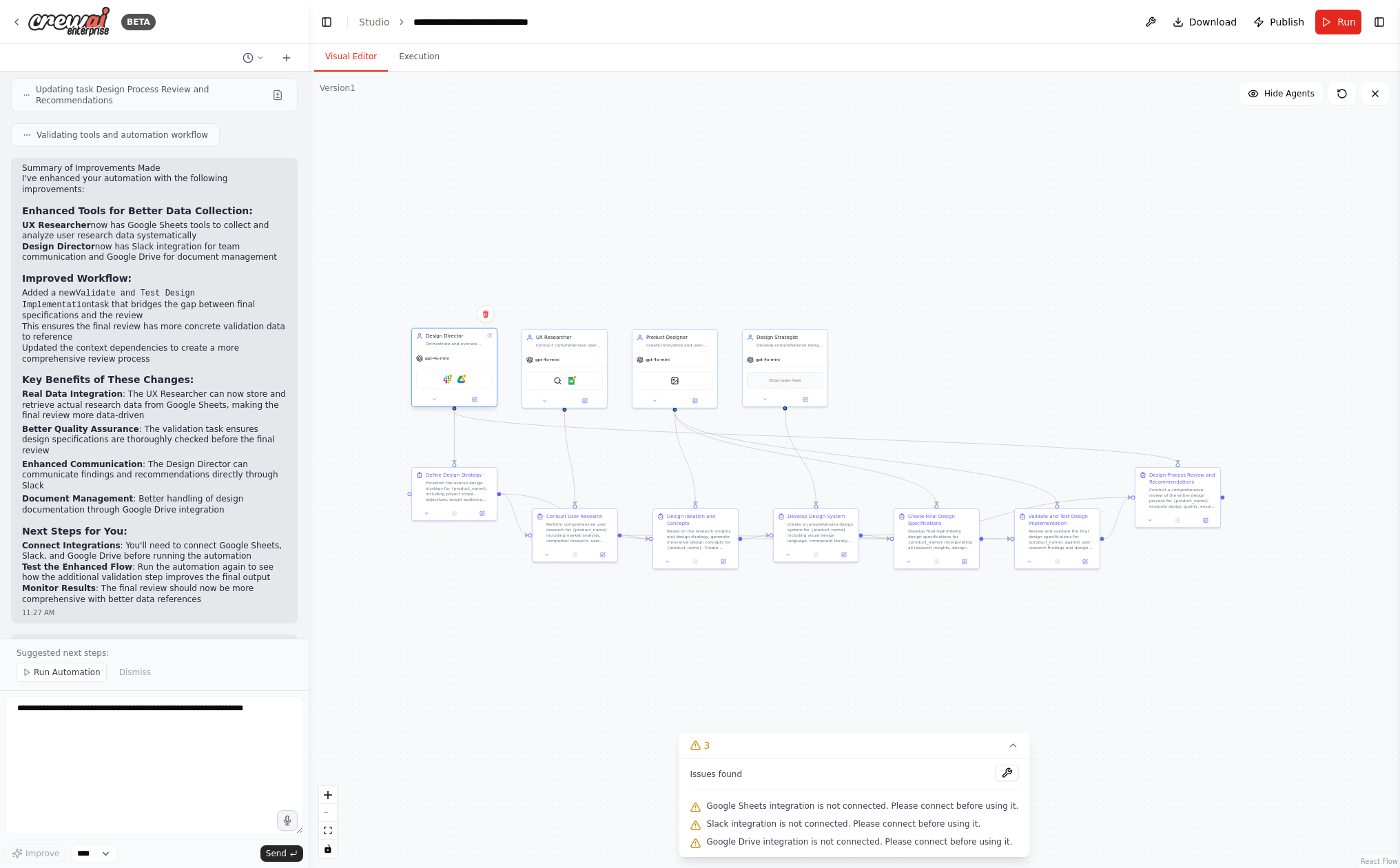
click at [431, 362] on div "gpt-4o-mini" at bounding box center [432, 358] width 33 height 7
click at [448, 376] on img at bounding box center [447, 379] width 8 height 8
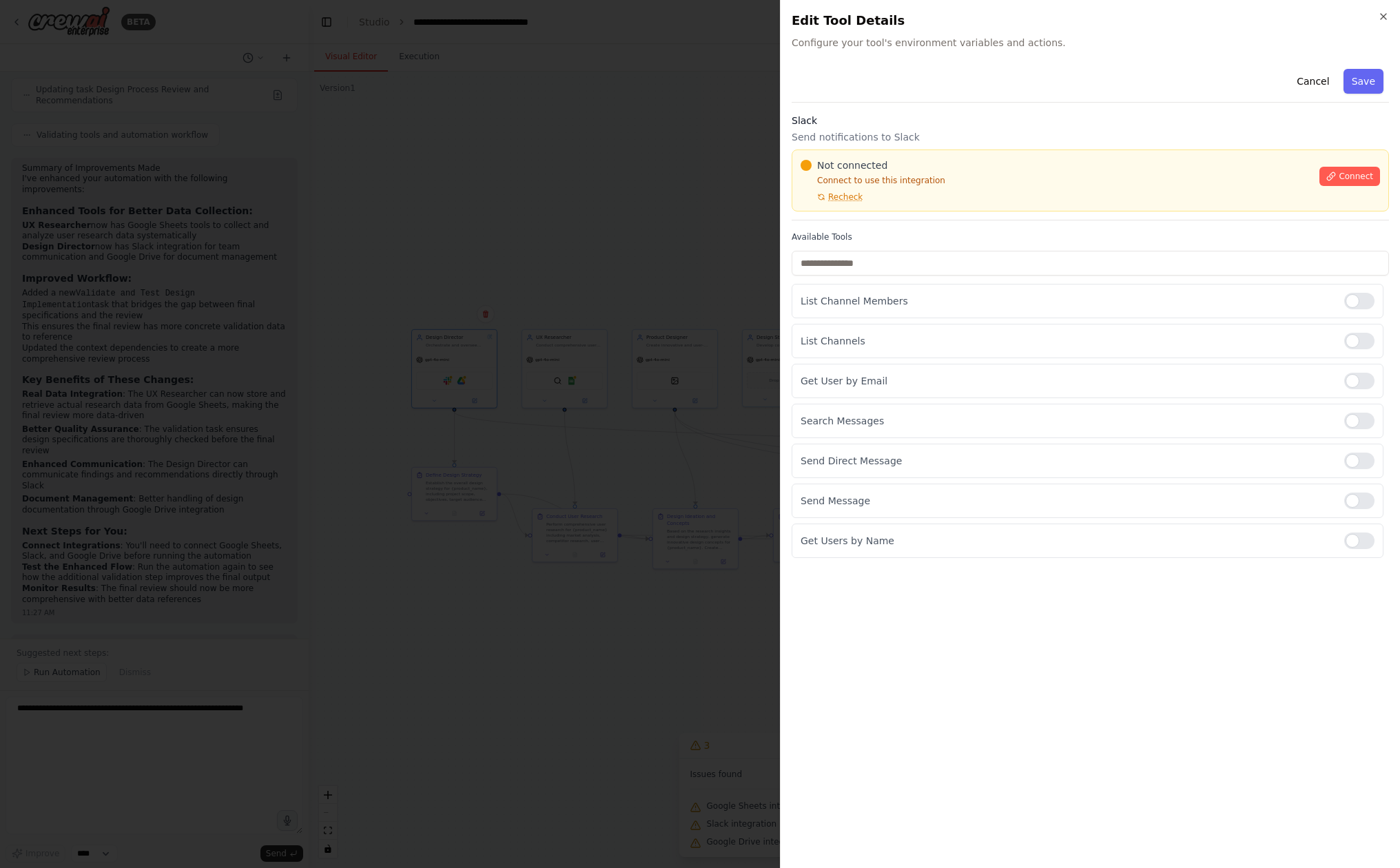
click at [582, 291] on div at bounding box center [700, 434] width 1400 height 868
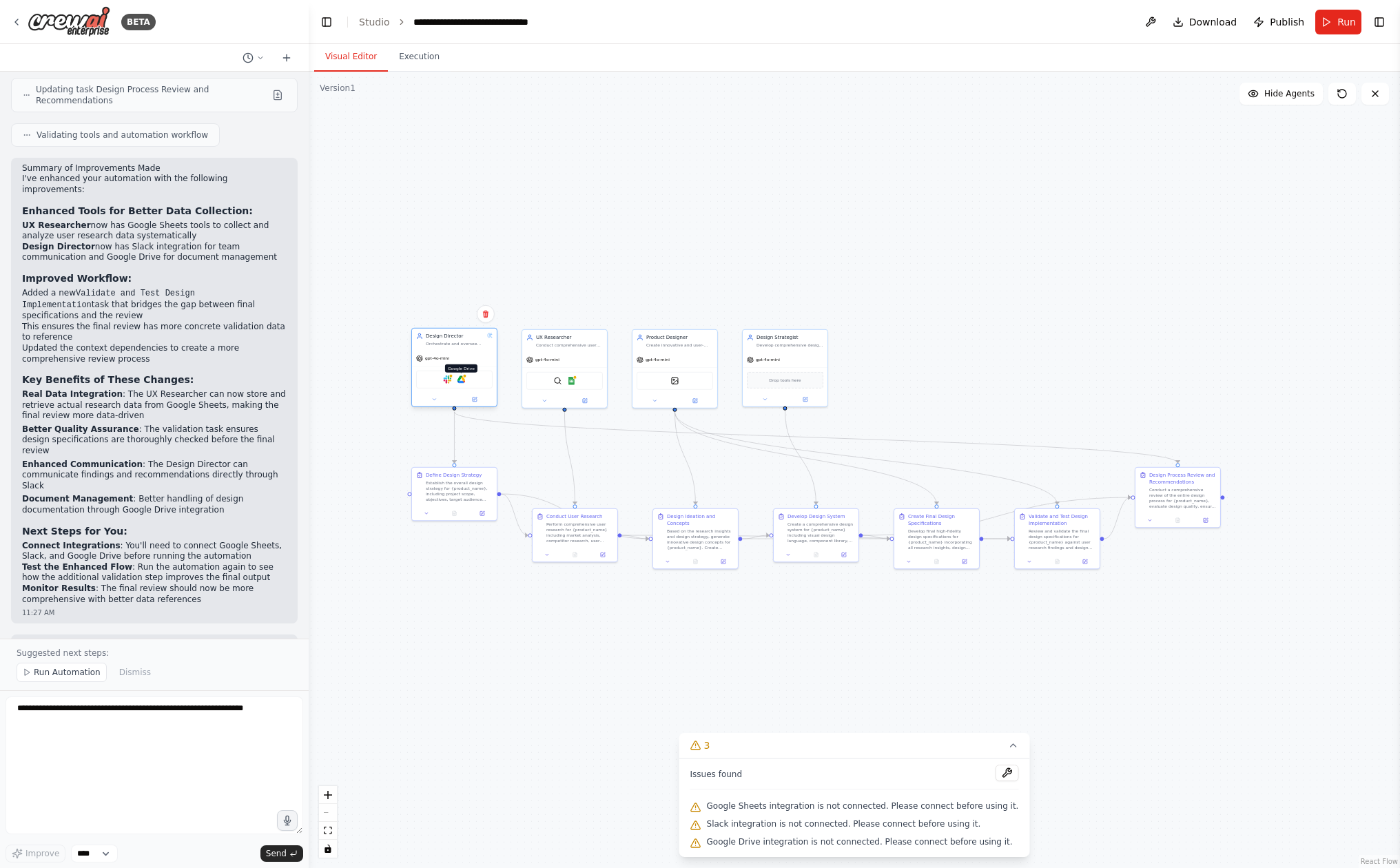
click at [461, 382] on img at bounding box center [461, 379] width 8 height 8
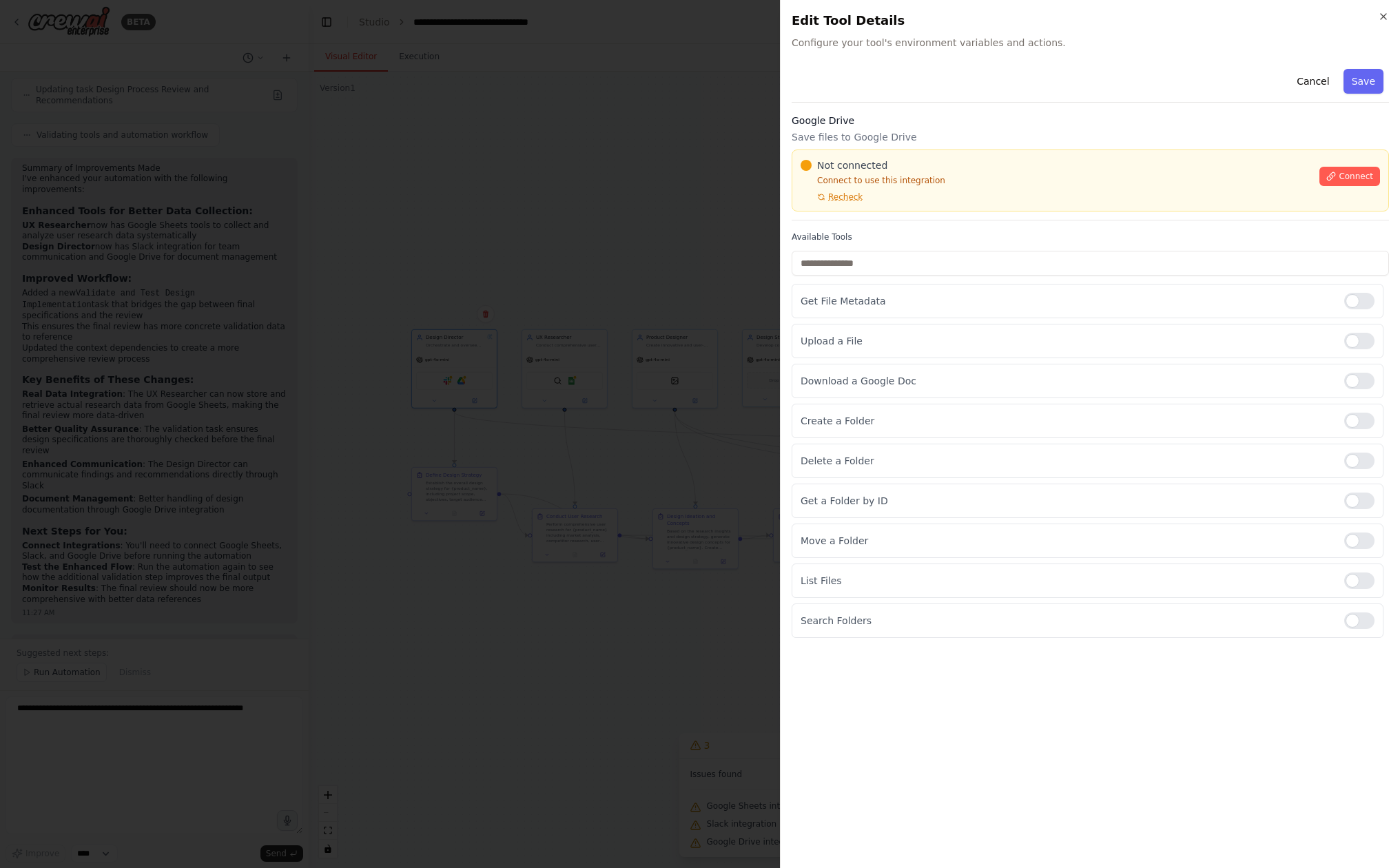
click at [555, 375] on div at bounding box center [700, 434] width 1400 height 868
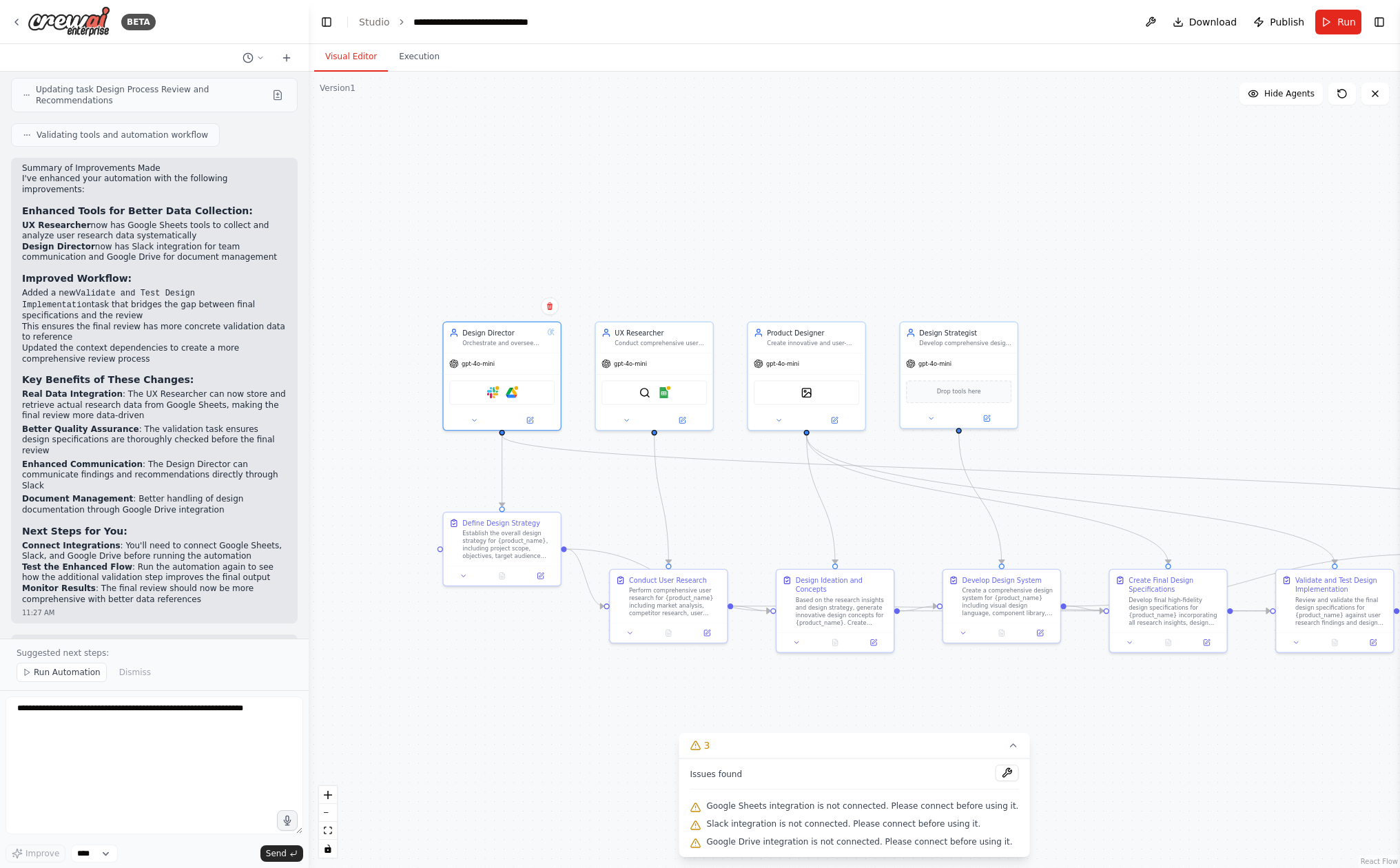
drag, startPoint x: 530, startPoint y: 433, endPoint x: 606, endPoint y: 469, distance: 84.1
click at [608, 468] on div ".deletable-edge-delete-btn { width: 20px; height: 20px; border: 0px solid #ffff…" at bounding box center [854, 470] width 1091 height 796
